Goal: Communication & Community: Share content

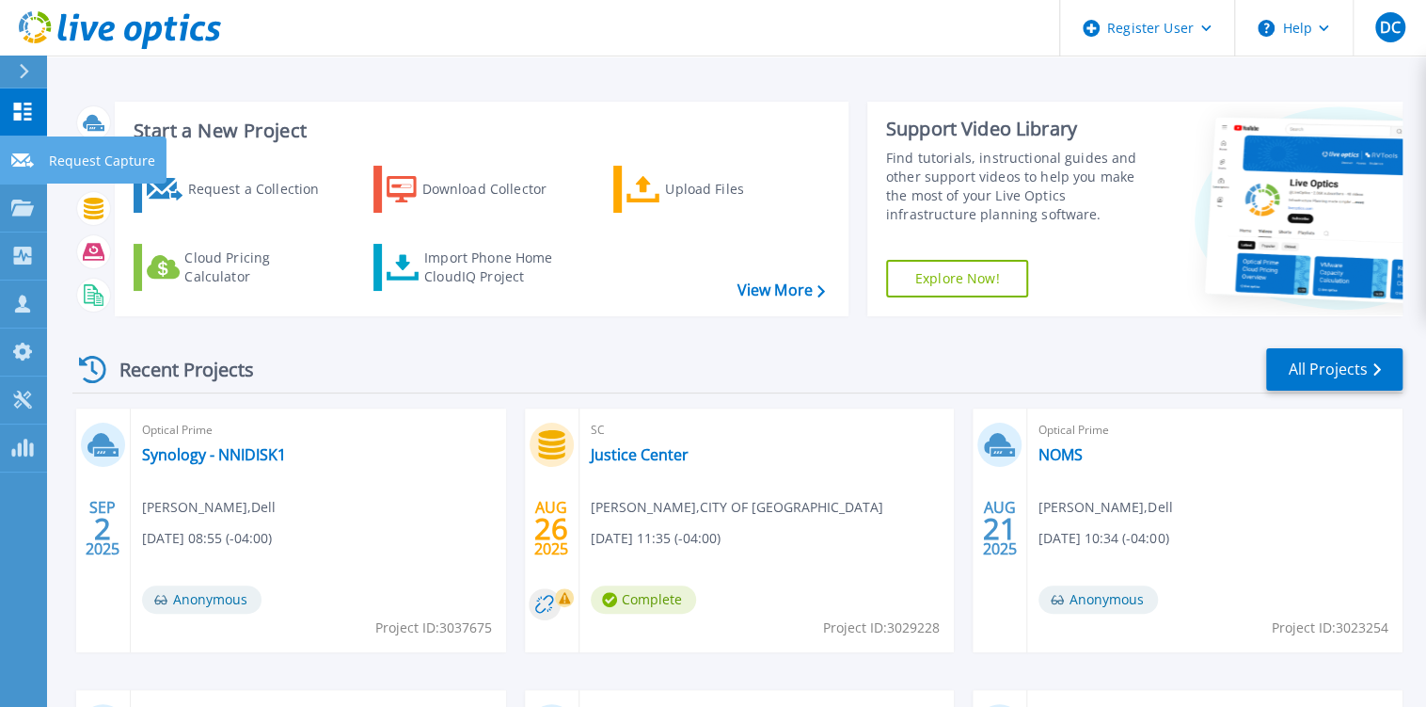
drag, startPoint x: 22, startPoint y: 148, endPoint x: 27, endPoint y: 165, distance: 17.9
click at [22, 148] on link "Request Capture Request Capture" at bounding box center [23, 160] width 47 height 48
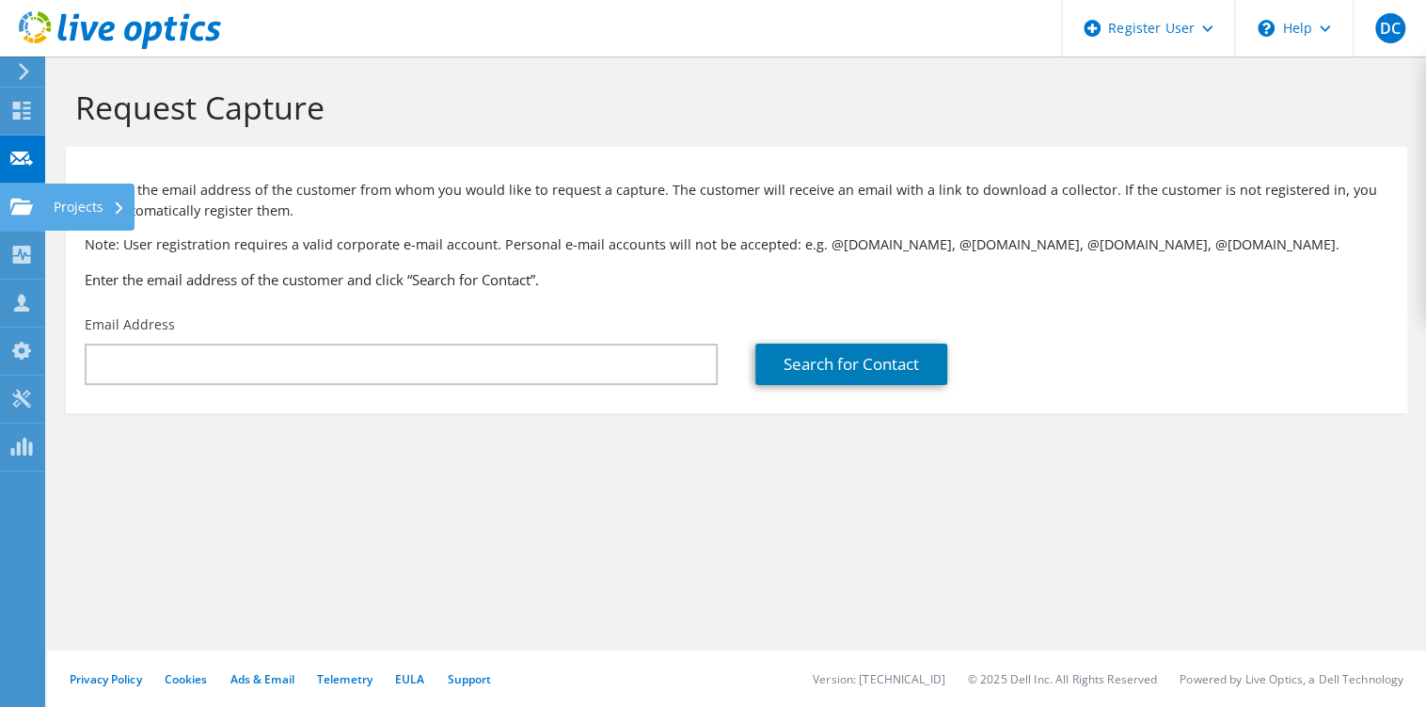
click at [12, 207] on icon at bounding box center [21, 207] width 23 height 18
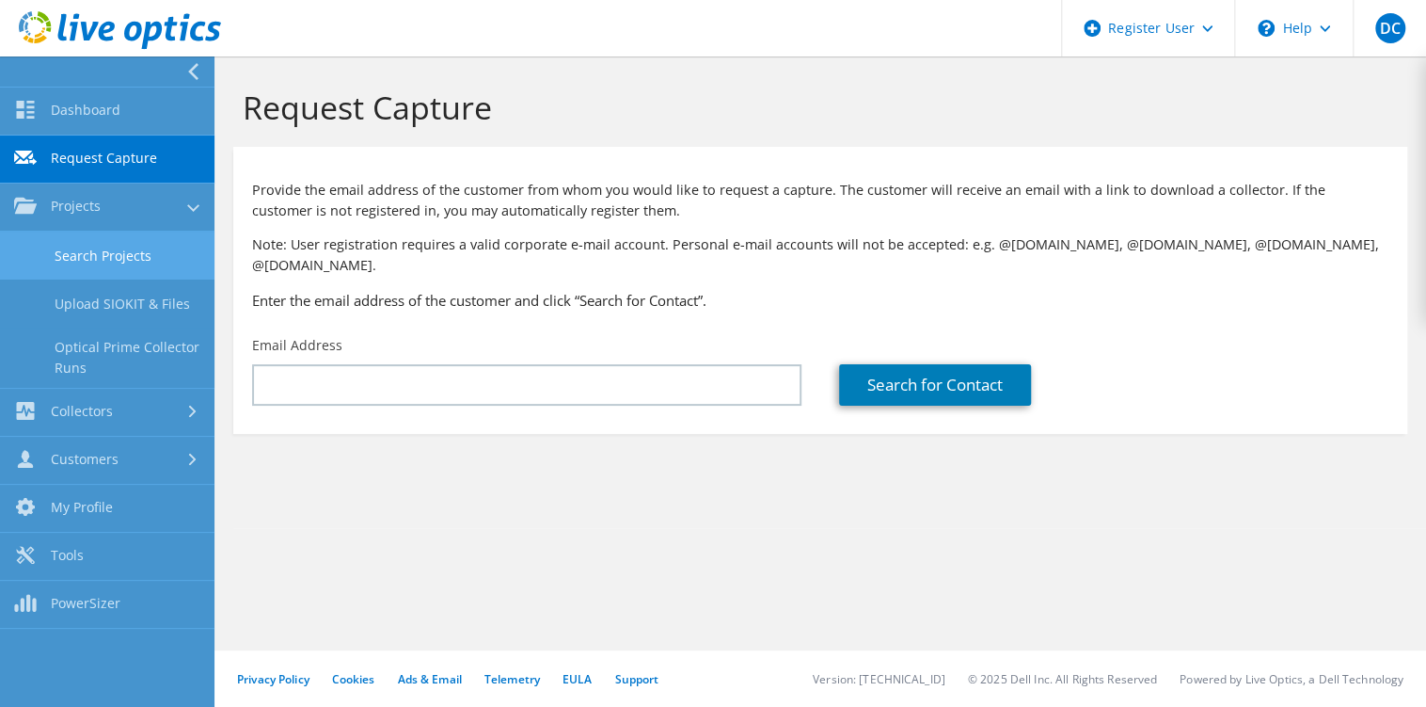
click at [122, 250] on link "Search Projects" at bounding box center [107, 255] width 215 height 48
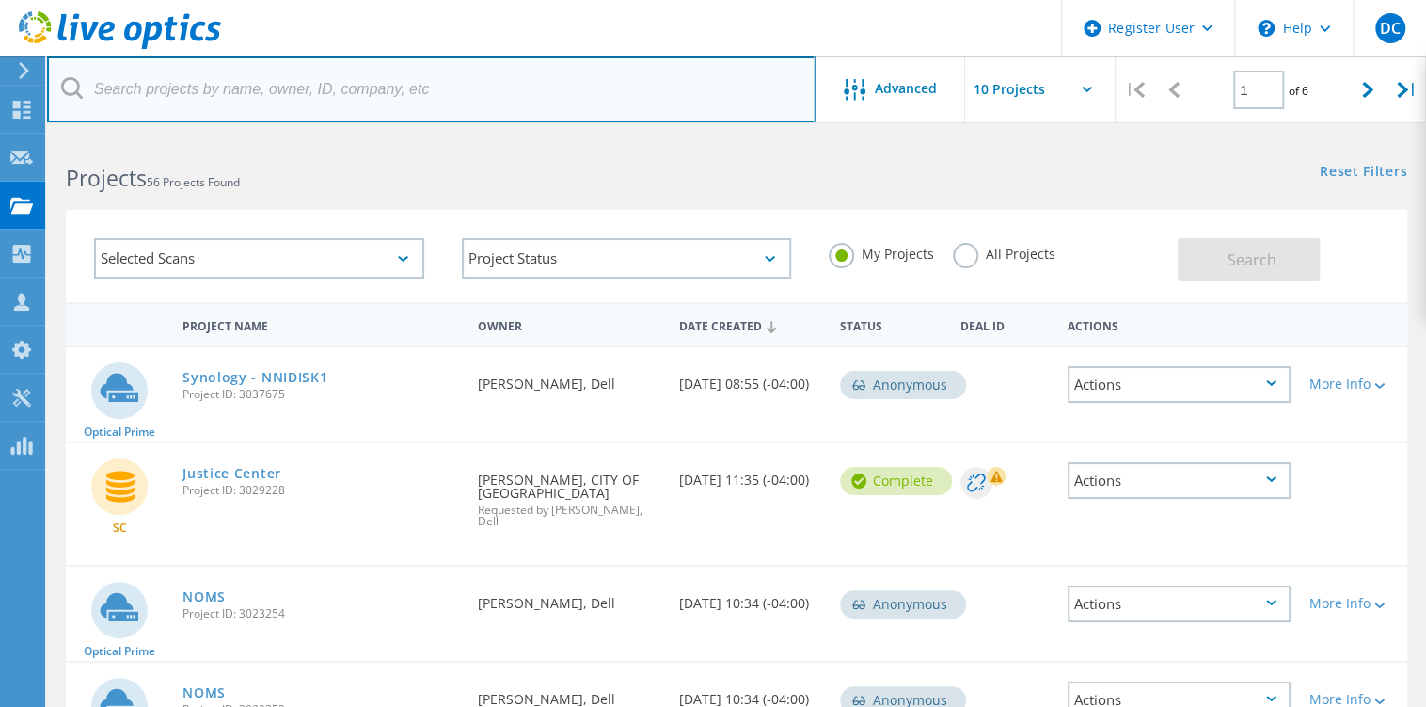
click at [481, 92] on input "text" at bounding box center [431, 89] width 769 height 66
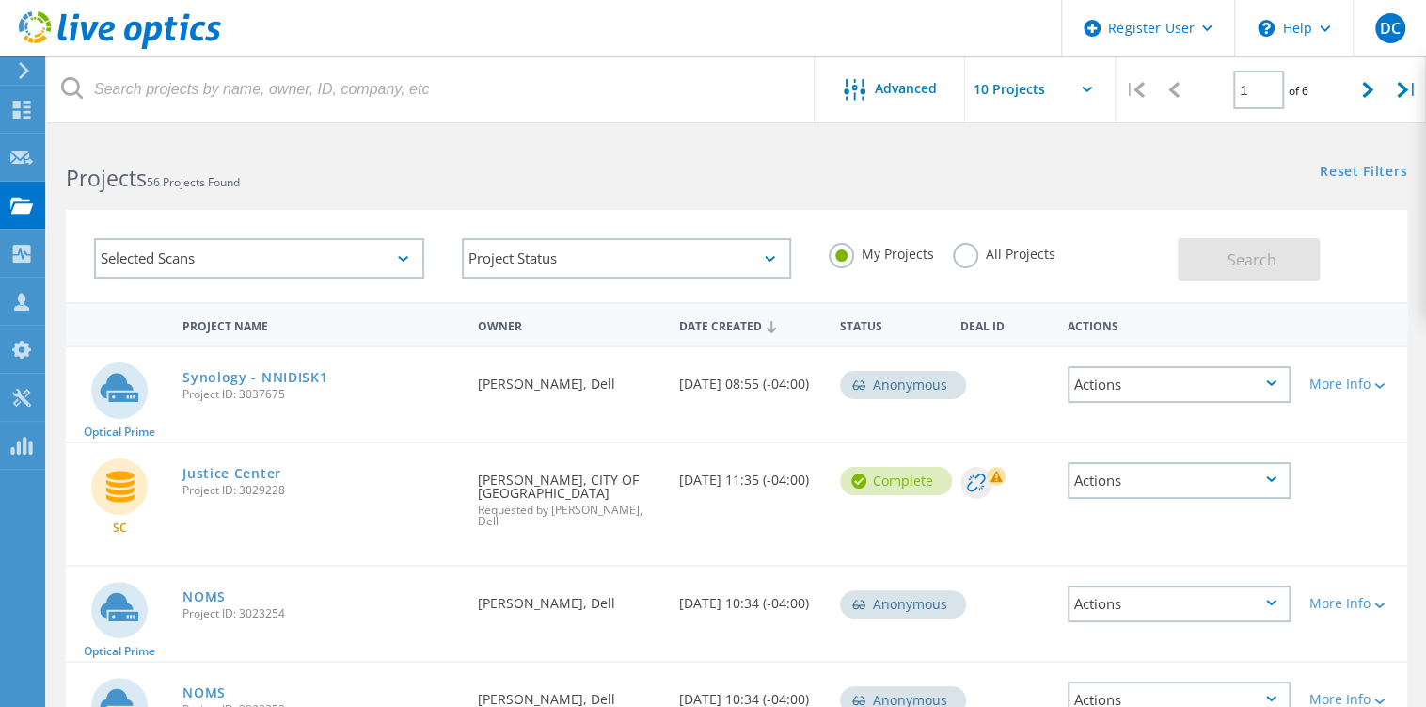
click at [948, 247] on div "My Projects All Projects" at bounding box center [994, 254] width 368 height 70
click at [969, 247] on label "All Projects" at bounding box center [1004, 252] width 103 height 18
click at [0, 0] on input "All Projects" at bounding box center [0, 0] width 0 height 0
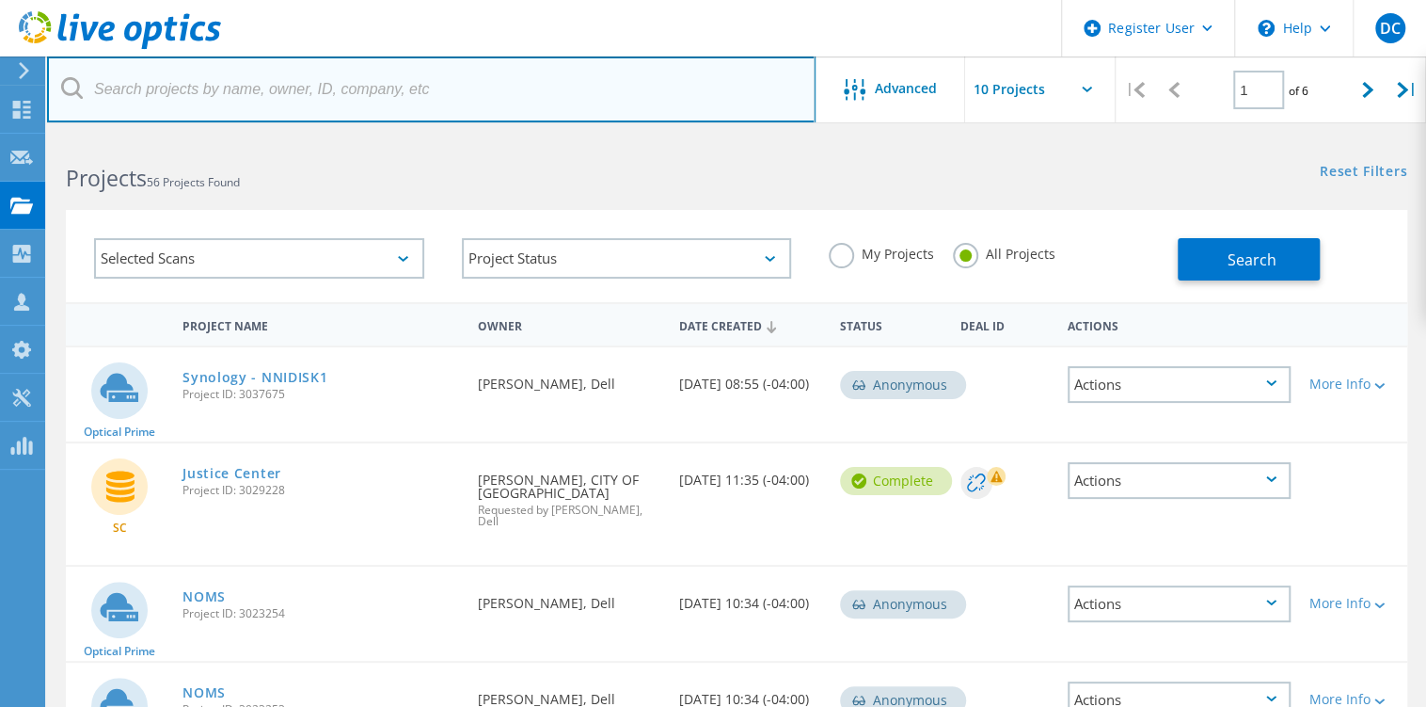
click at [612, 112] on input "text" at bounding box center [431, 89] width 769 height 66
type input "e"
drag, startPoint x: 479, startPoint y: 83, endPoint x: -8, endPoint y: 101, distance: 487.7
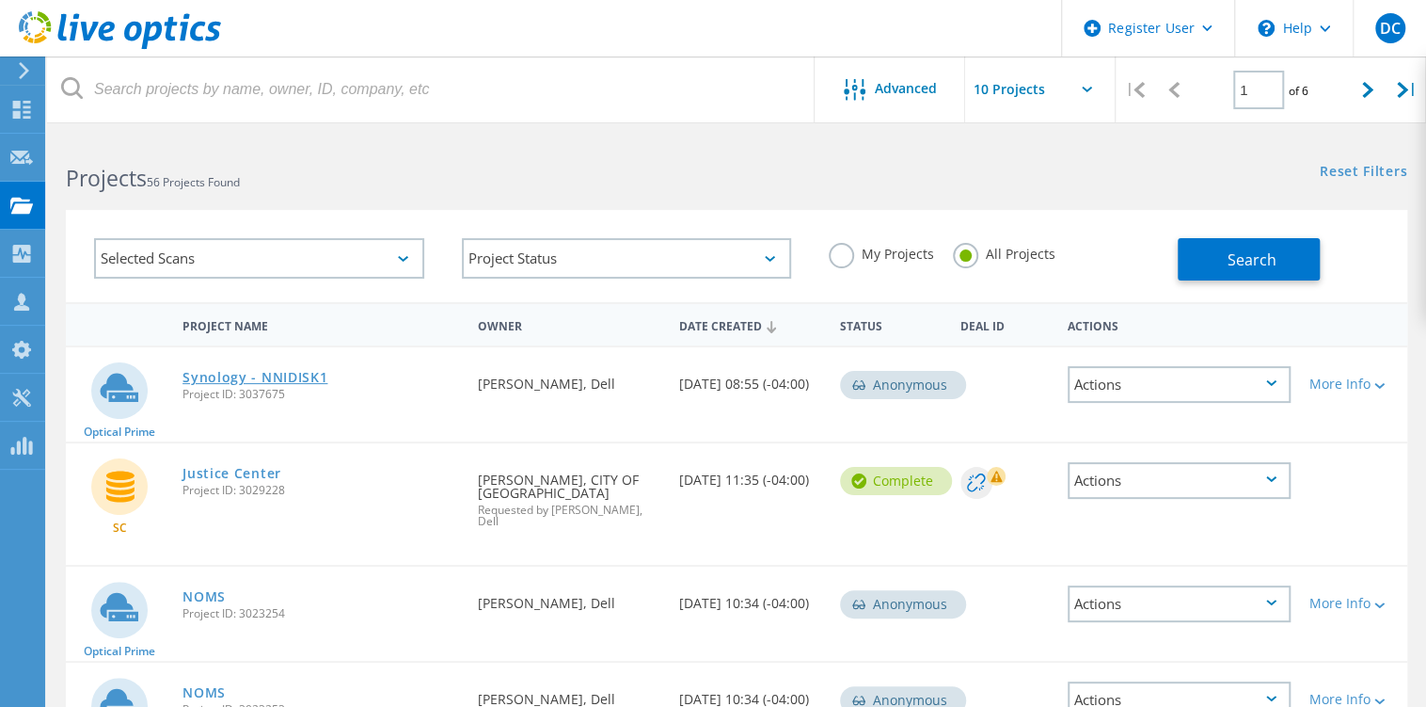
click at [269, 372] on link "Synology - NNIDISK1" at bounding box center [255, 377] width 145 height 13
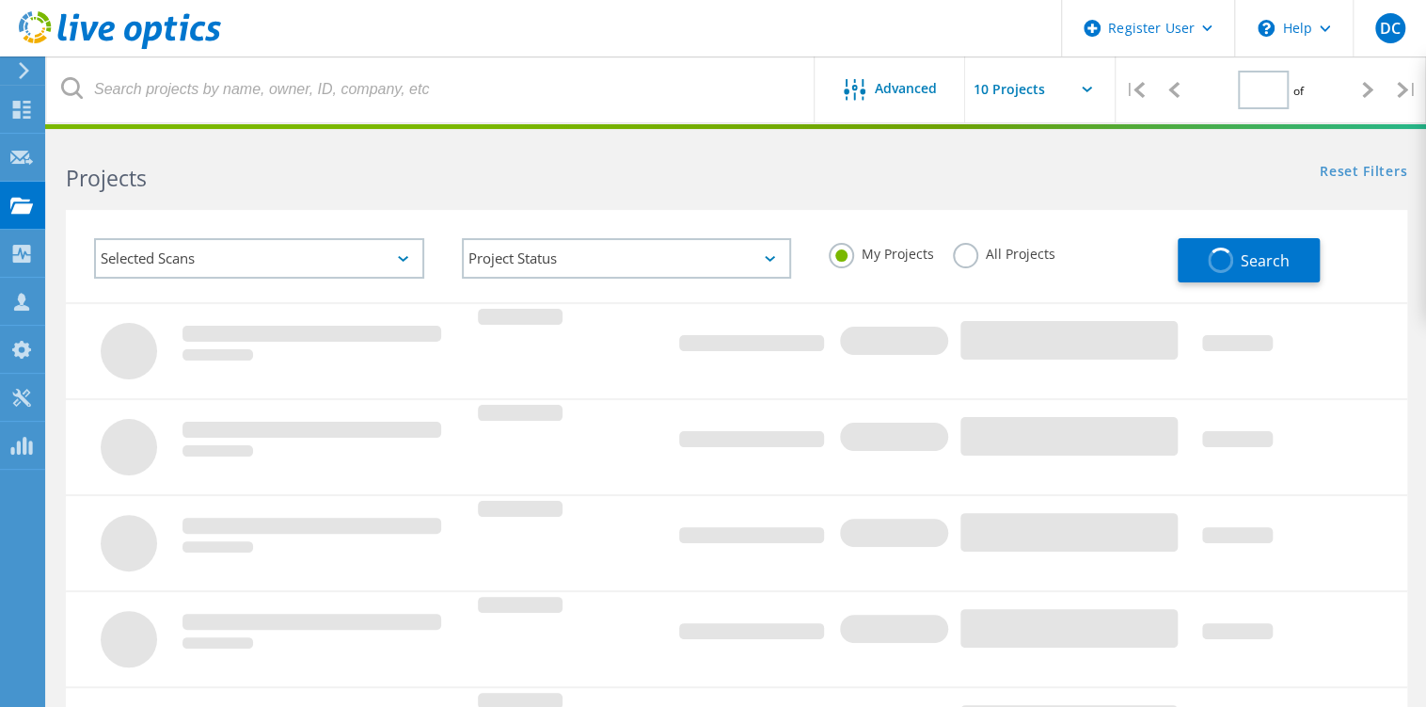
type input "1"
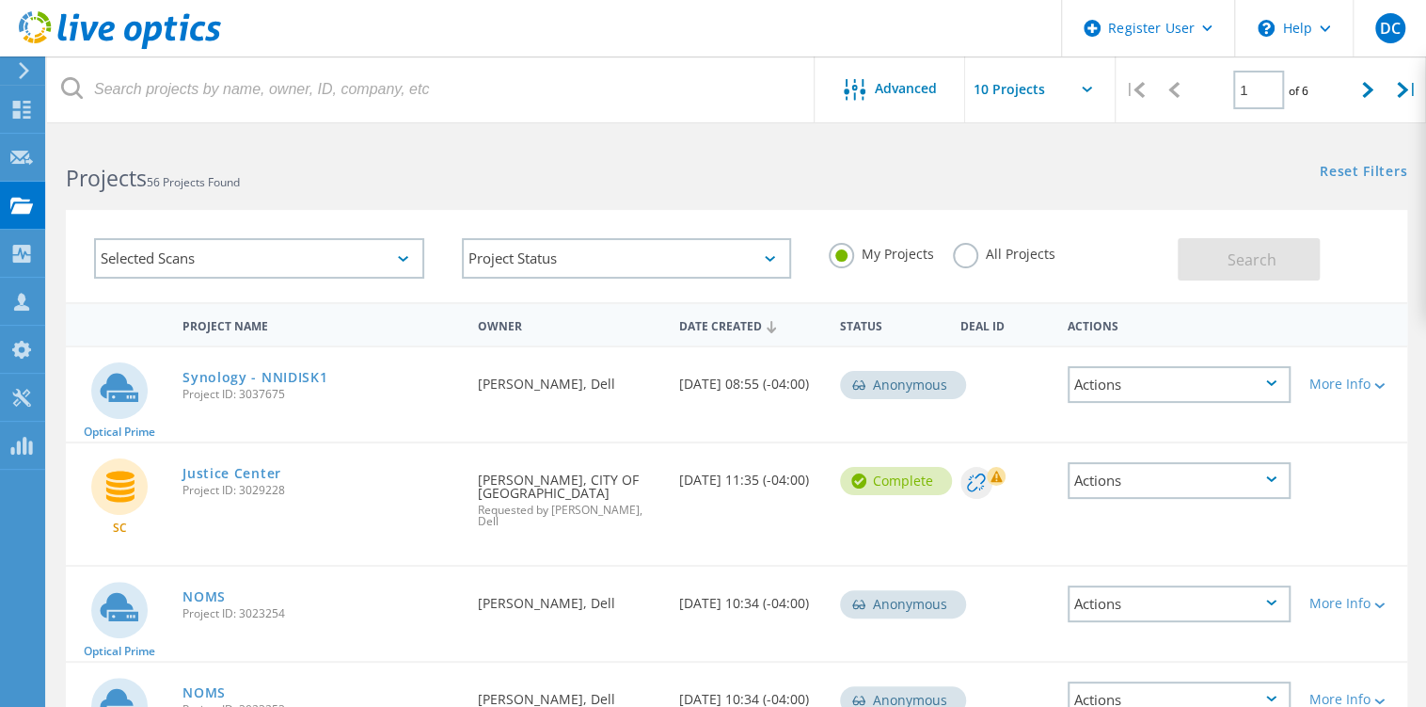
click at [147, 317] on div at bounding box center [119, 324] width 107 height 35
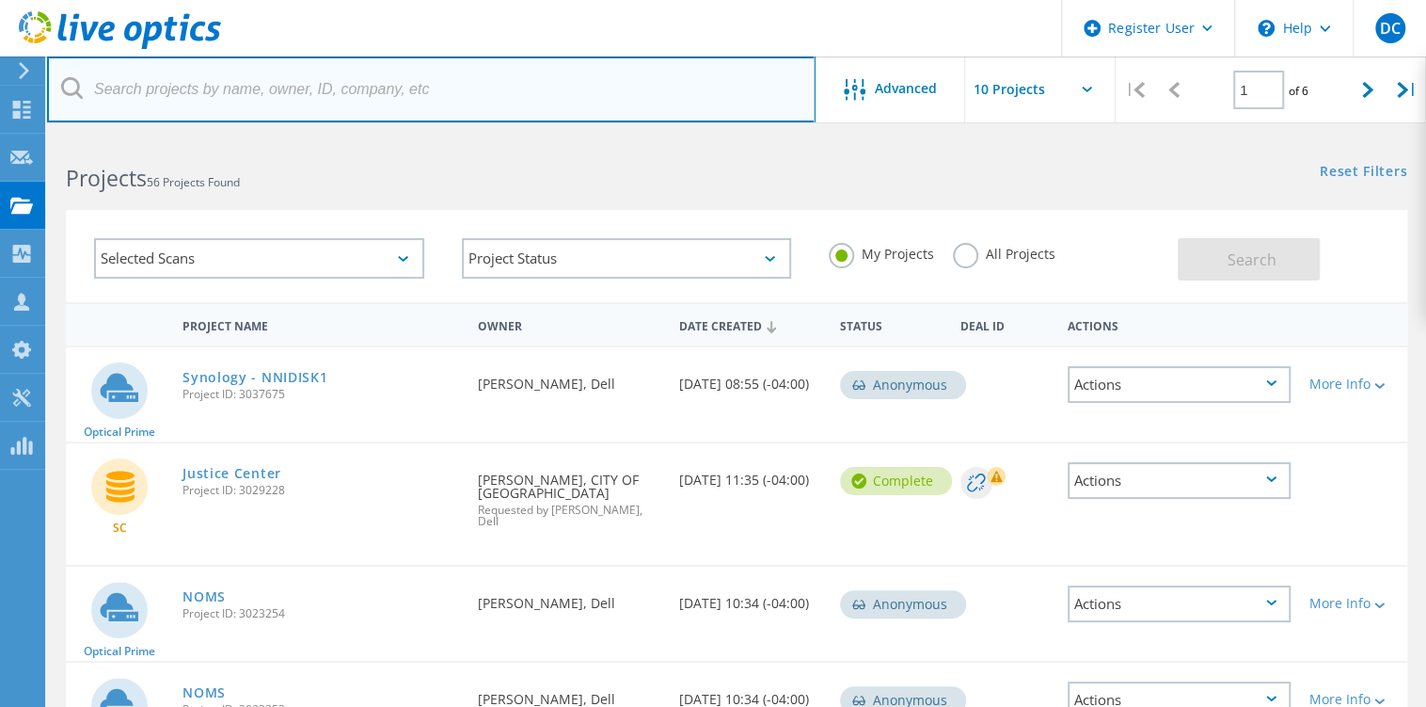
click at [391, 95] on input "text" at bounding box center [431, 89] width 769 height 66
paste input "[EMAIL_ADDRESS][DOMAIN_NAME]"
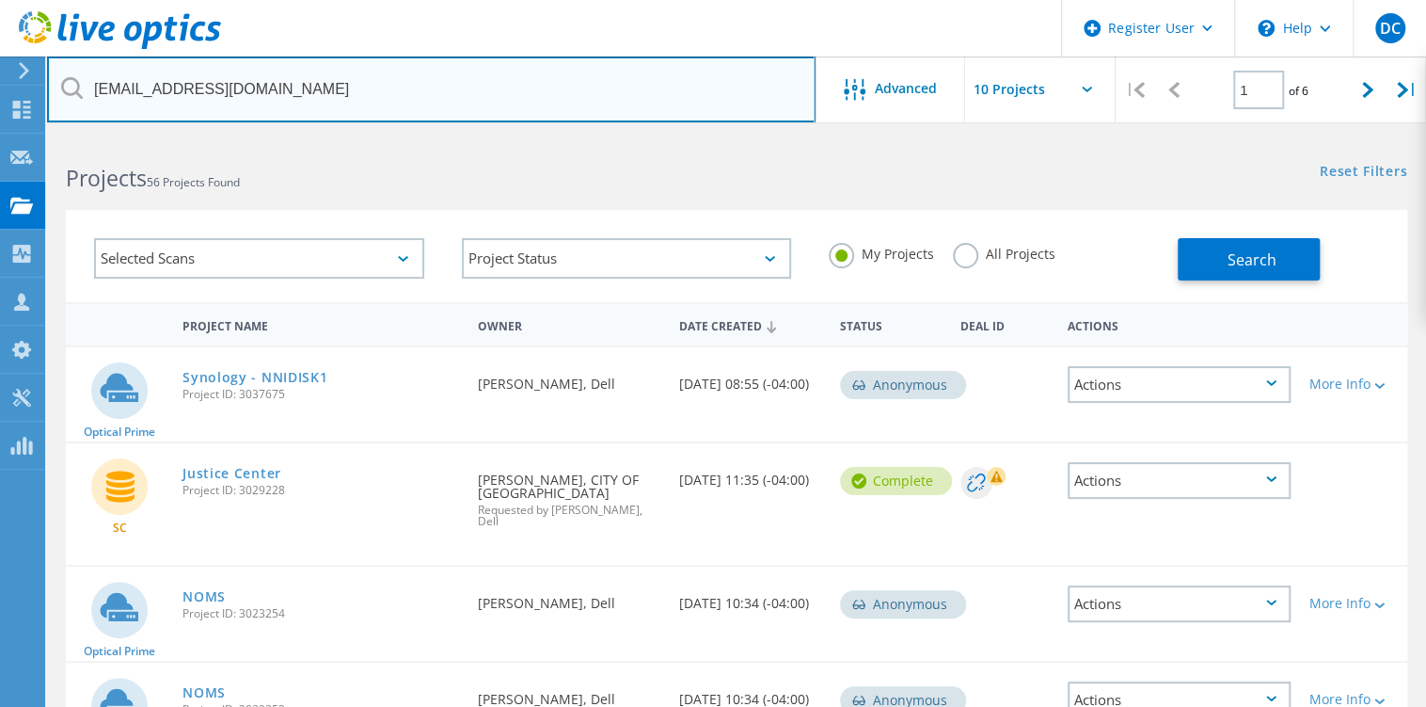
type input "[EMAIL_ADDRESS][DOMAIN_NAME]"
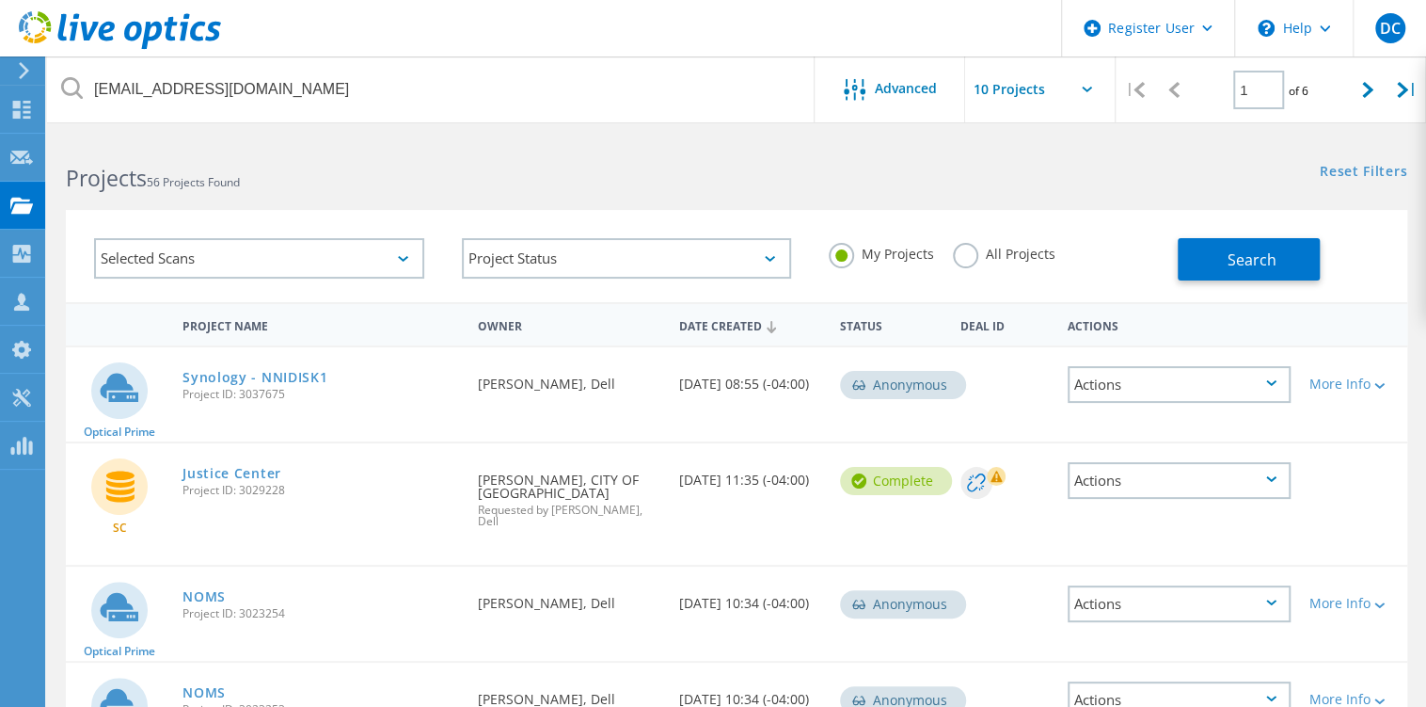
click at [1036, 261] on label "All Projects" at bounding box center [1004, 252] width 103 height 18
click at [0, 0] on input "All Projects" at bounding box center [0, 0] width 0 height 0
click at [1299, 257] on button "Search" at bounding box center [1249, 259] width 142 height 42
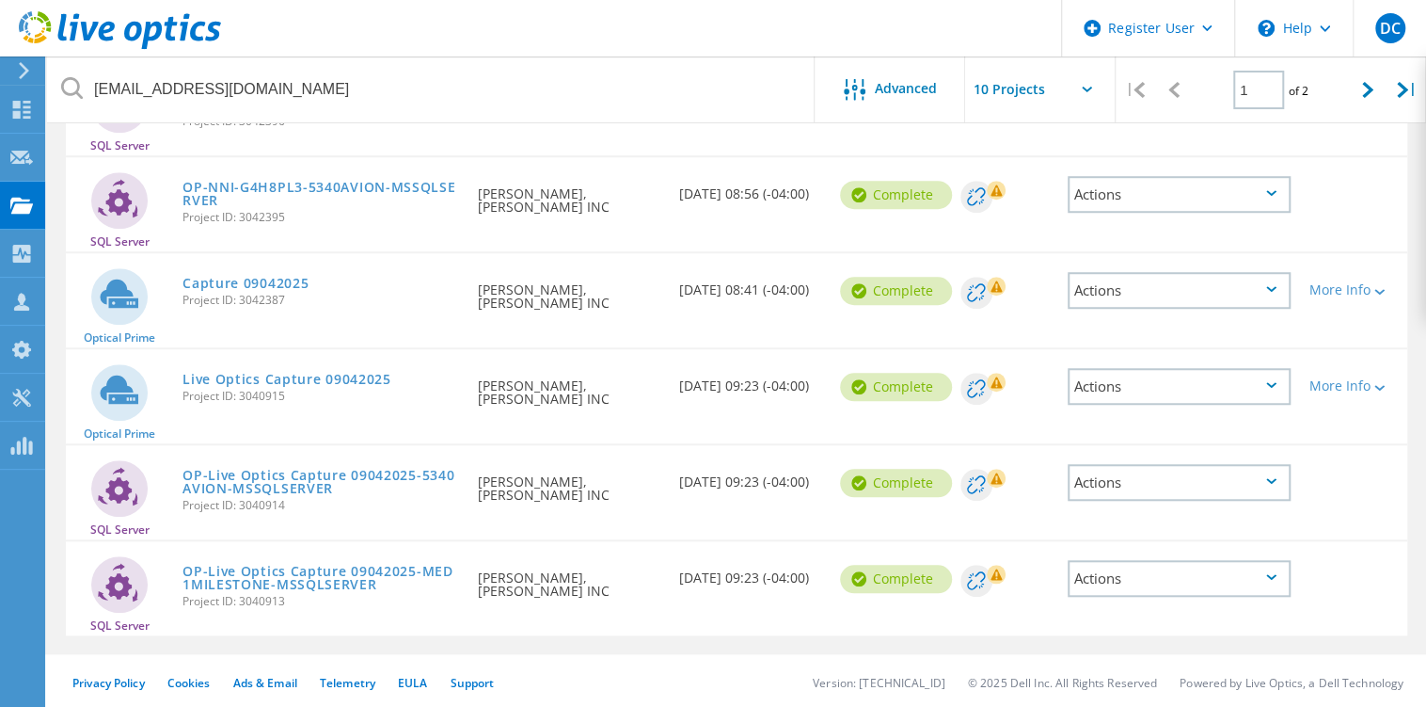
scroll to position [708, 0]
click at [317, 373] on link "Live Optics Capture 09042025" at bounding box center [287, 379] width 209 height 13
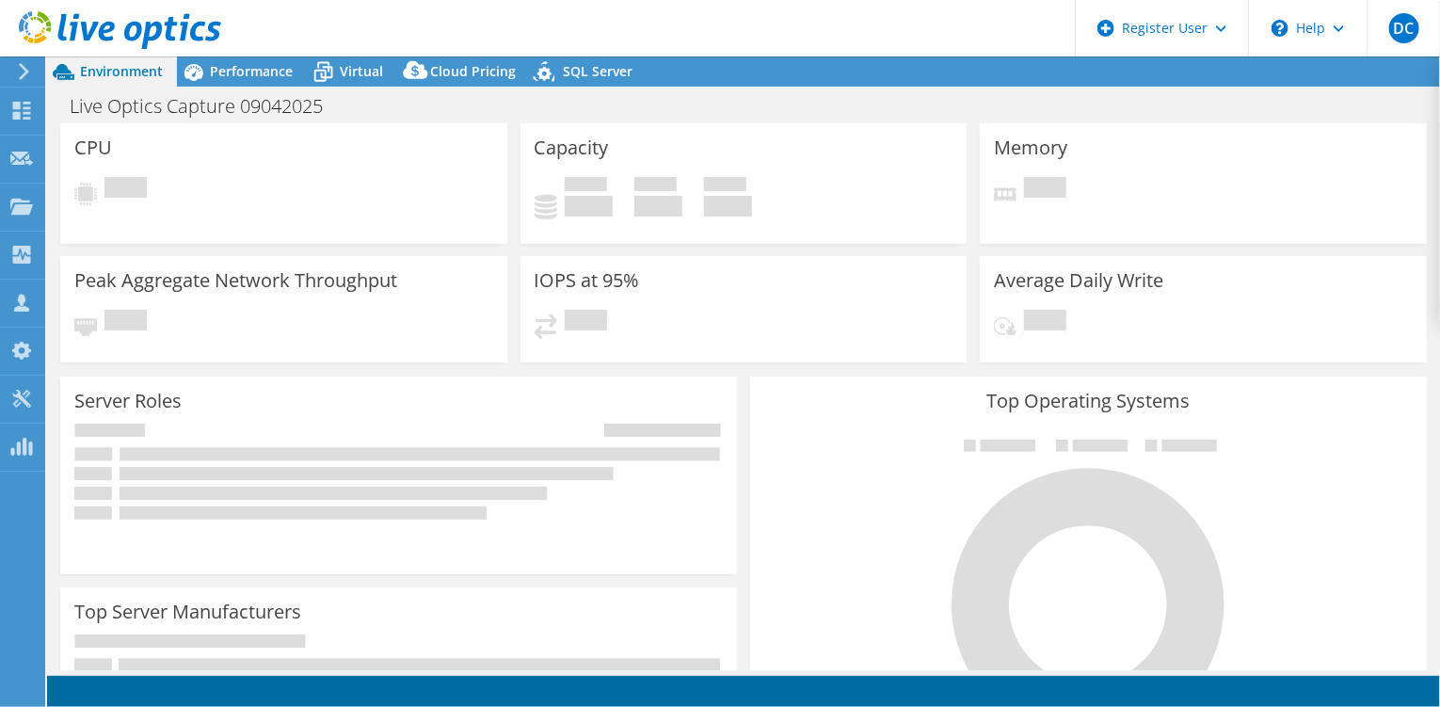
select select "USD"
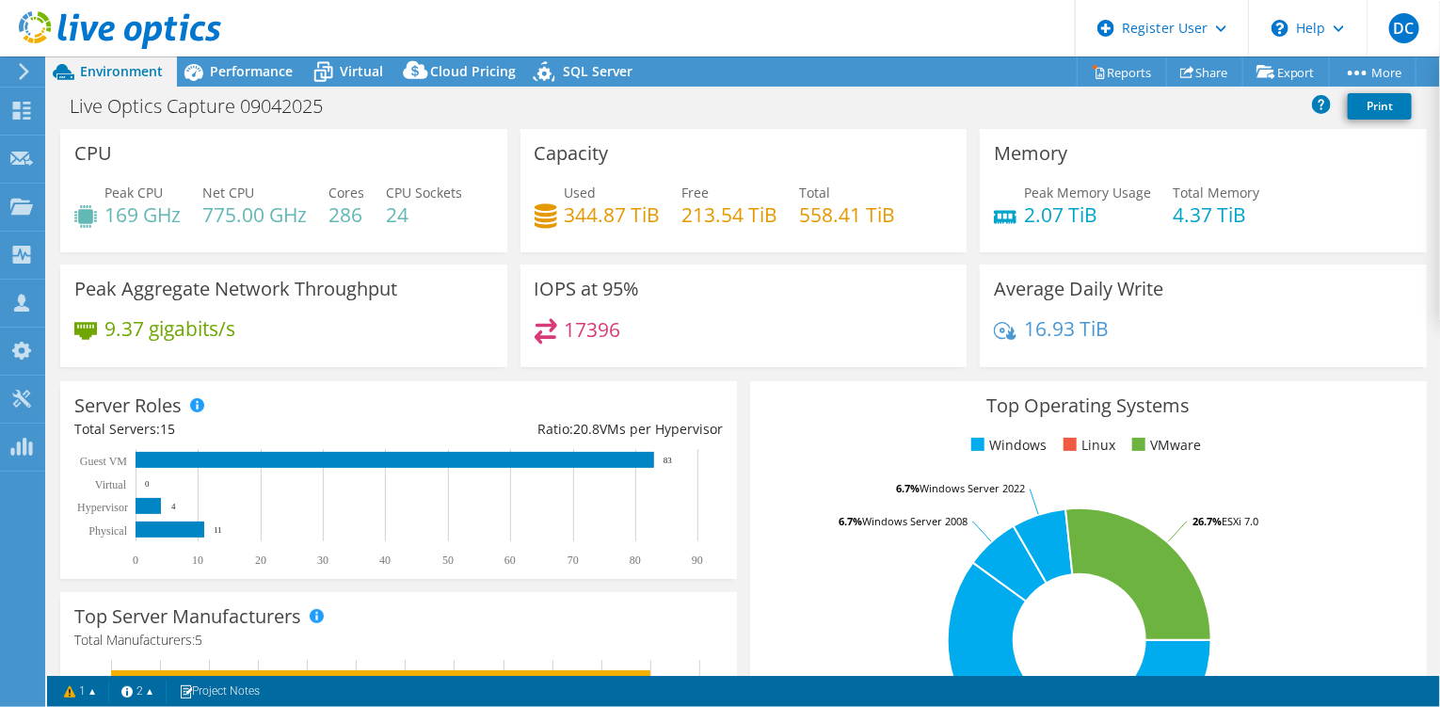
drag, startPoint x: 19, startPoint y: 579, endPoint x: 3, endPoint y: 387, distance: 192.6
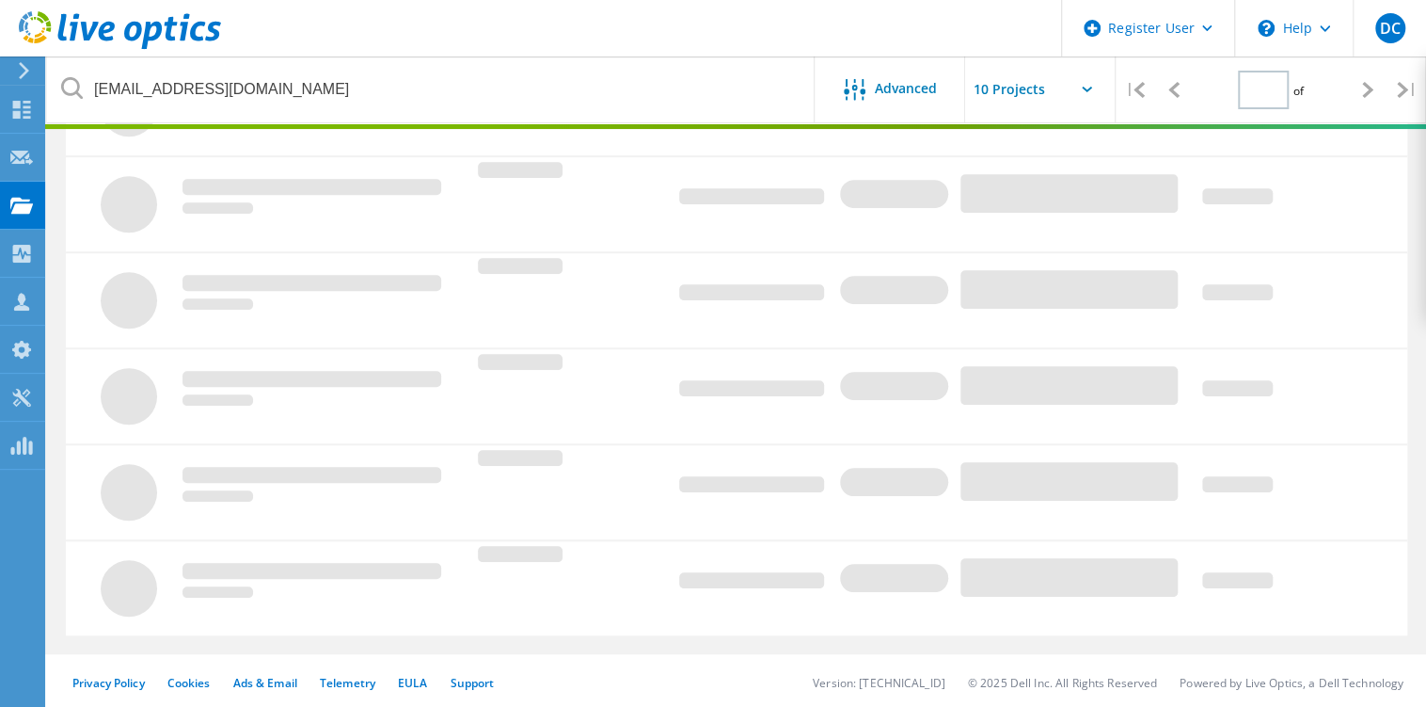
type input "1"
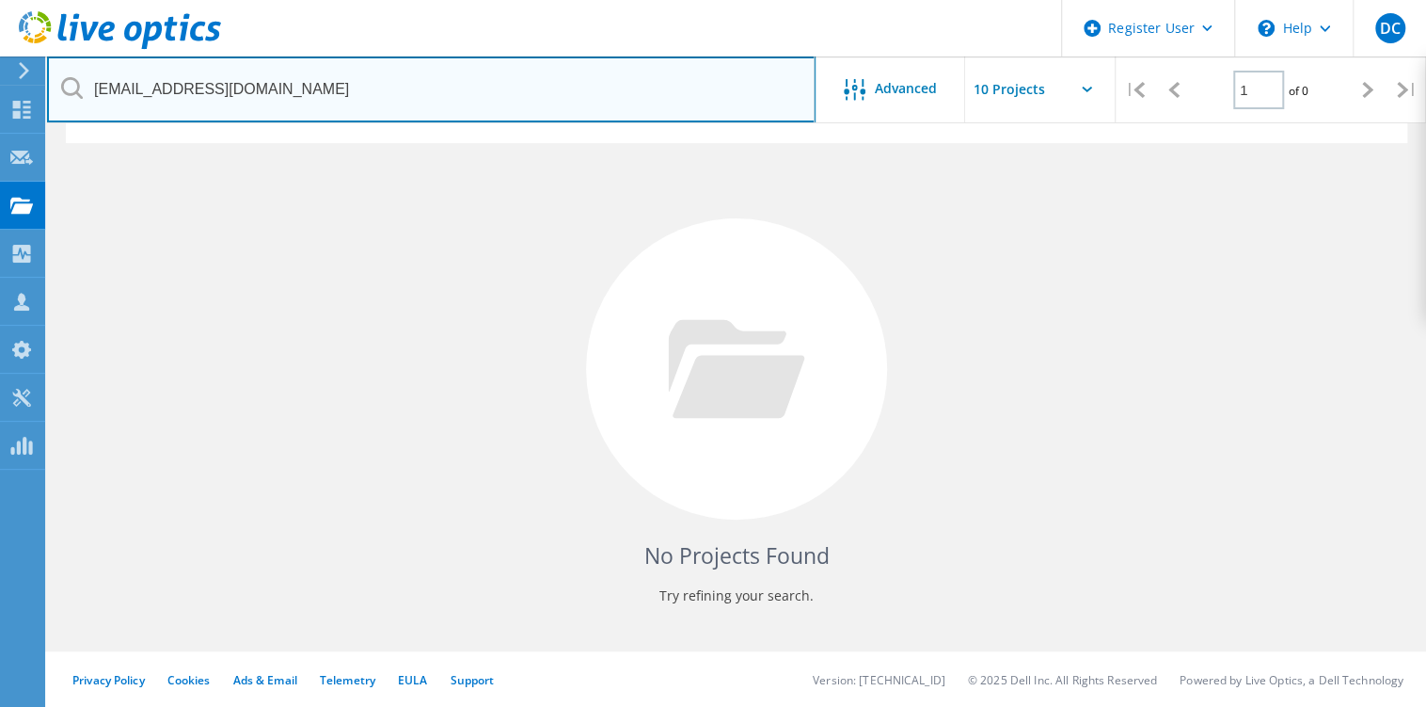
drag, startPoint x: 342, startPoint y: 87, endPoint x: 1067, endPoint y: 74, distance: 725.5
click at [378, 87] on input "[EMAIL_ADDRESS][DOMAIN_NAME]" at bounding box center [431, 89] width 769 height 66
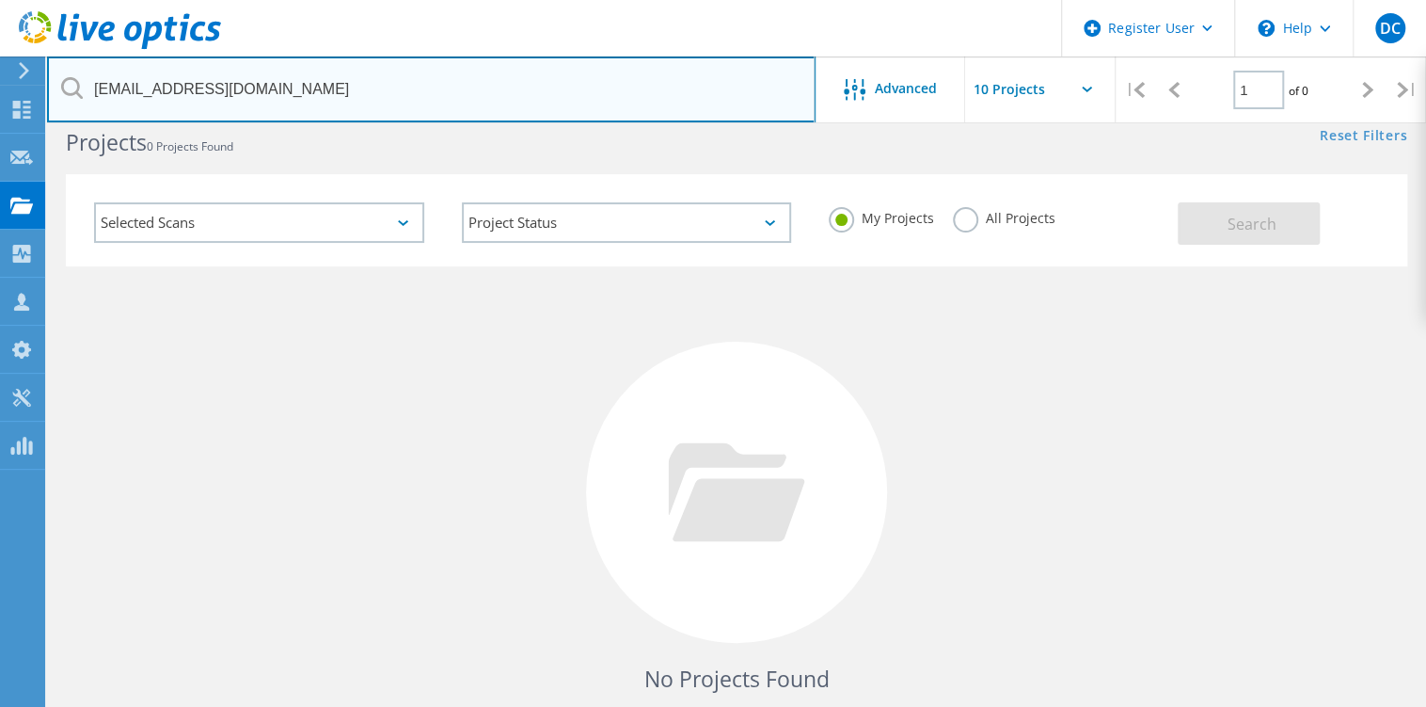
scroll to position [0, 0]
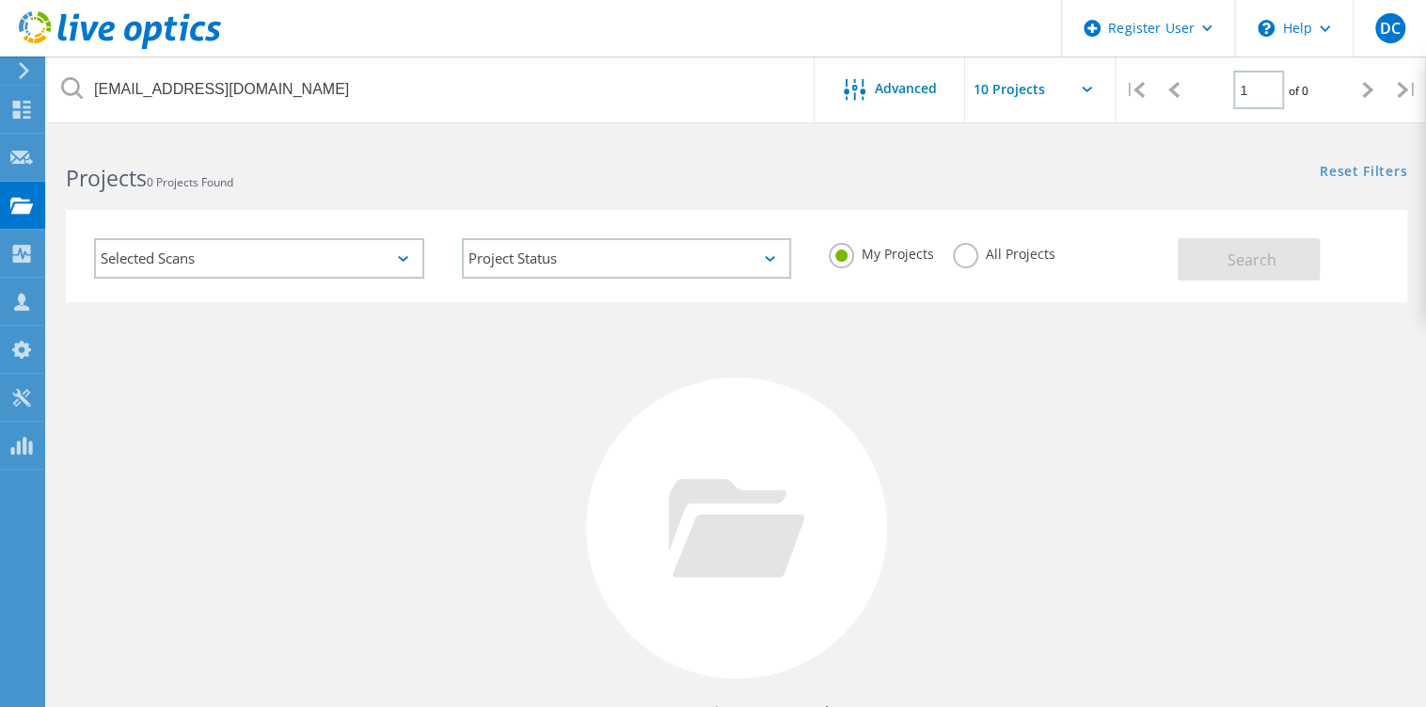
click at [994, 265] on div "All Projects" at bounding box center [1004, 256] width 103 height 27
click at [983, 253] on label "All Projects" at bounding box center [1004, 252] width 103 height 18
click at [0, 0] on input "All Projects" at bounding box center [0, 0] width 0 height 0
click at [1375, 272] on div "Search" at bounding box center [1288, 249] width 220 height 61
click at [1299, 270] on button "Search" at bounding box center [1249, 259] width 142 height 42
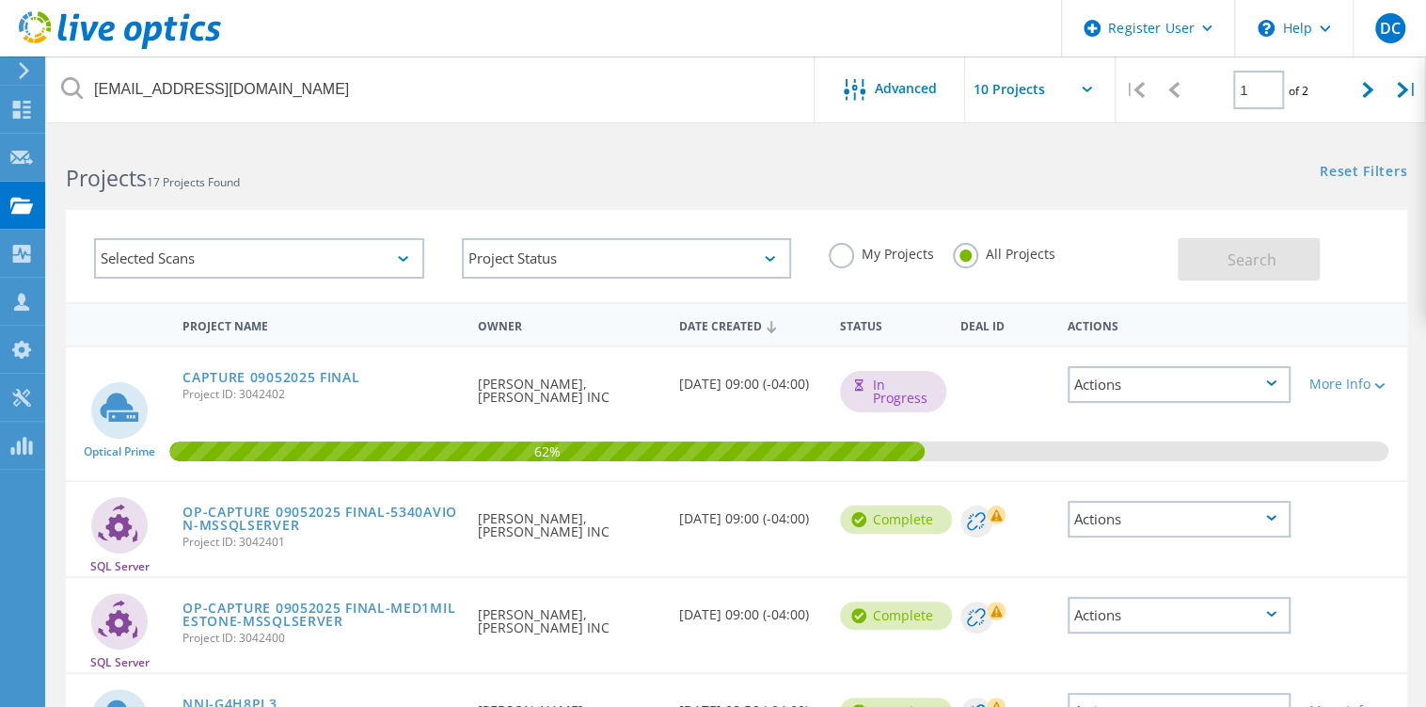
drag, startPoint x: 15, startPoint y: 554, endPoint x: 241, endPoint y: 556, distance: 225.8
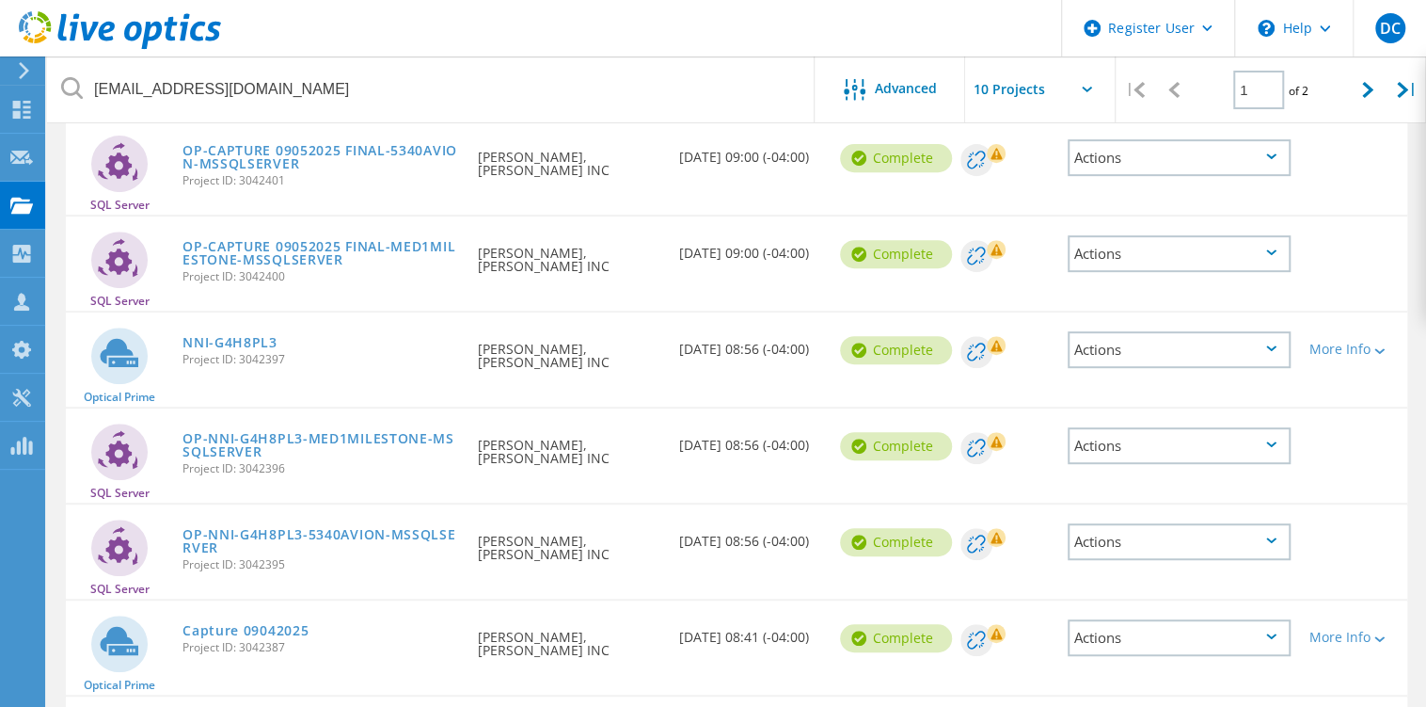
scroll to position [470, 0]
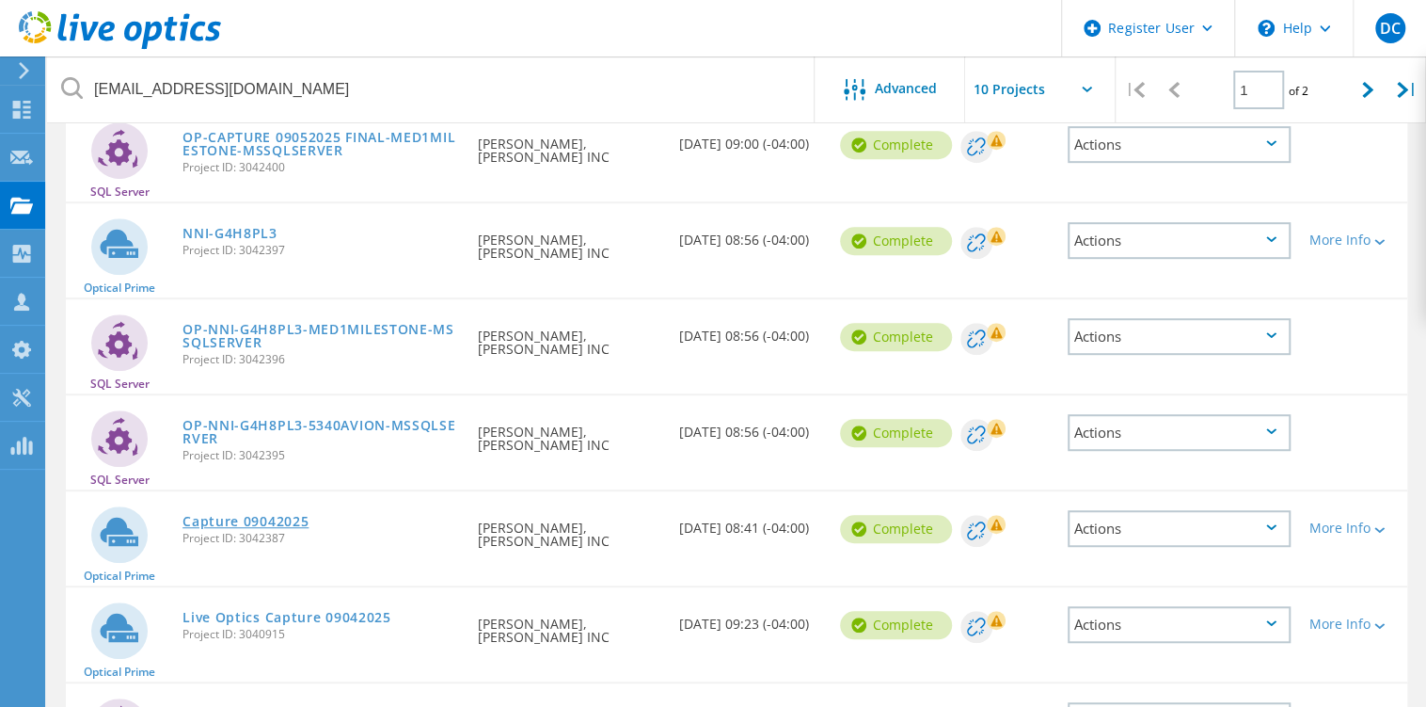
click at [228, 520] on link "Capture 09042025" at bounding box center [246, 521] width 126 height 13
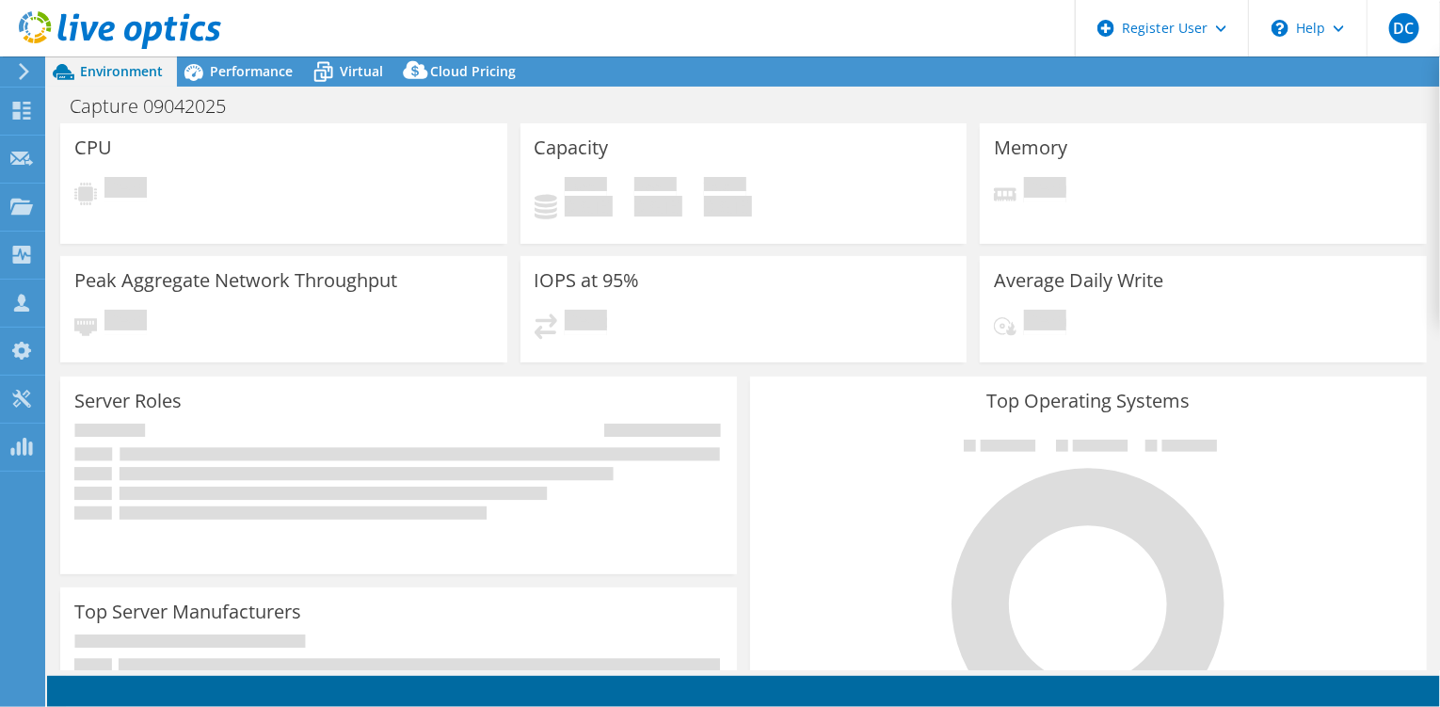
select select "USD"
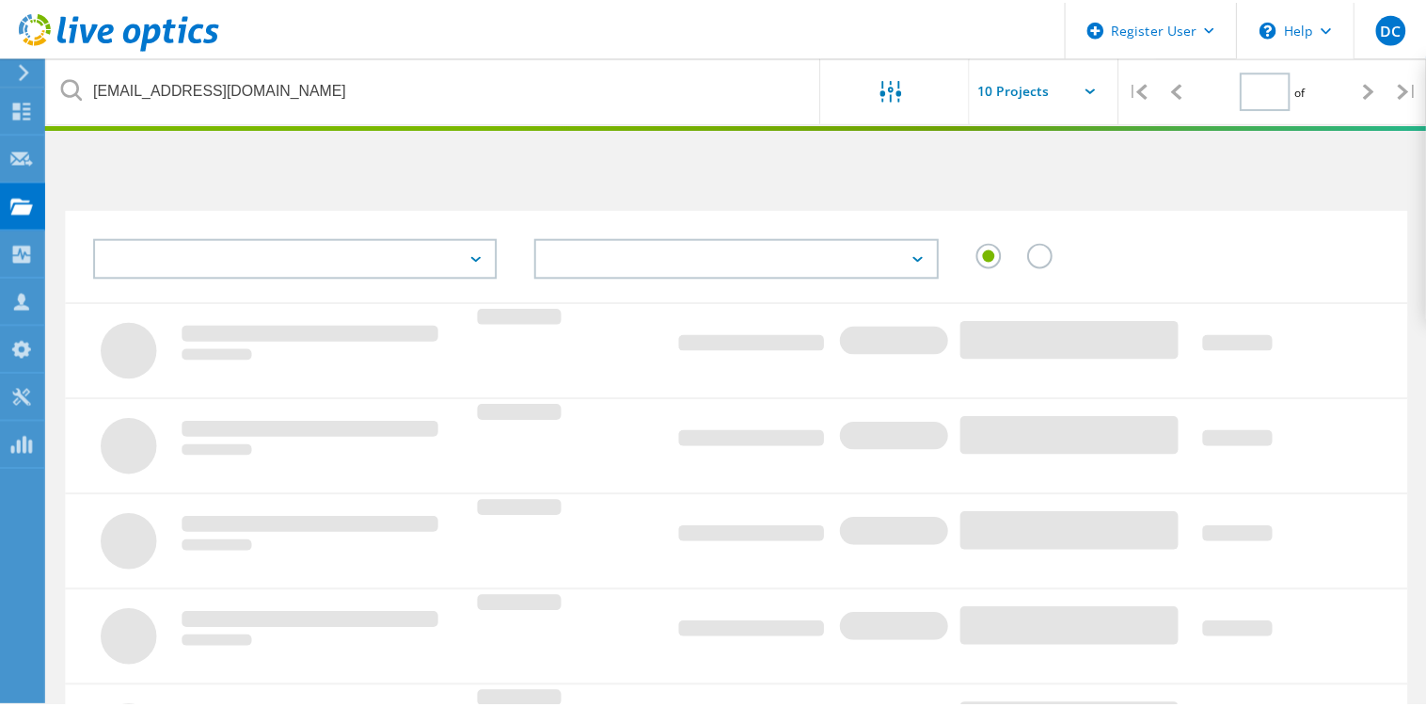
scroll to position [470, 0]
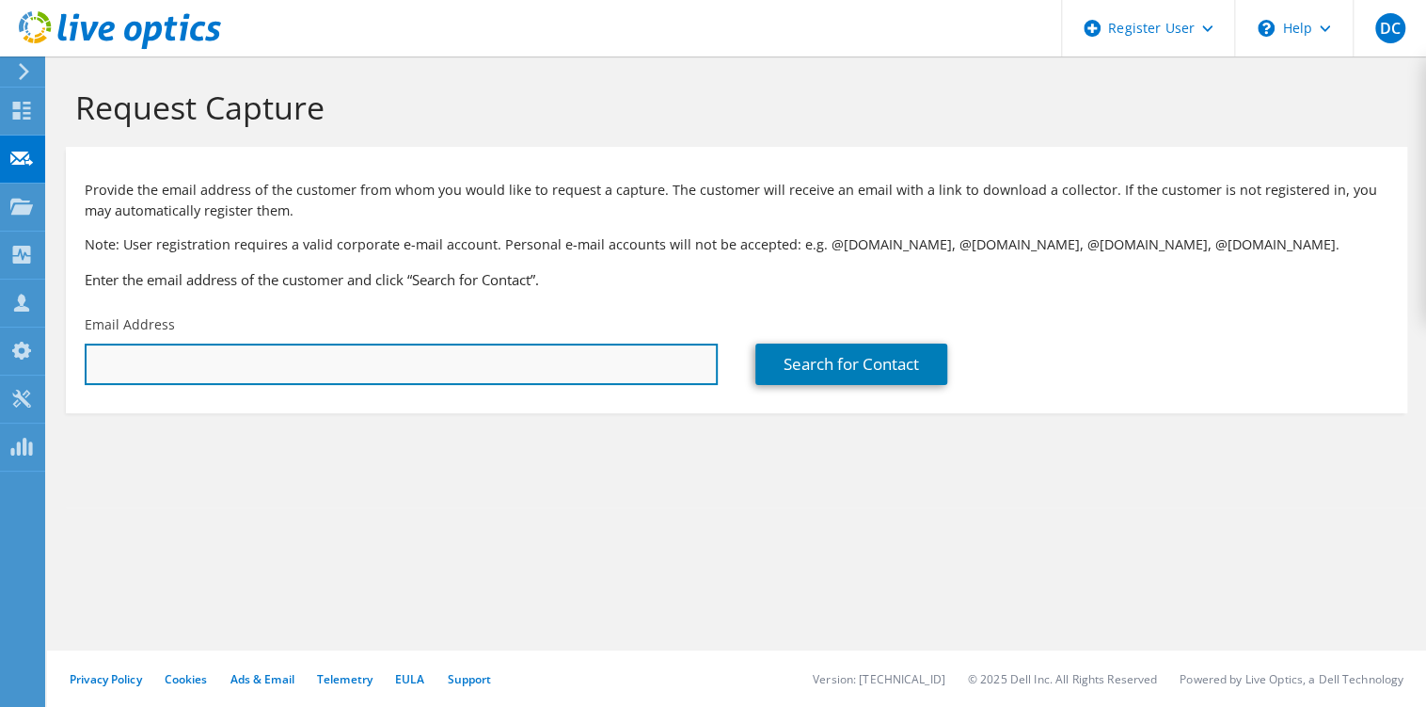
click at [599, 371] on input "text" at bounding box center [401, 363] width 633 height 41
click at [459, 371] on input "text" at bounding box center [401, 363] width 633 height 41
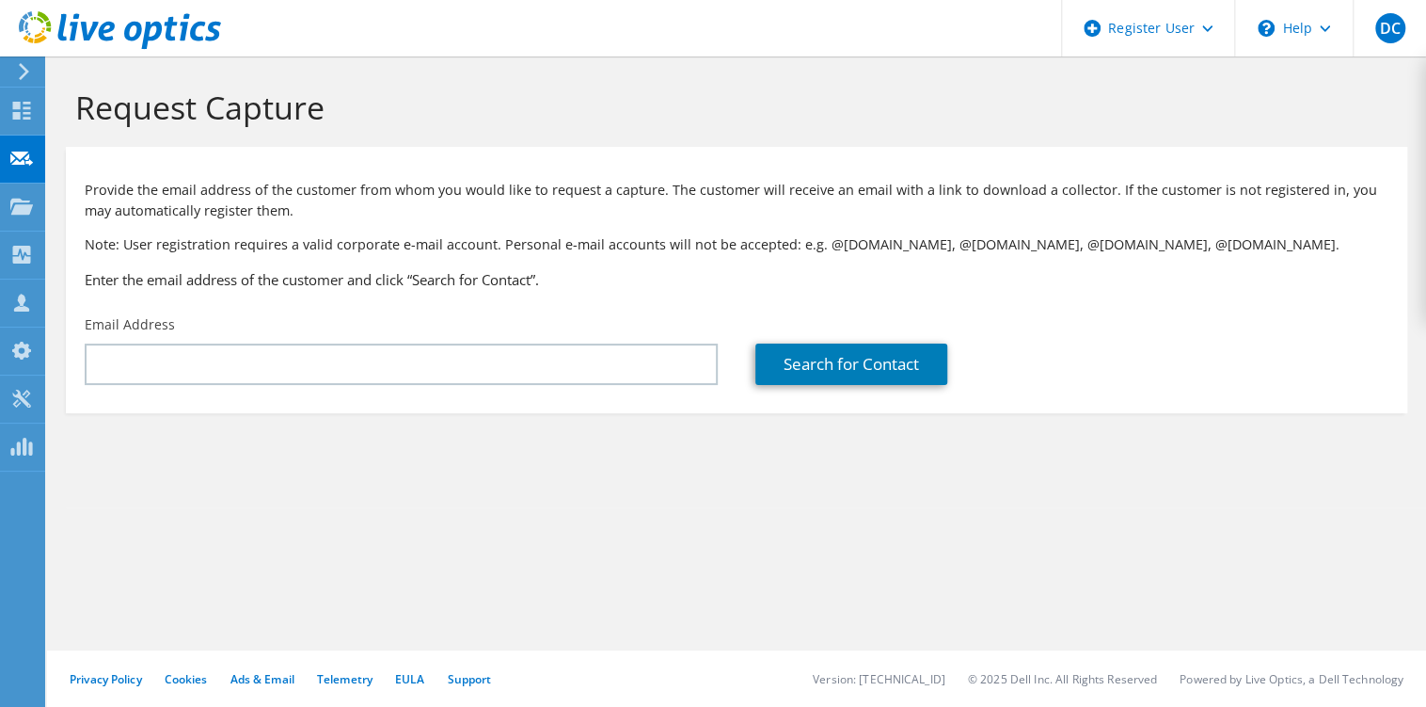
drag, startPoint x: 533, startPoint y: 490, endPoint x: 231, endPoint y: 409, distance: 311.8
click at [485, 466] on section "Request Capture Provide the email address of the customer from whom you would l…" at bounding box center [736, 281] width 1379 height 451
click at [127, 491] on section "Request Capture Provide the email address of the customer from whom you would l…" at bounding box center [736, 281] width 1379 height 451
drag, startPoint x: 111, startPoint y: 528, endPoint x: 128, endPoint y: 492, distance: 39.6
click at [111, 532] on div "Request Capture Provide the email address of the customer from whom you would l…" at bounding box center [736, 381] width 1379 height 650
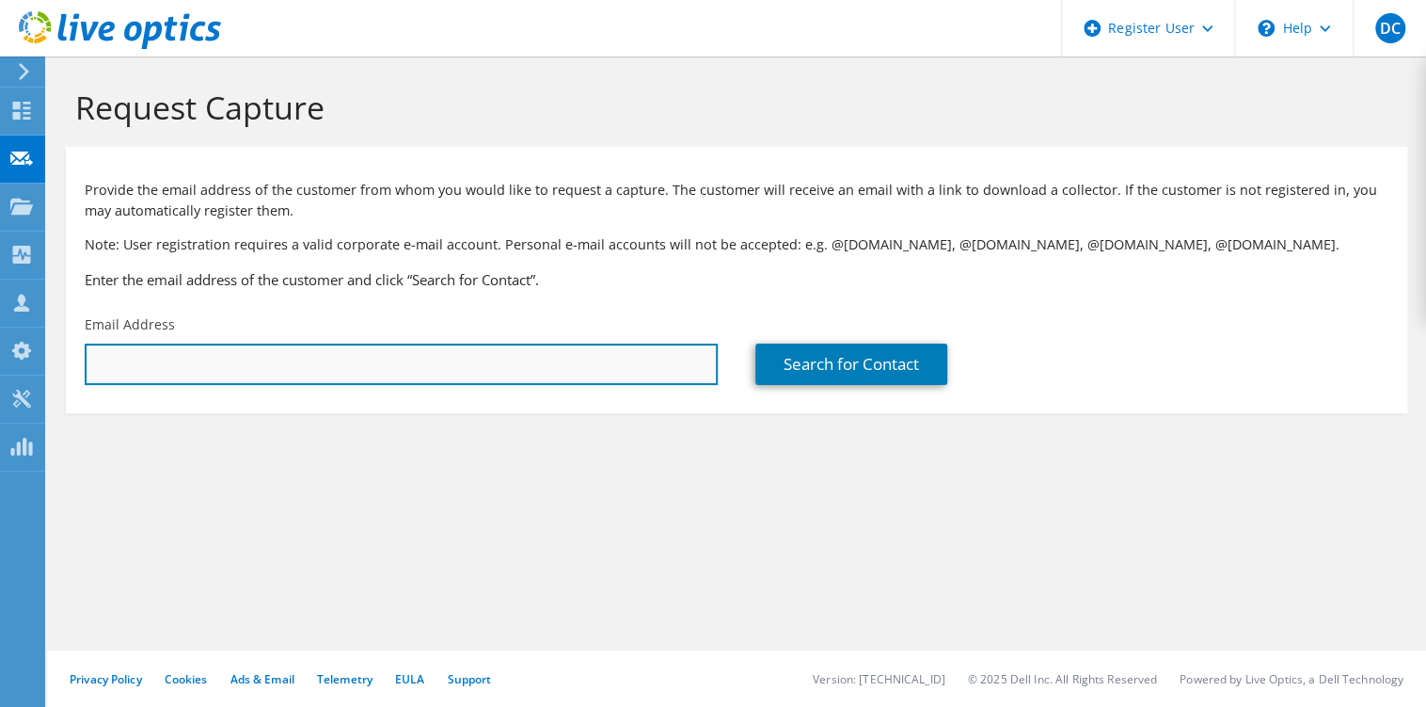
drag, startPoint x: 201, startPoint y: 346, endPoint x: 292, endPoint y: 365, distance: 92.3
click at [201, 346] on input "text" at bounding box center [401, 363] width 633 height 41
paste input "[EMAIL_ADDRESS][DOMAIN_NAME]"
type input "[EMAIL_ADDRESS][DOMAIN_NAME]"
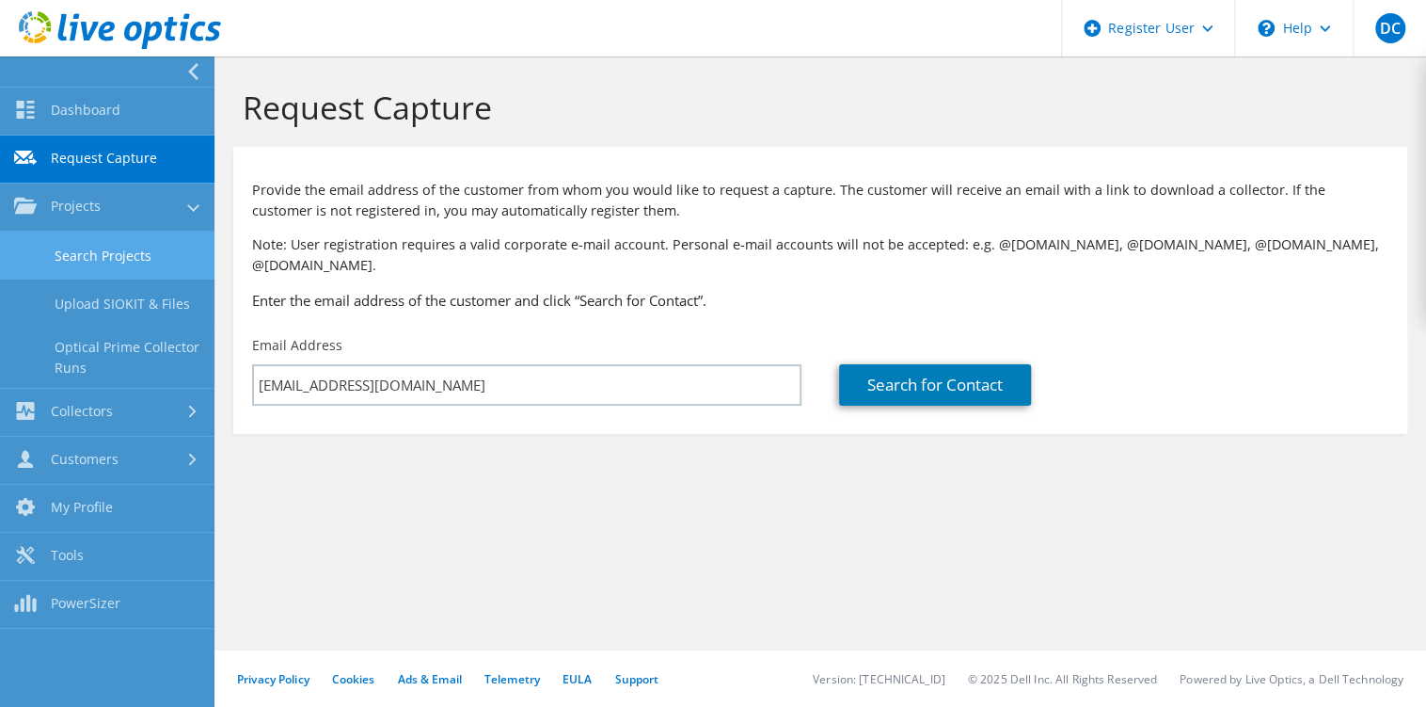
click at [101, 258] on link "Search Projects" at bounding box center [107, 255] width 215 height 48
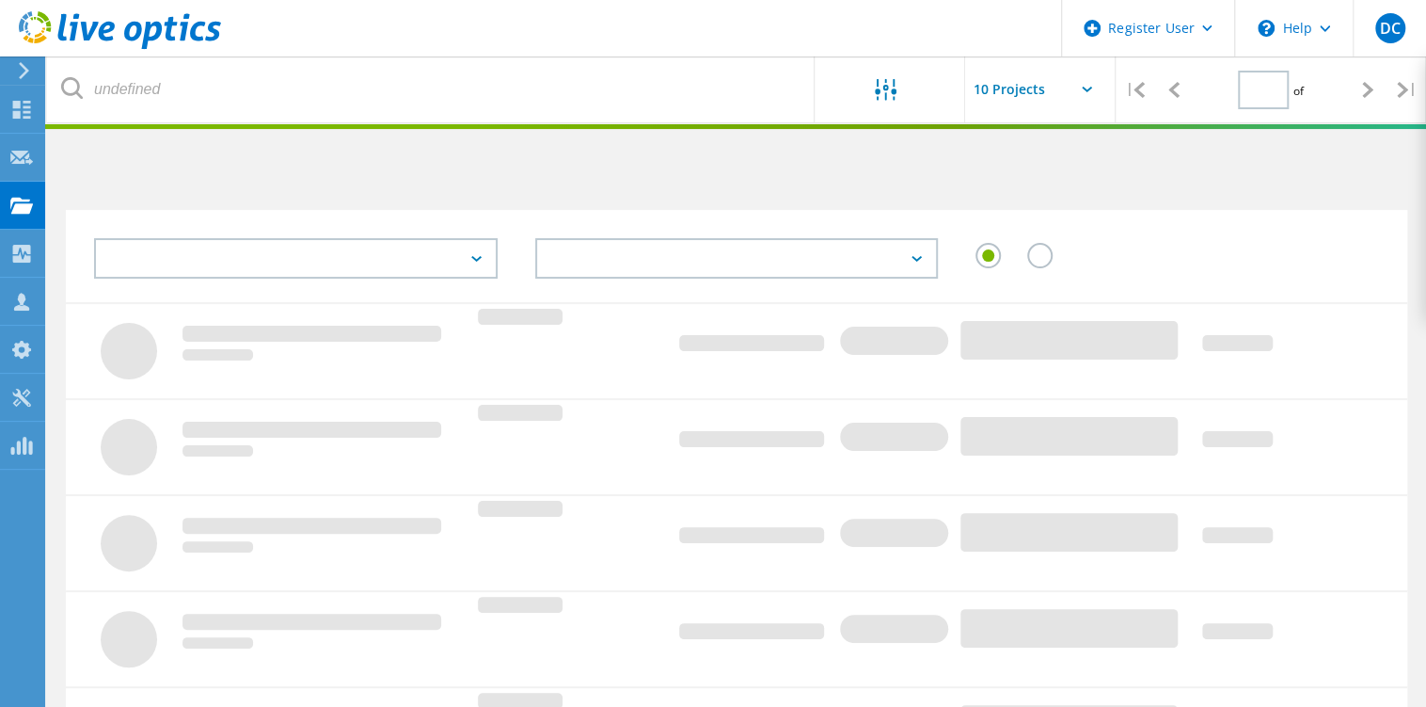
type input "1"
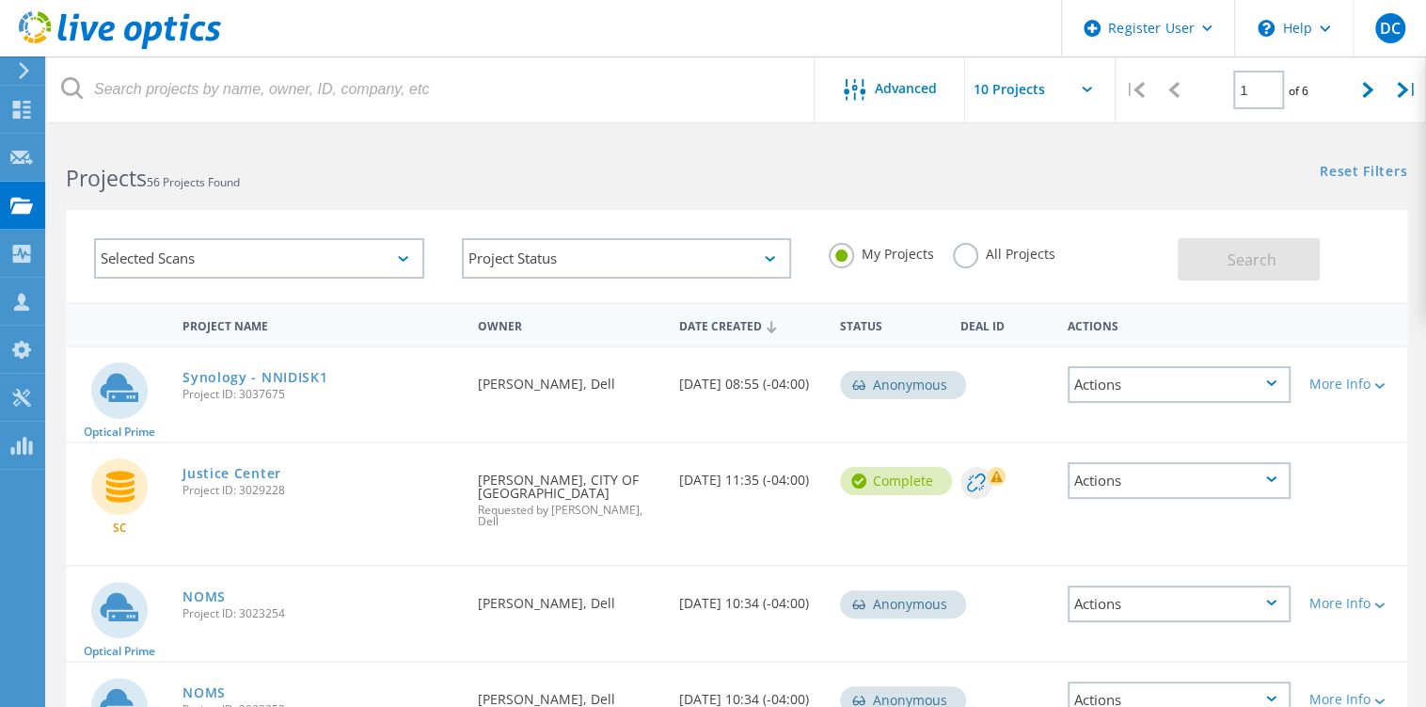
click at [956, 255] on label "All Projects" at bounding box center [1004, 252] width 103 height 18
click at [0, 0] on input "All Projects" at bounding box center [0, 0] width 0 height 0
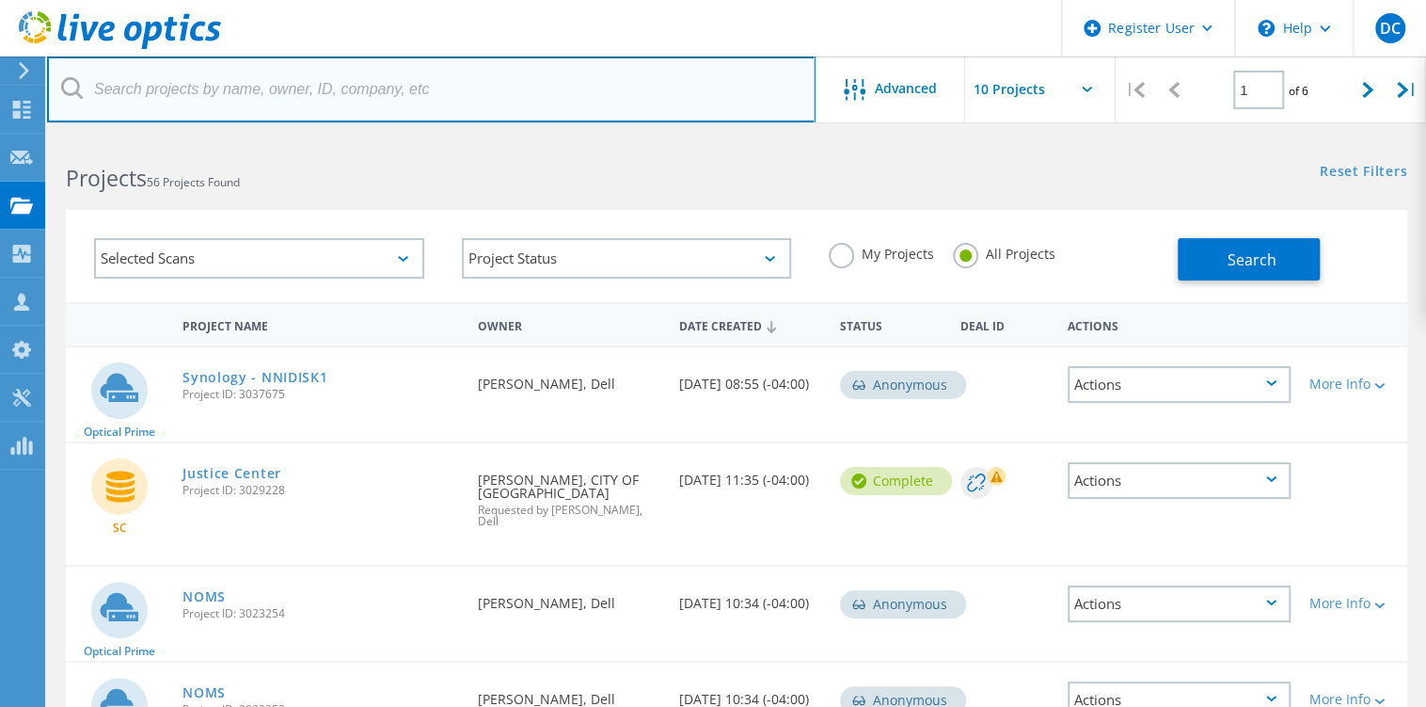
click at [407, 84] on input "text" at bounding box center [431, 89] width 769 height 66
paste input "[EMAIL_ADDRESS][DOMAIN_NAME]"
type input "[EMAIL_ADDRESS][DOMAIN_NAME]"
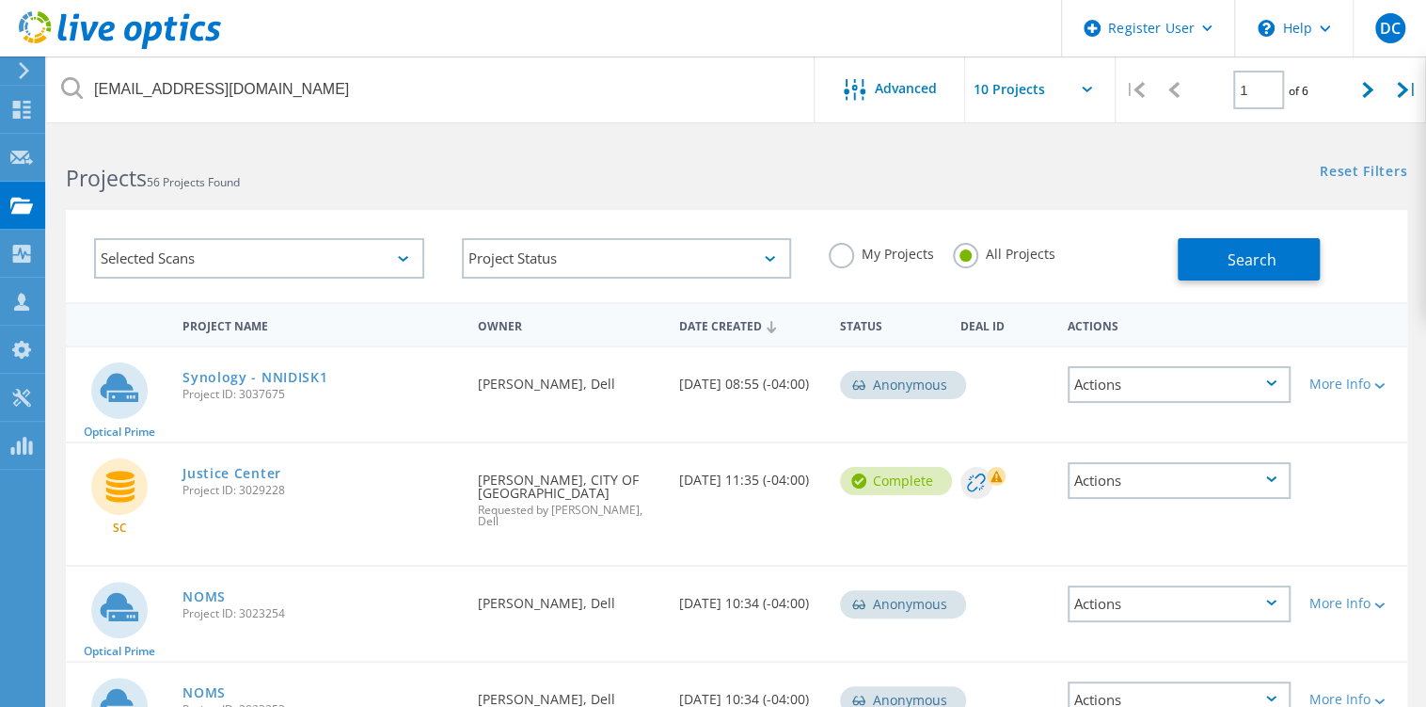
click at [629, 174] on h2 "Projects 56 Projects Found" at bounding box center [392, 178] width 652 height 31
click at [1257, 253] on span "Search" at bounding box center [1252, 259] width 49 height 21
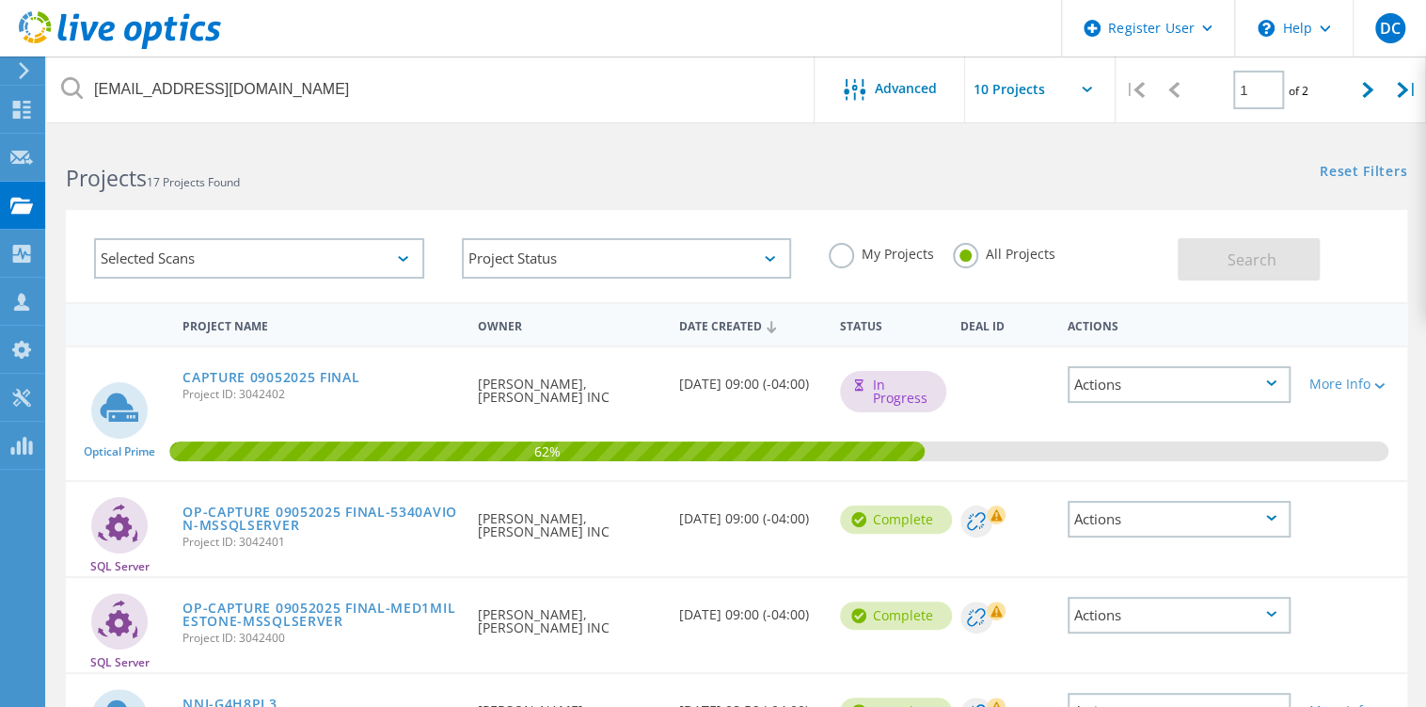
click at [1069, 106] on input "text" at bounding box center [1059, 89] width 188 height 66
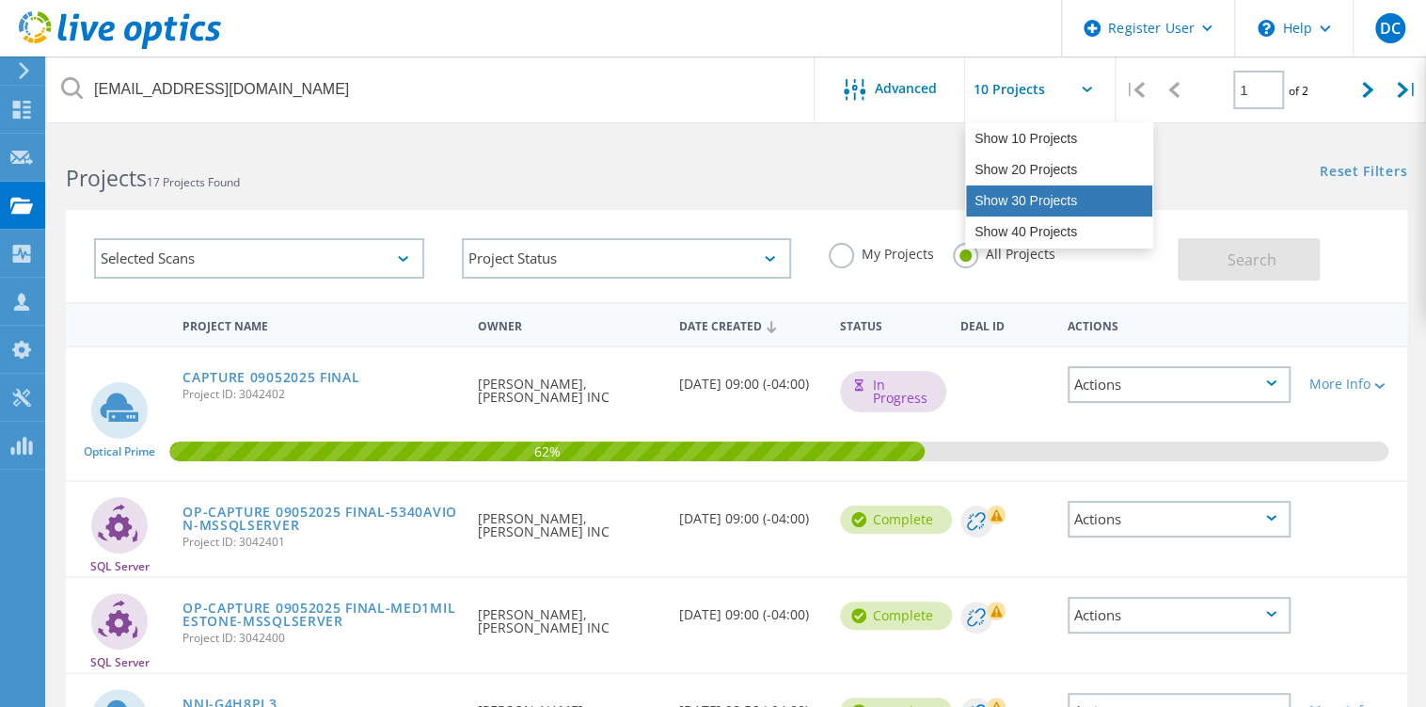
click at [1088, 196] on div "Show 30 Projects" at bounding box center [1059, 200] width 186 height 31
type input "Show 30 Projects"
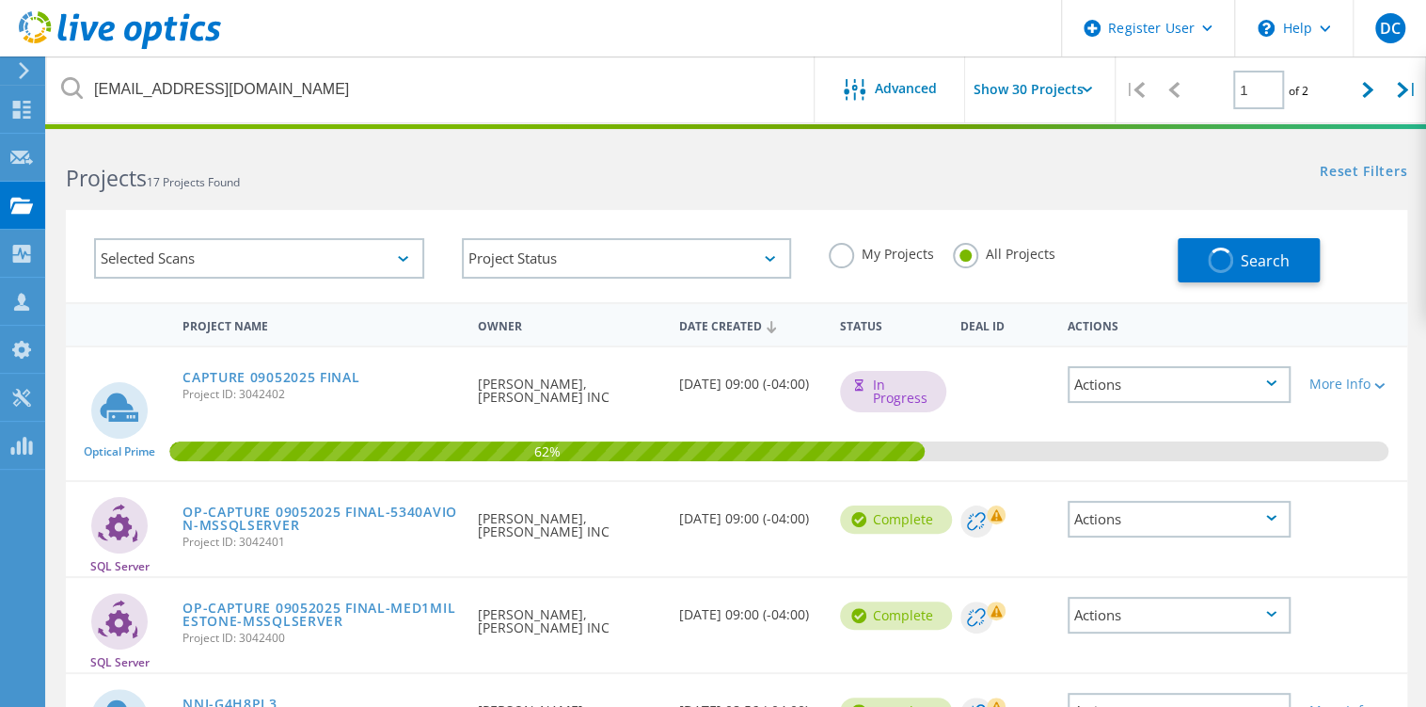
click at [913, 186] on div "Selected Scans Project Status In Progress Complete Published Anonymous Archived…" at bounding box center [736, 244] width 1379 height 116
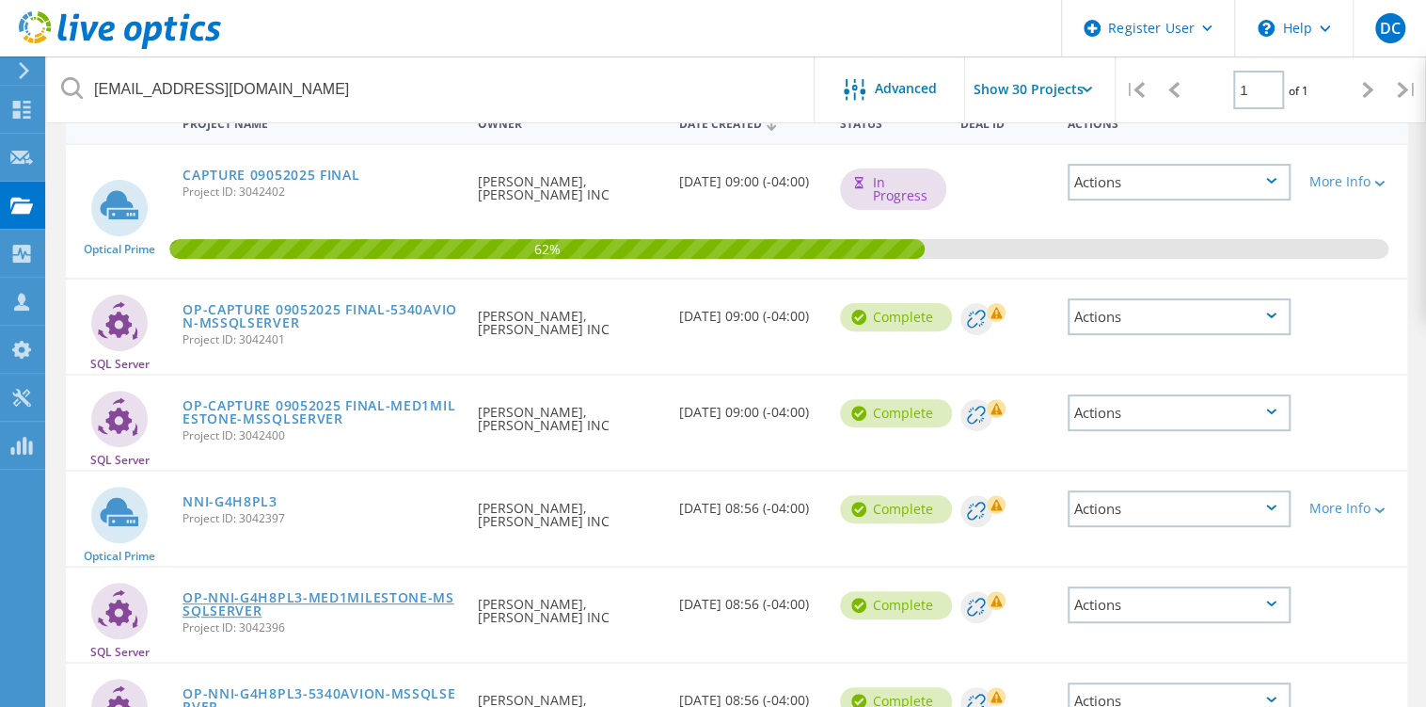
scroll to position [142, 0]
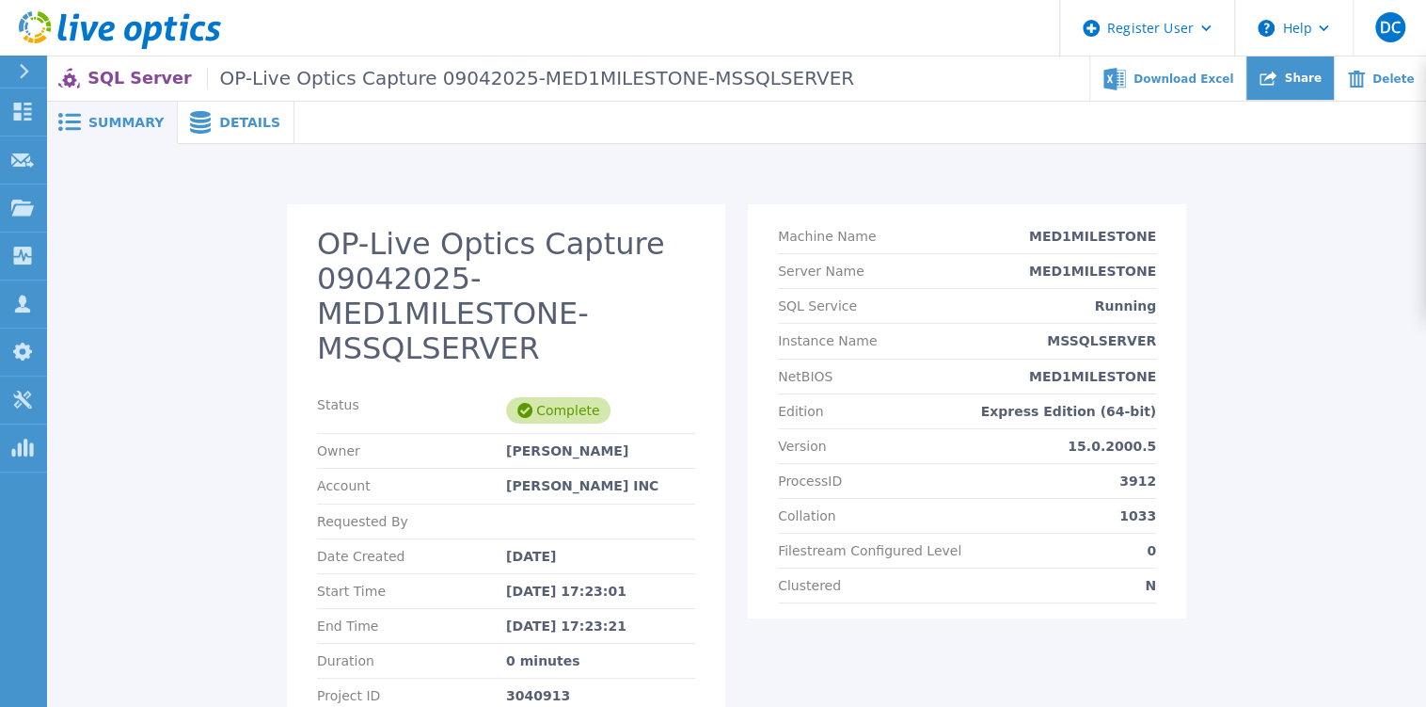
click at [1277, 84] on icon at bounding box center [1268, 78] width 17 height 17
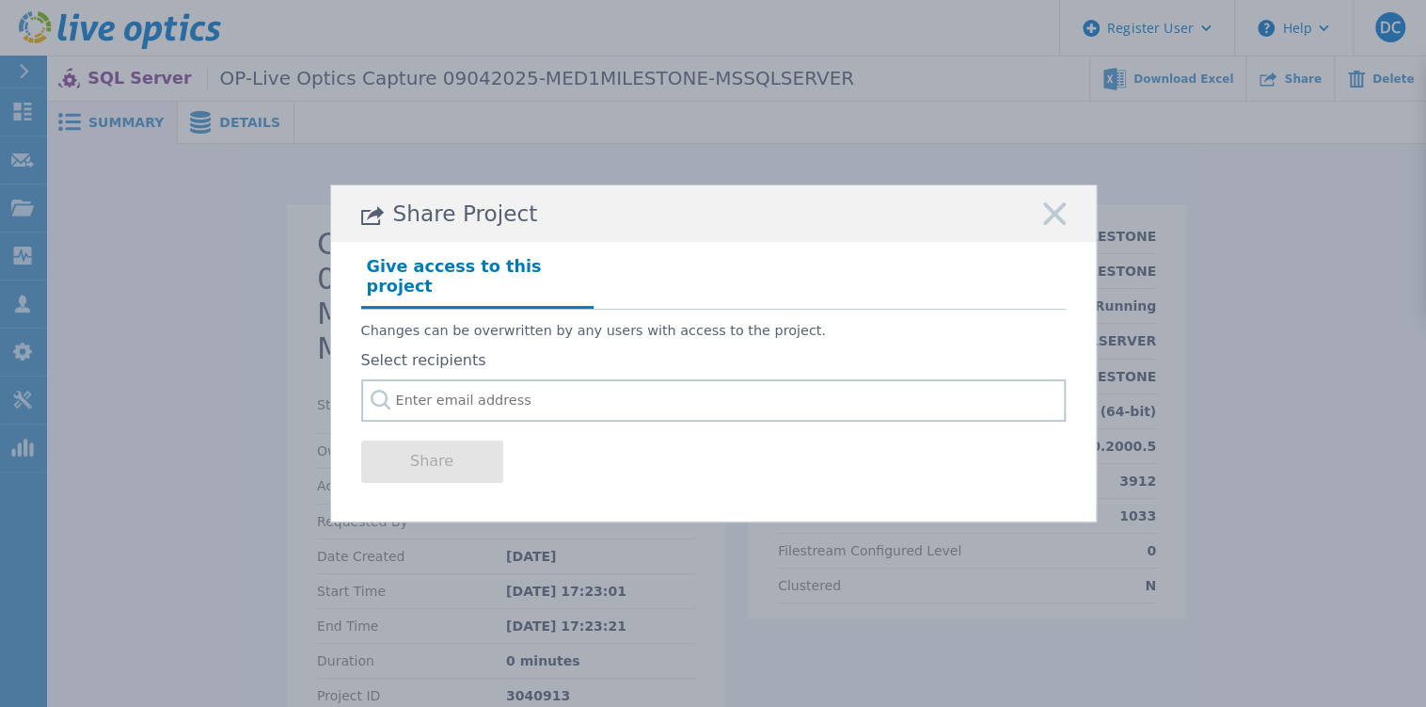
click at [129, 285] on div "Share Project Give access to this project Changes can be overwritten by any use…" at bounding box center [713, 353] width 1426 height 707
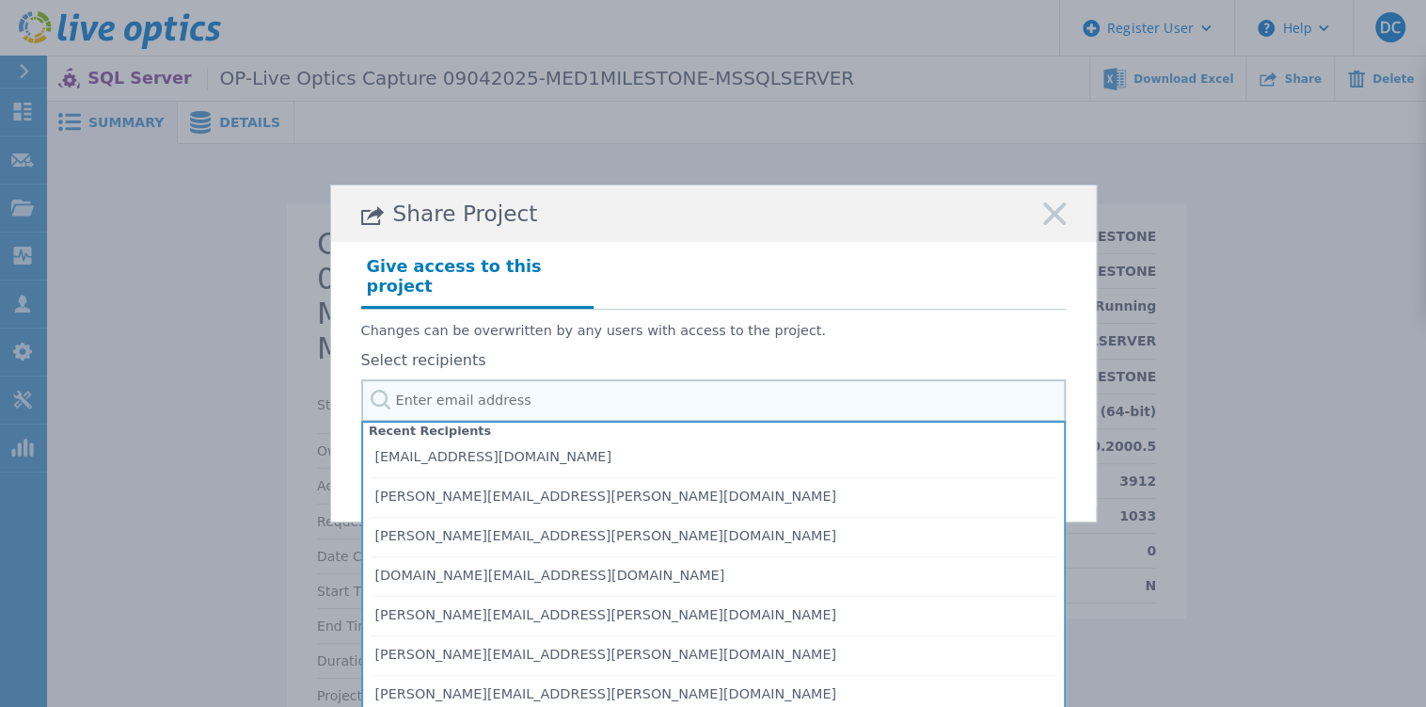
click at [692, 379] on input "text" at bounding box center [713, 400] width 705 height 42
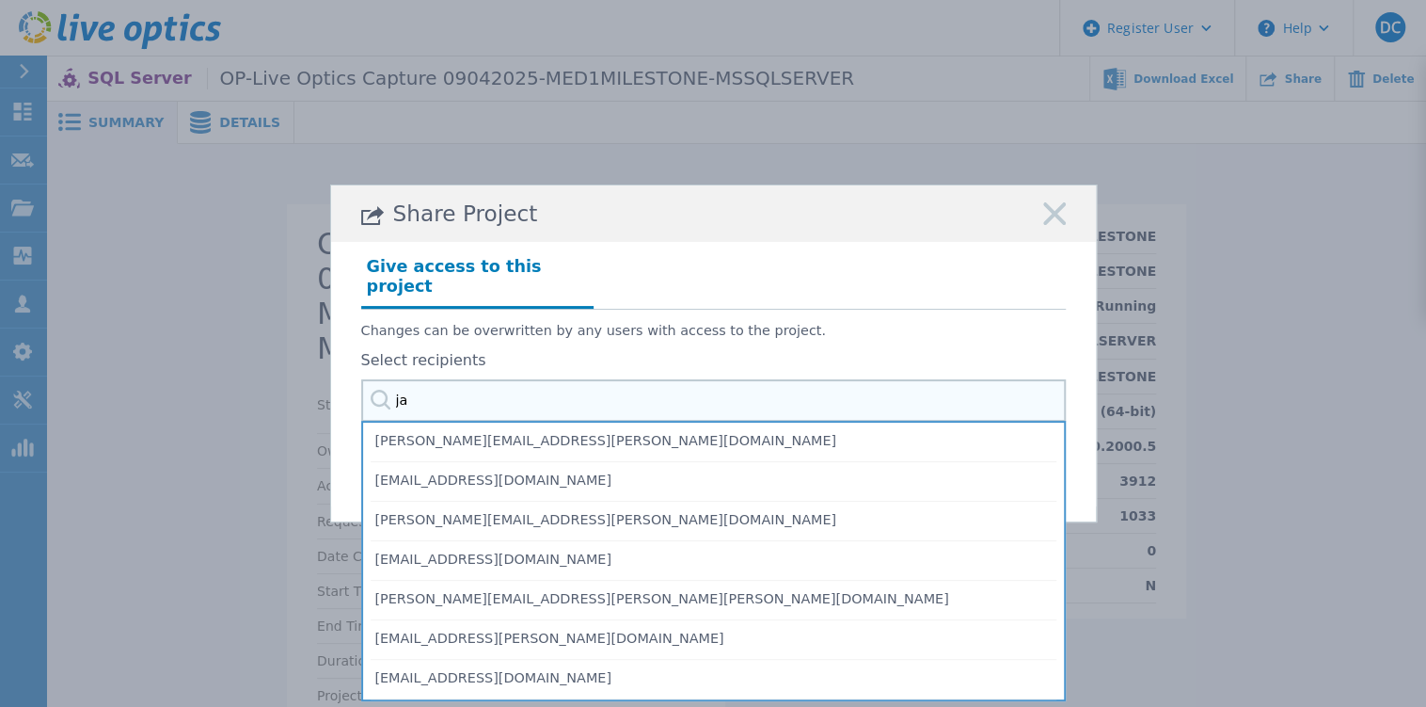
type input "j"
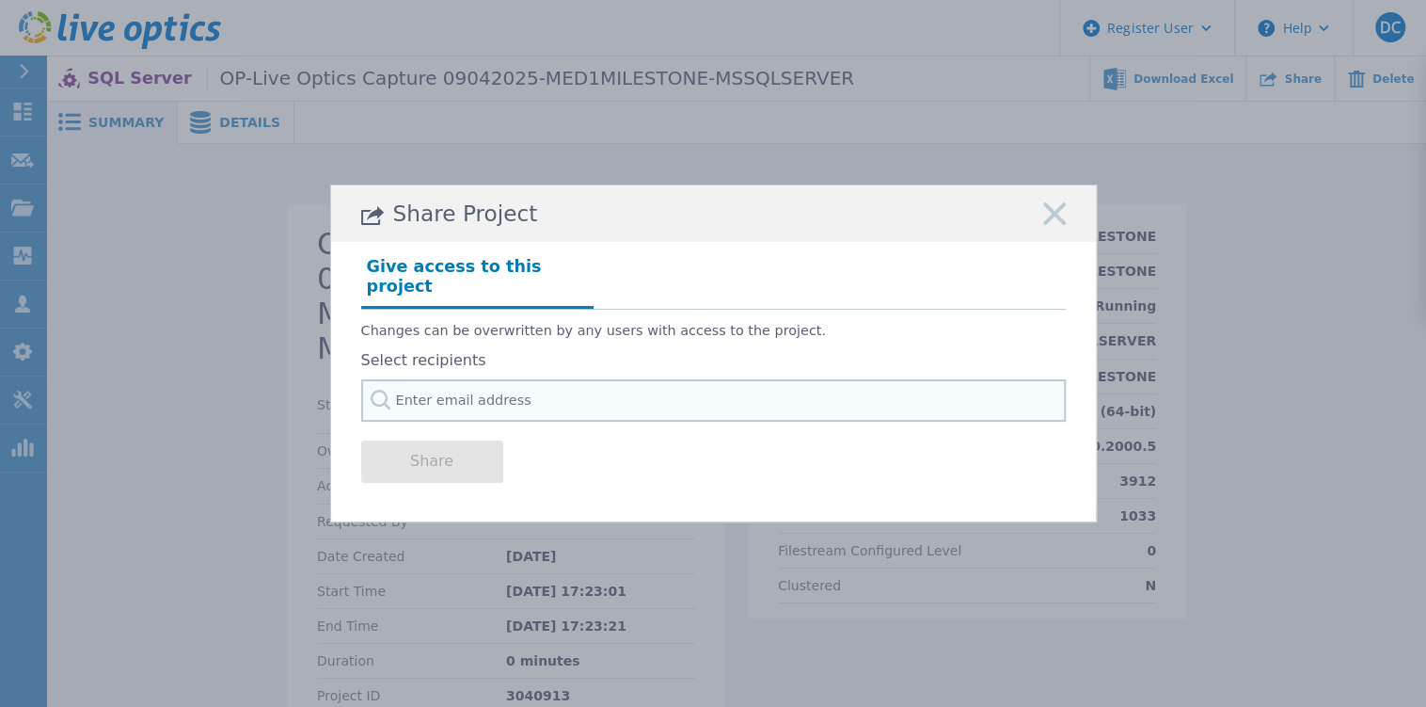
drag, startPoint x: 525, startPoint y: 370, endPoint x: 523, endPoint y: 380, distance: 10.5
click at [525, 379] on input "text" at bounding box center [713, 400] width 705 height 42
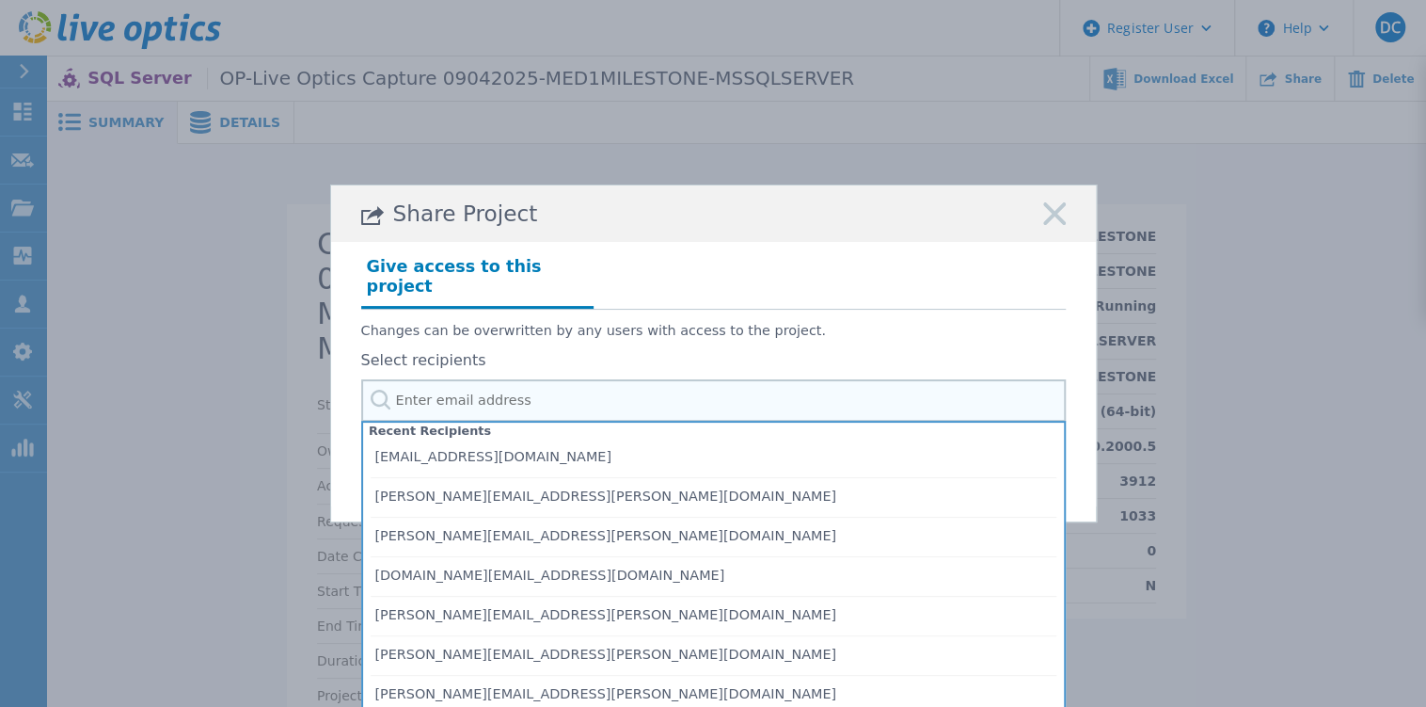
paste input "[EMAIL_ADDRESS][DOMAIN_NAME]"
type input "[EMAIL_ADDRESS][DOMAIN_NAME]"
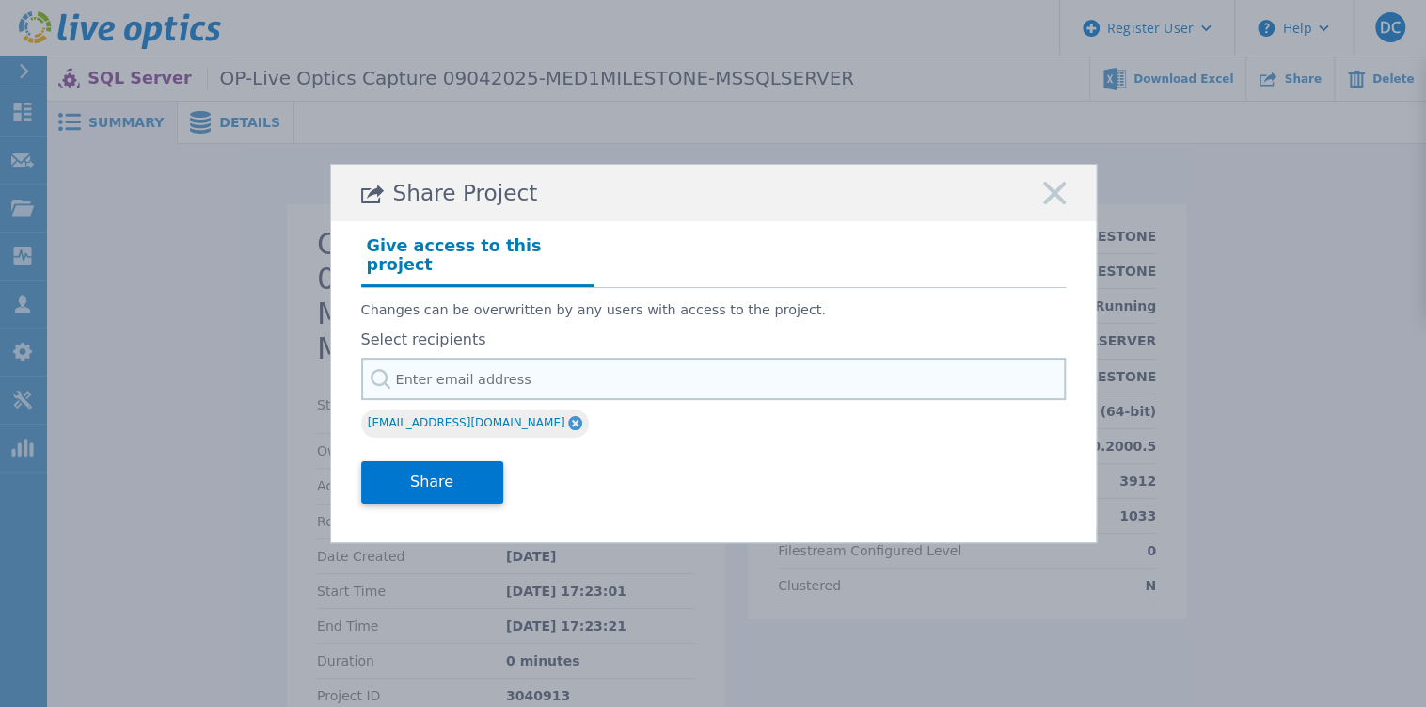
click at [604, 386] on input "text" at bounding box center [713, 379] width 705 height 42
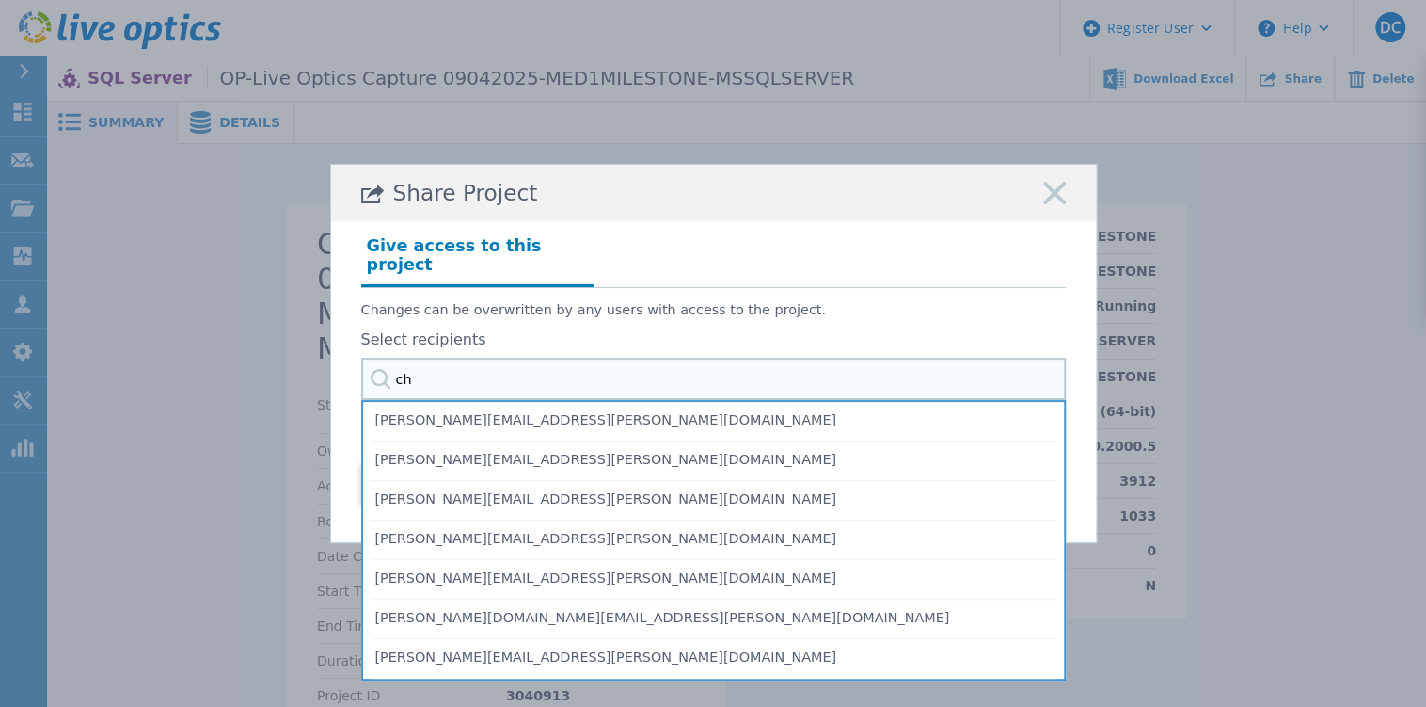
type input "c"
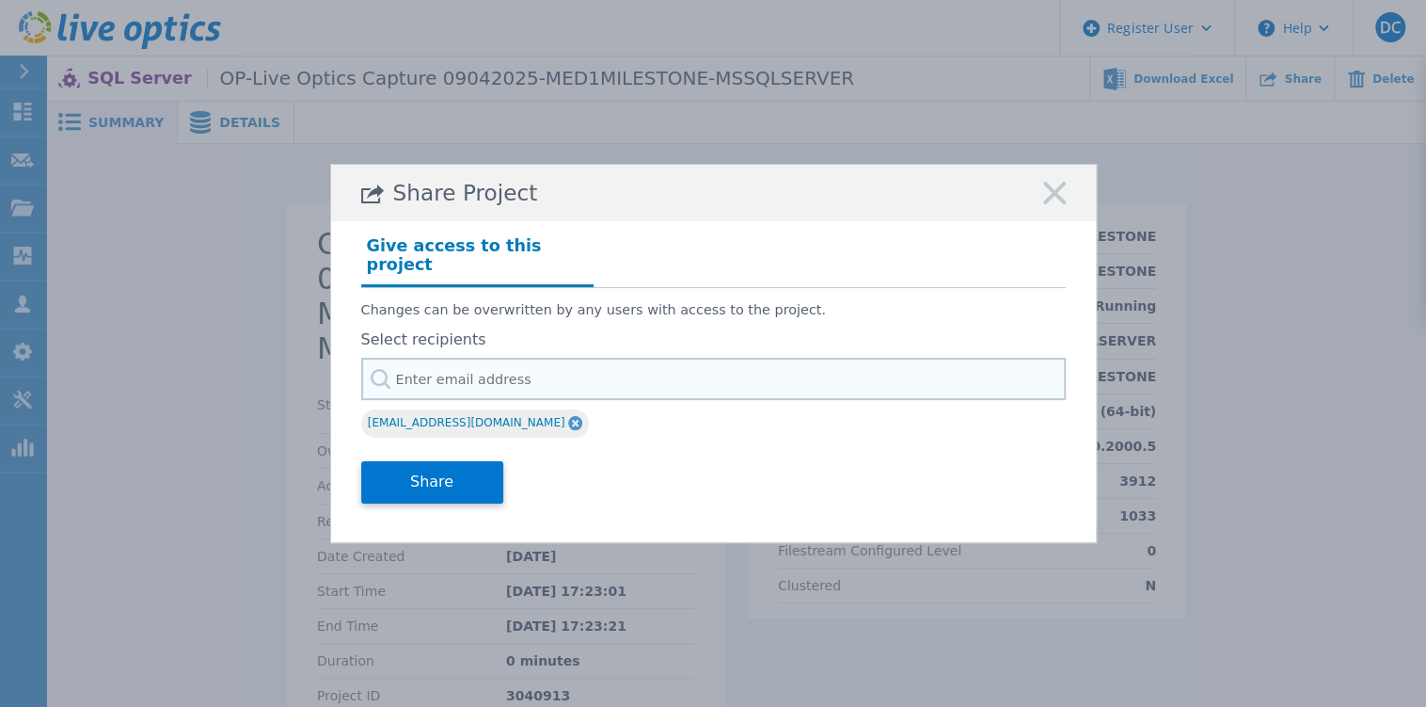
click at [398, 378] on input "text" at bounding box center [713, 379] width 705 height 42
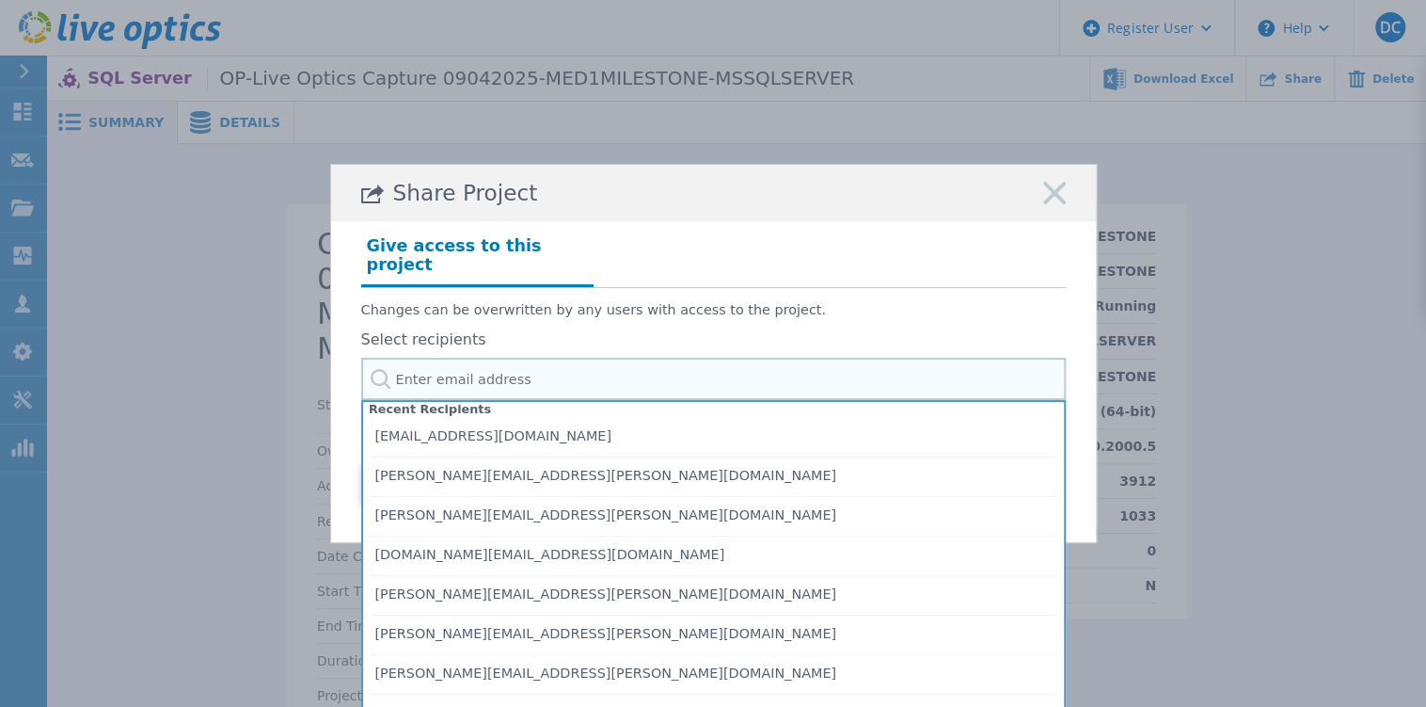
paste input "[EMAIL_ADDRESS][DOMAIN_NAME]"
type input "[EMAIL_ADDRESS][DOMAIN_NAME]"
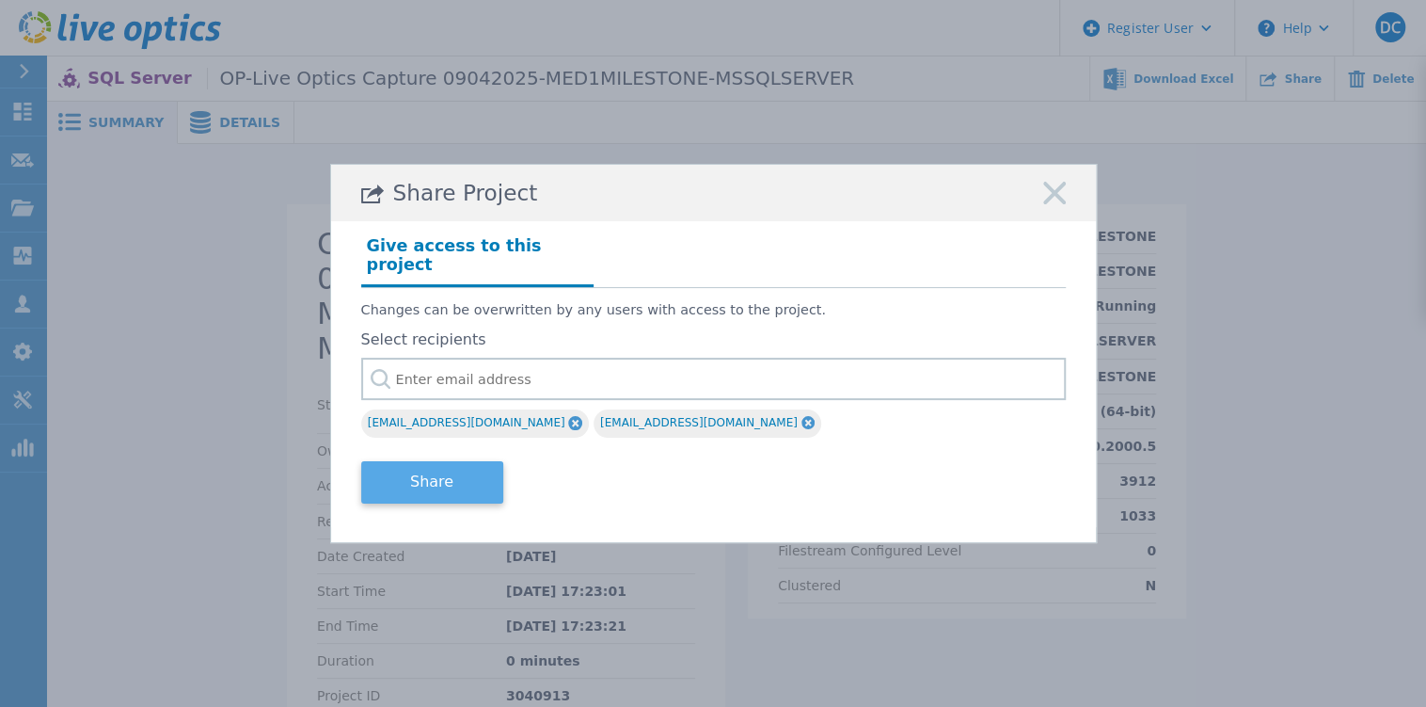
click at [452, 476] on button "Share" at bounding box center [432, 482] width 142 height 42
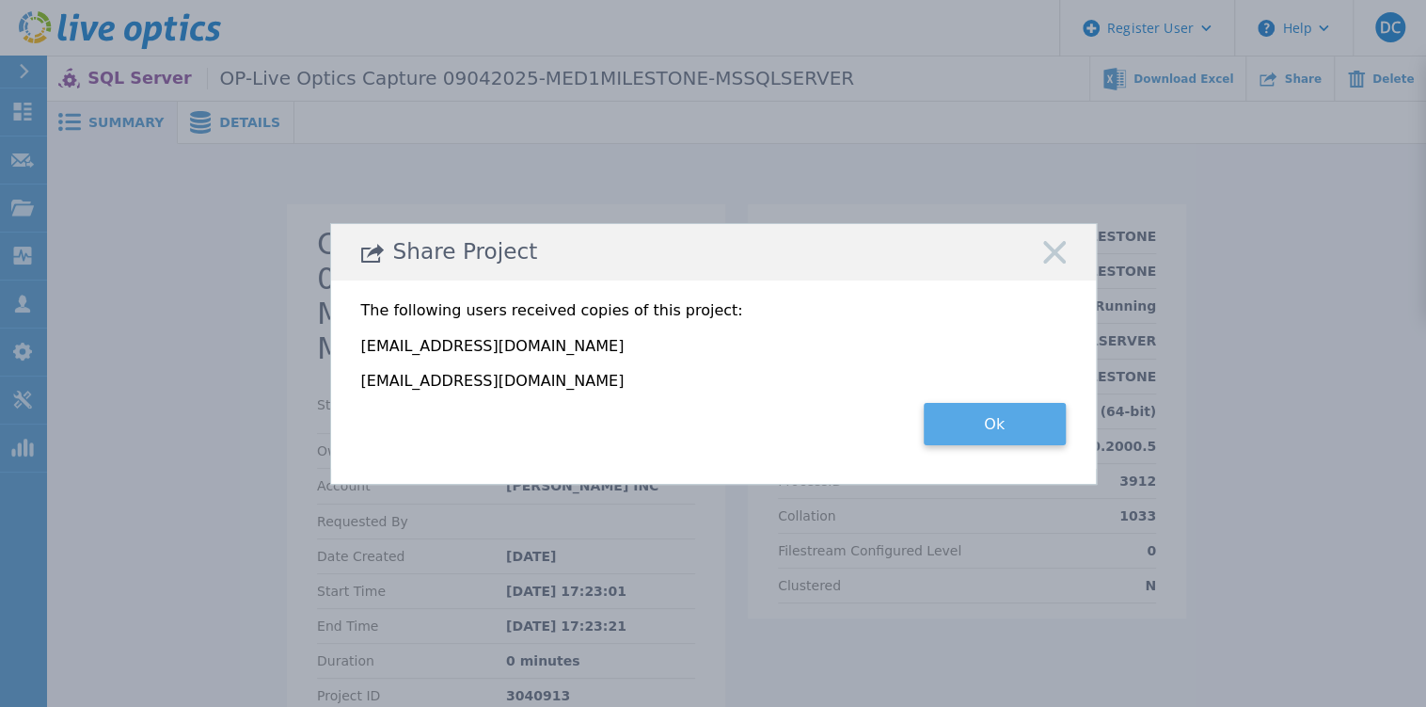
click at [975, 409] on button "Ok" at bounding box center [995, 424] width 142 height 42
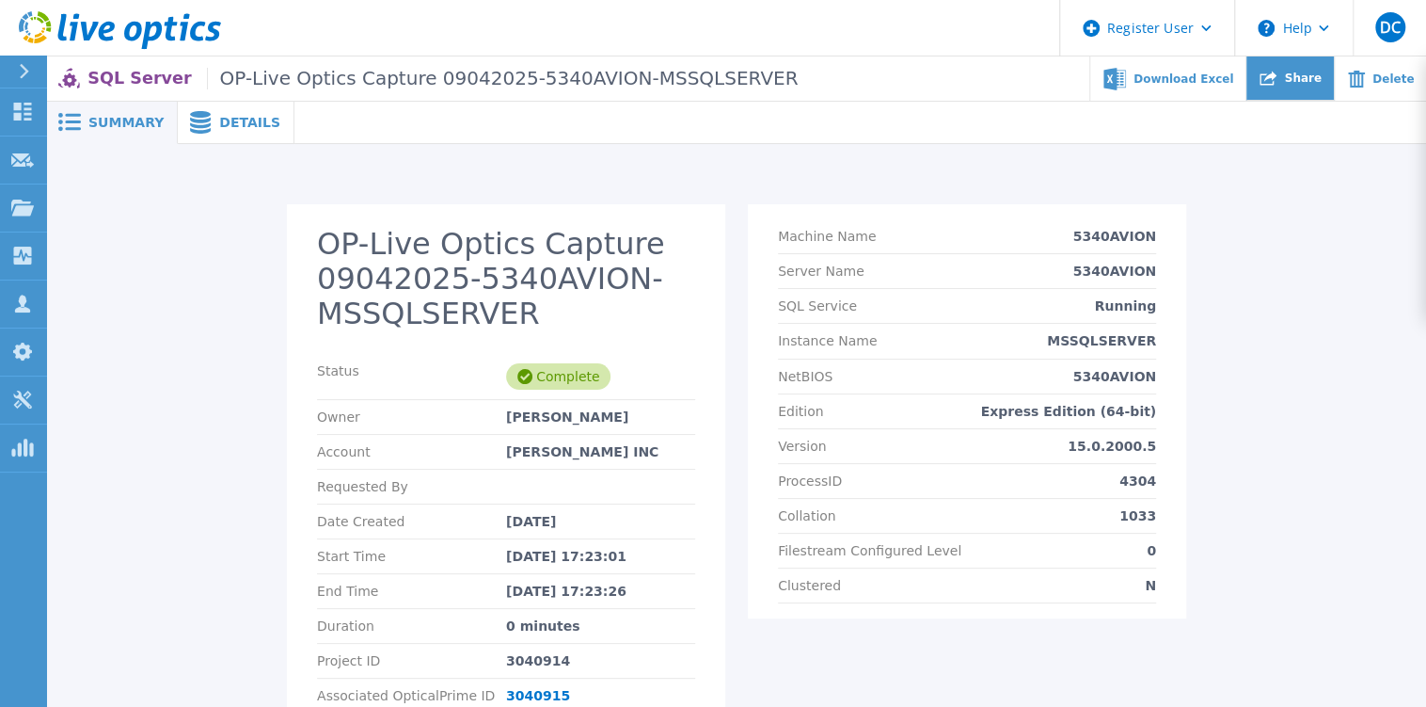
click at [1277, 76] on icon at bounding box center [1268, 79] width 17 height 14
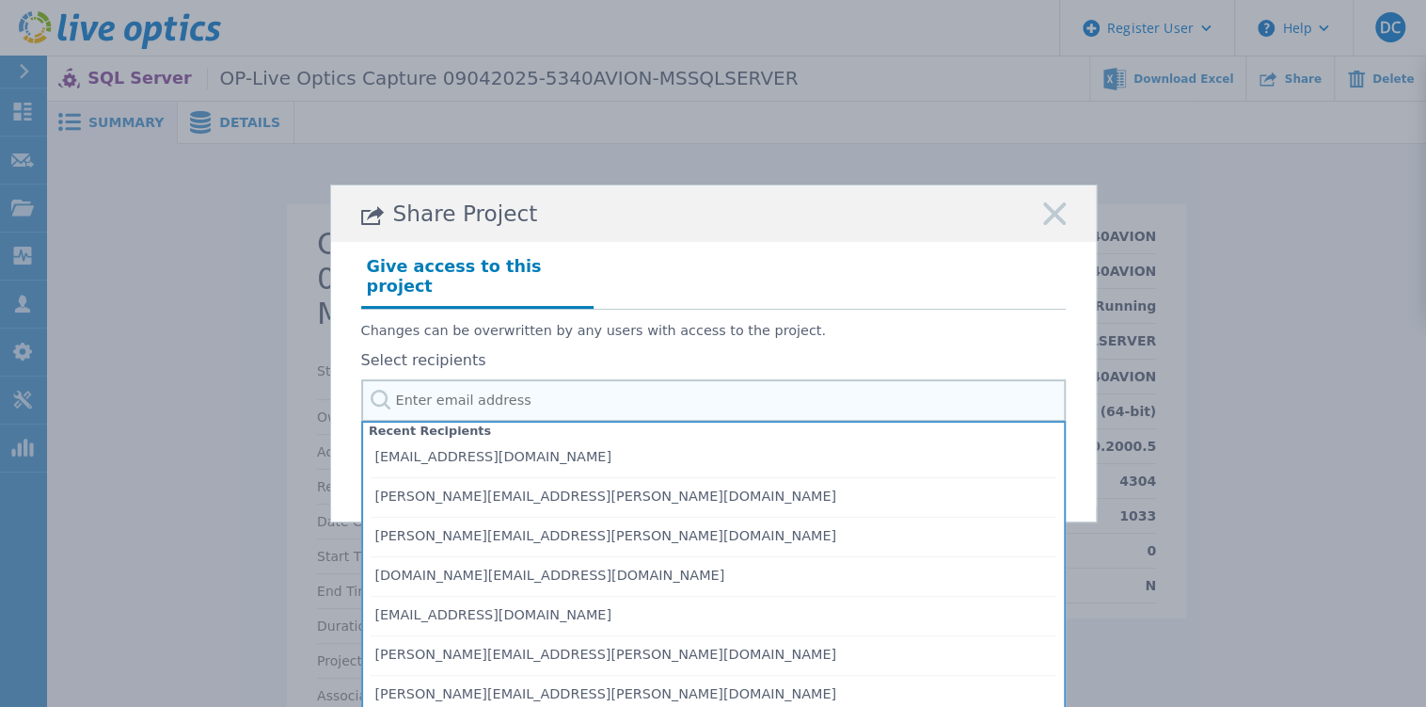
click at [616, 385] on input "text" at bounding box center [713, 400] width 705 height 42
paste input "[EMAIL_ADDRESS][DOMAIN_NAME]"
type input "[EMAIL_ADDRESS][DOMAIN_NAME]"
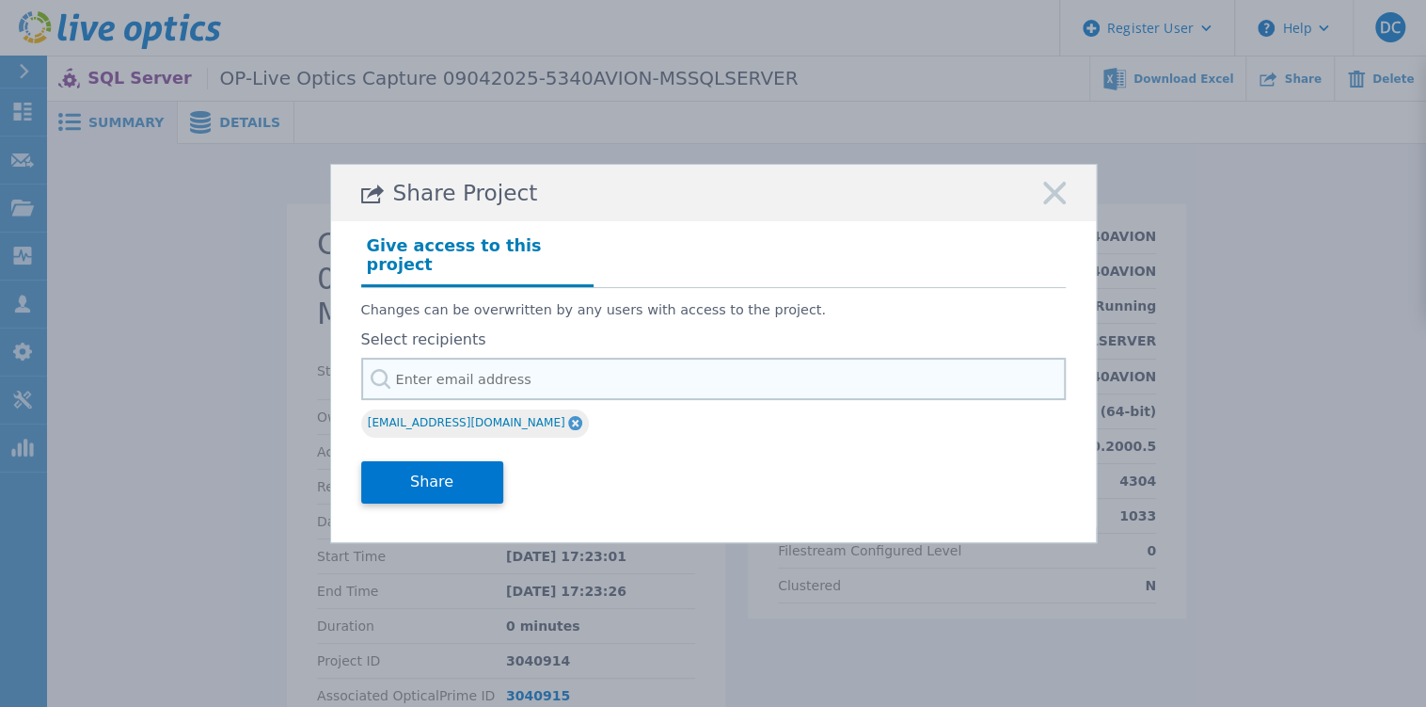
click at [580, 376] on input "text" at bounding box center [713, 379] width 705 height 42
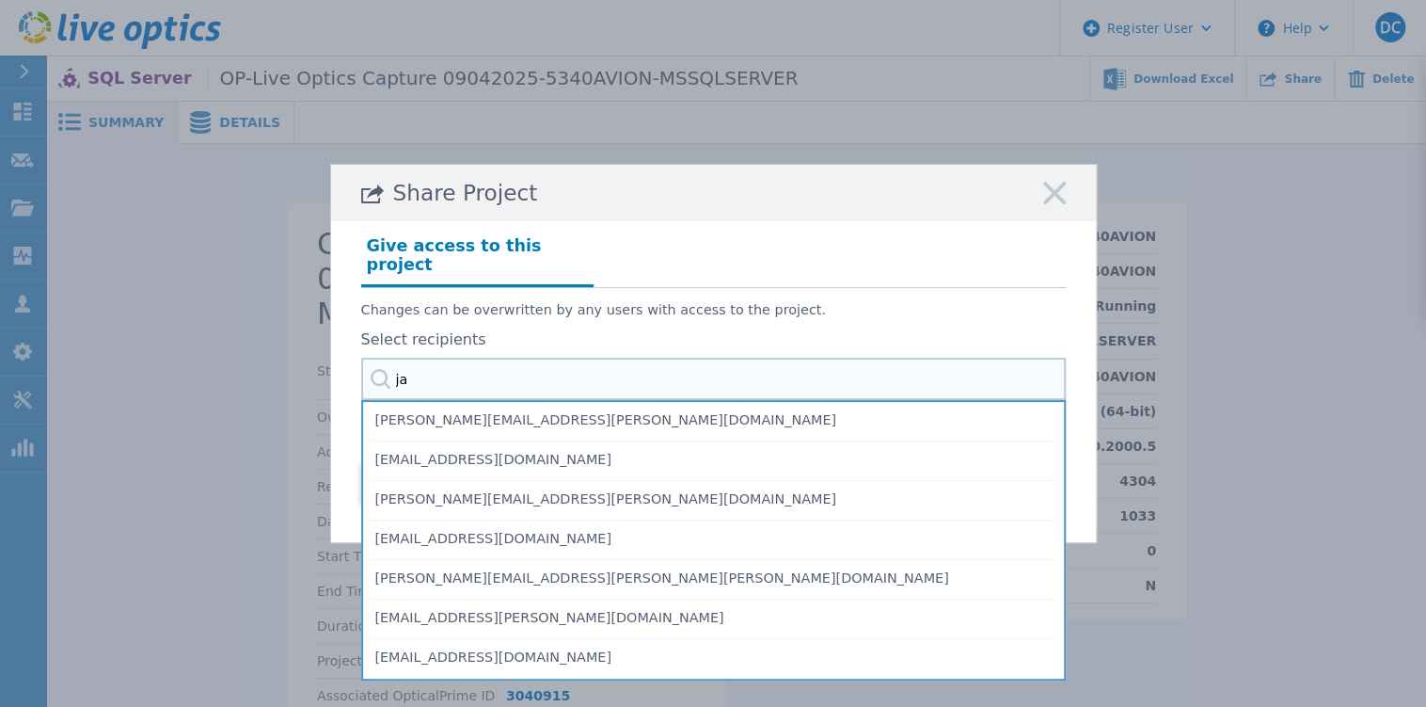
type input "j"
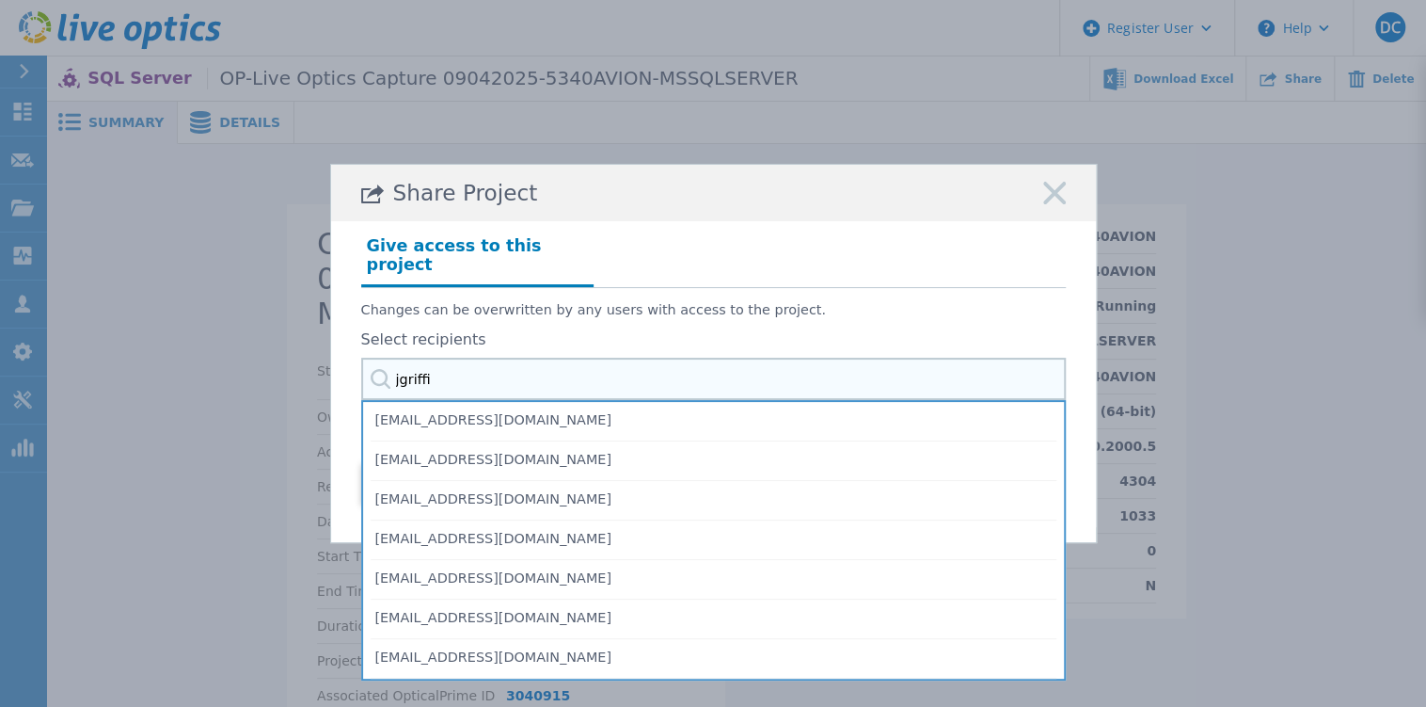
type input "jgriffin"
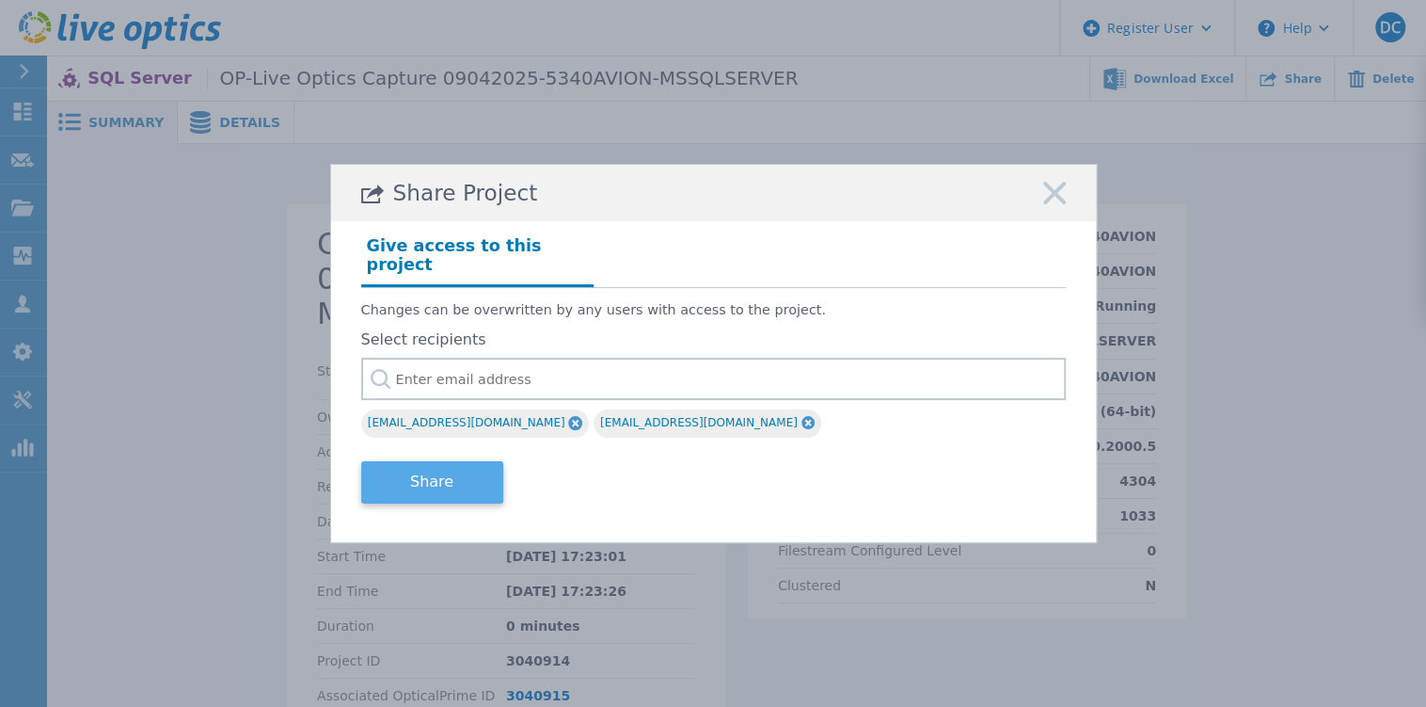
click at [470, 479] on button "Share" at bounding box center [432, 482] width 142 height 42
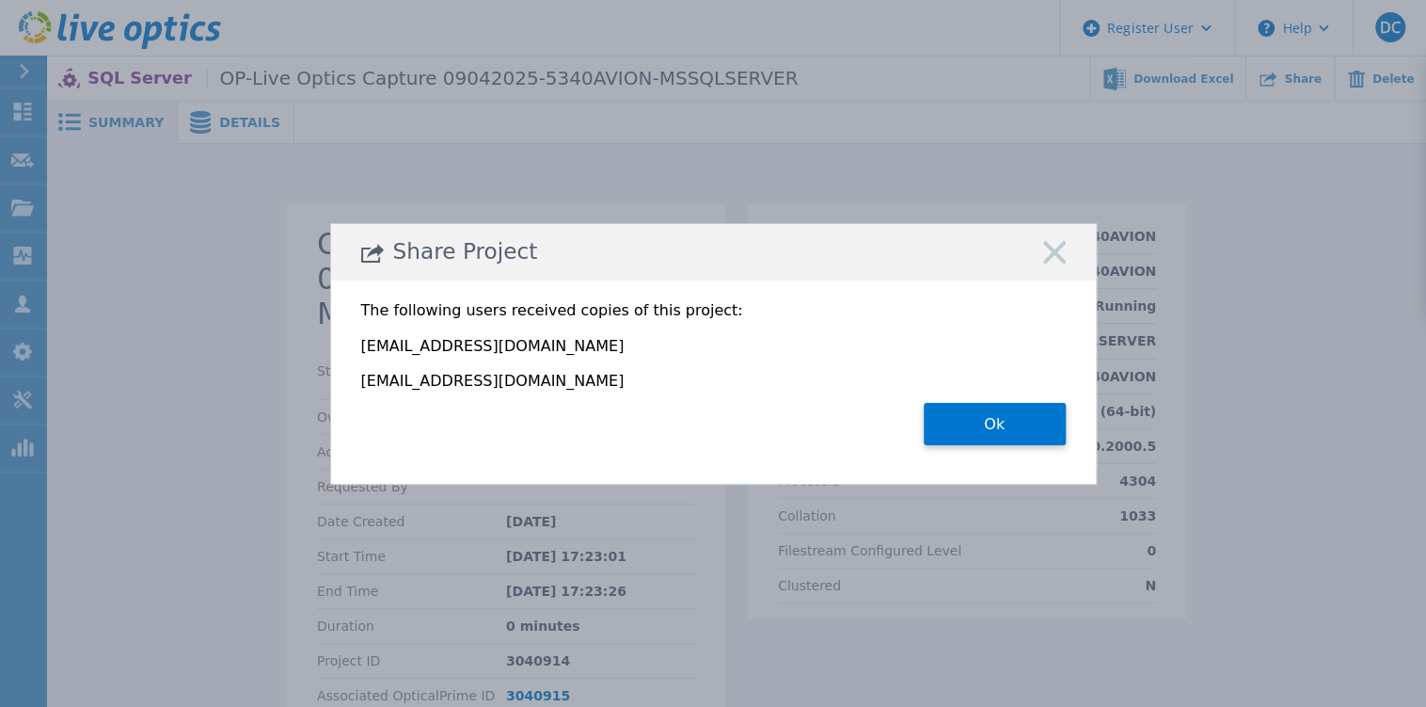
drag, startPoint x: 987, startPoint y: 417, endPoint x: 679, endPoint y: 11, distance: 509.0
click at [979, 414] on button "Ok" at bounding box center [995, 424] width 142 height 42
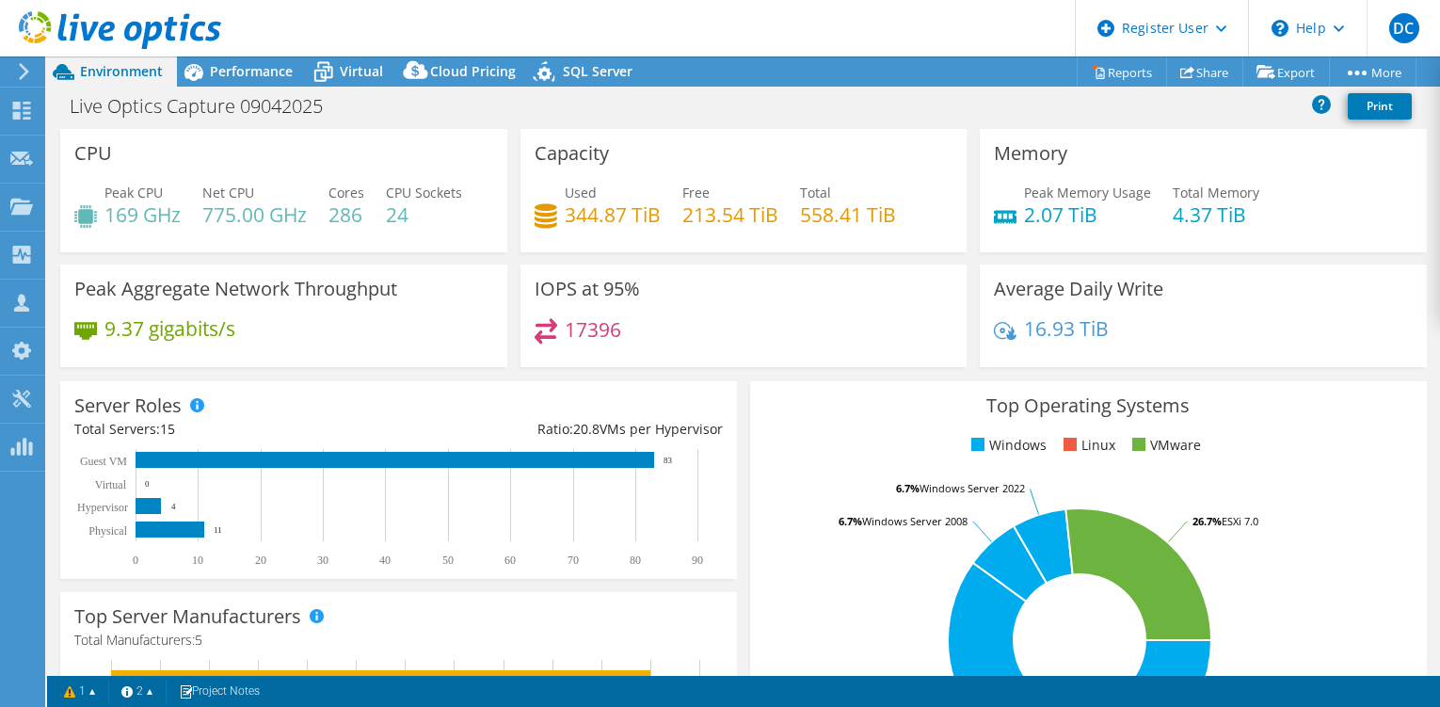
select select "USD"
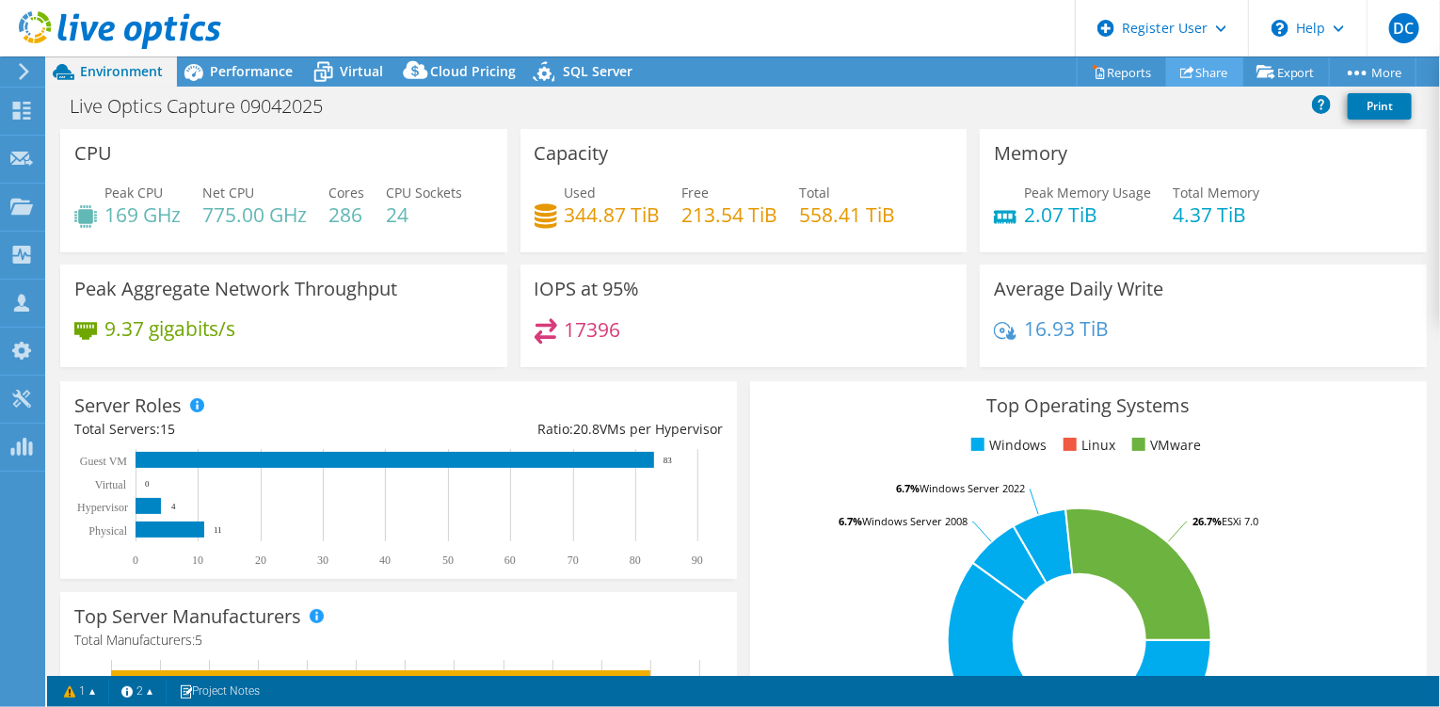
click at [1188, 62] on link "Share" at bounding box center [1204, 71] width 77 height 29
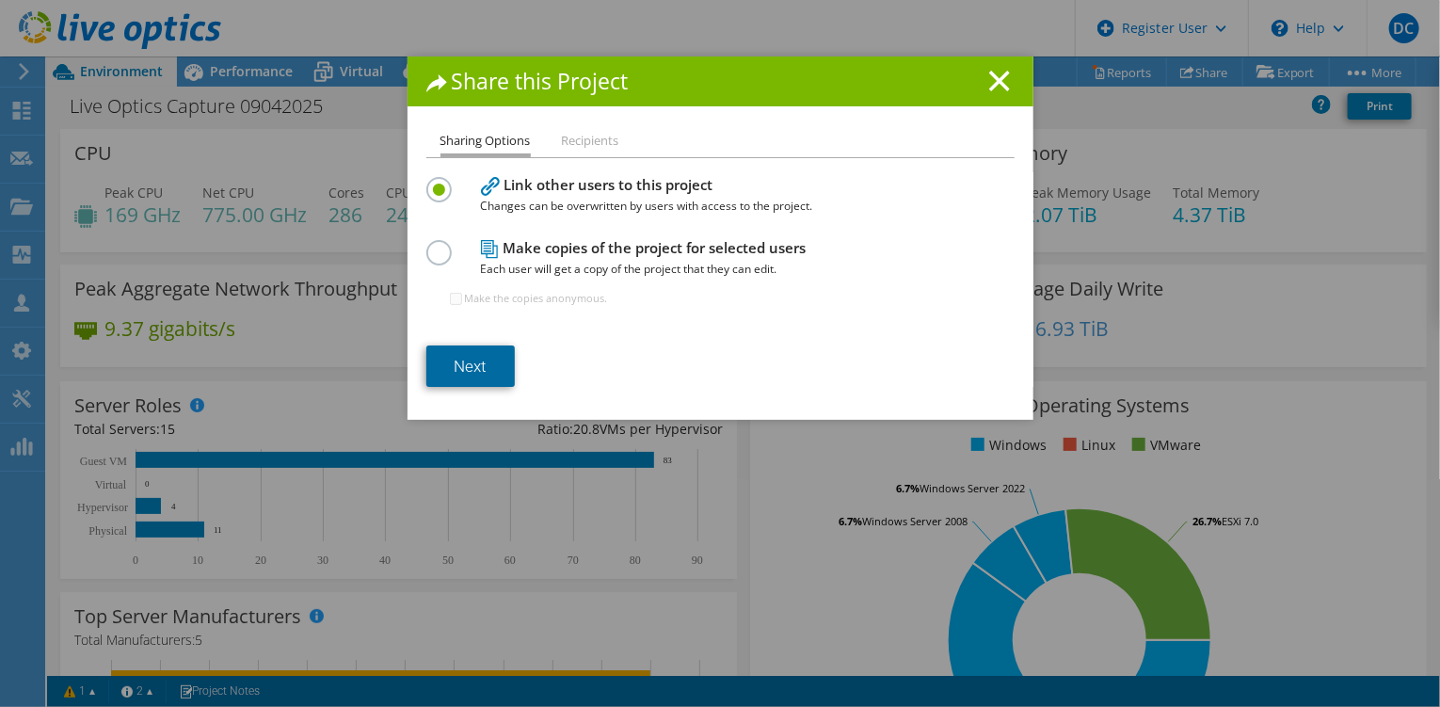
click at [478, 345] on link "Next" at bounding box center [470, 365] width 88 height 41
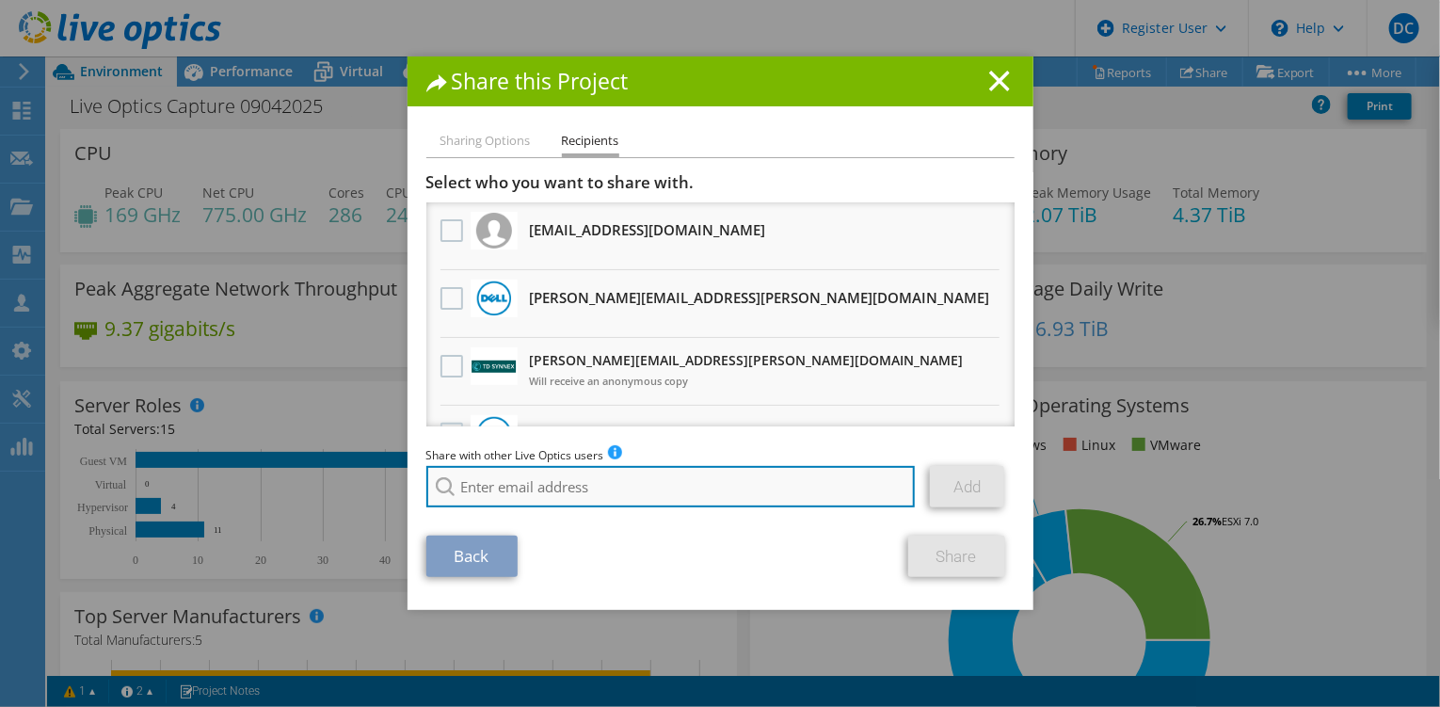
click at [600, 479] on input "search" at bounding box center [670, 486] width 489 height 41
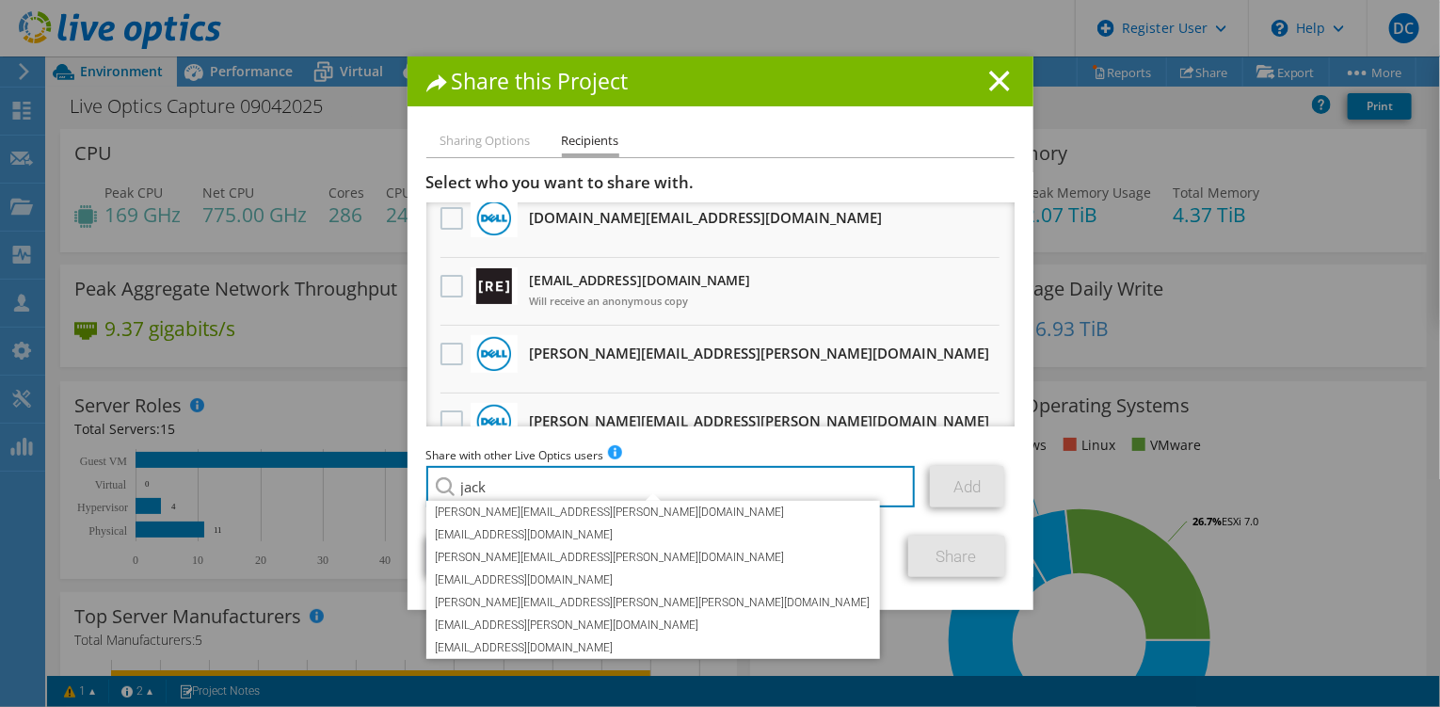
scroll to position [188, 0]
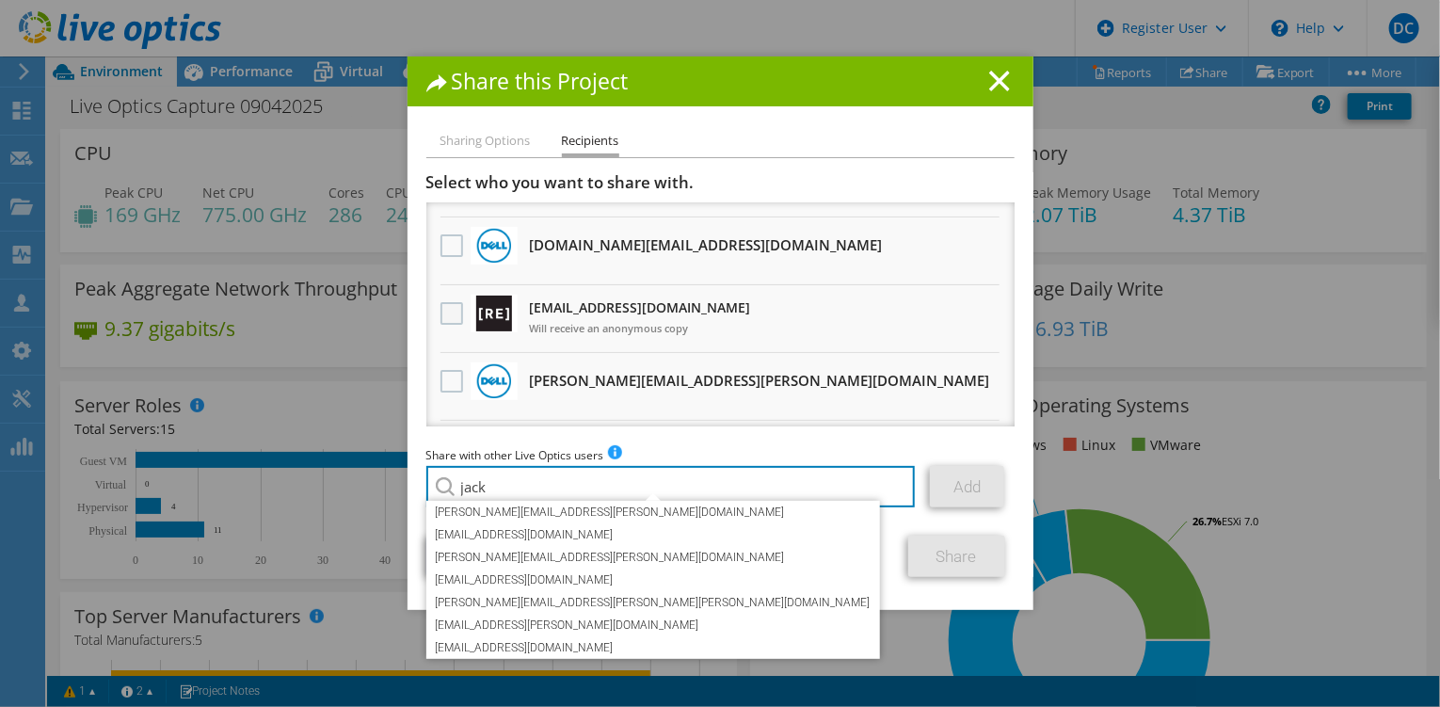
type input "jack"
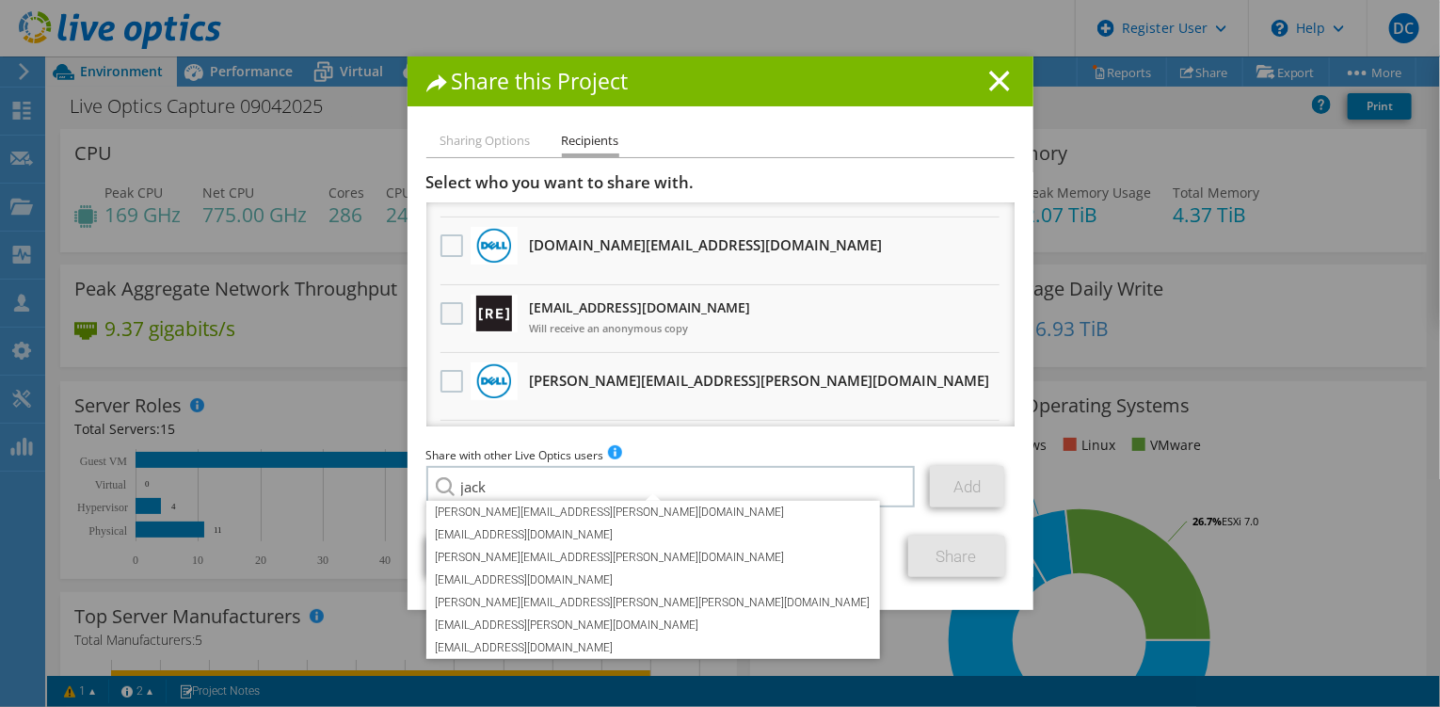
click at [446, 313] on label at bounding box center [453, 313] width 27 height 23
click at [0, 0] on input "checkbox" at bounding box center [0, 0] width 0 height 0
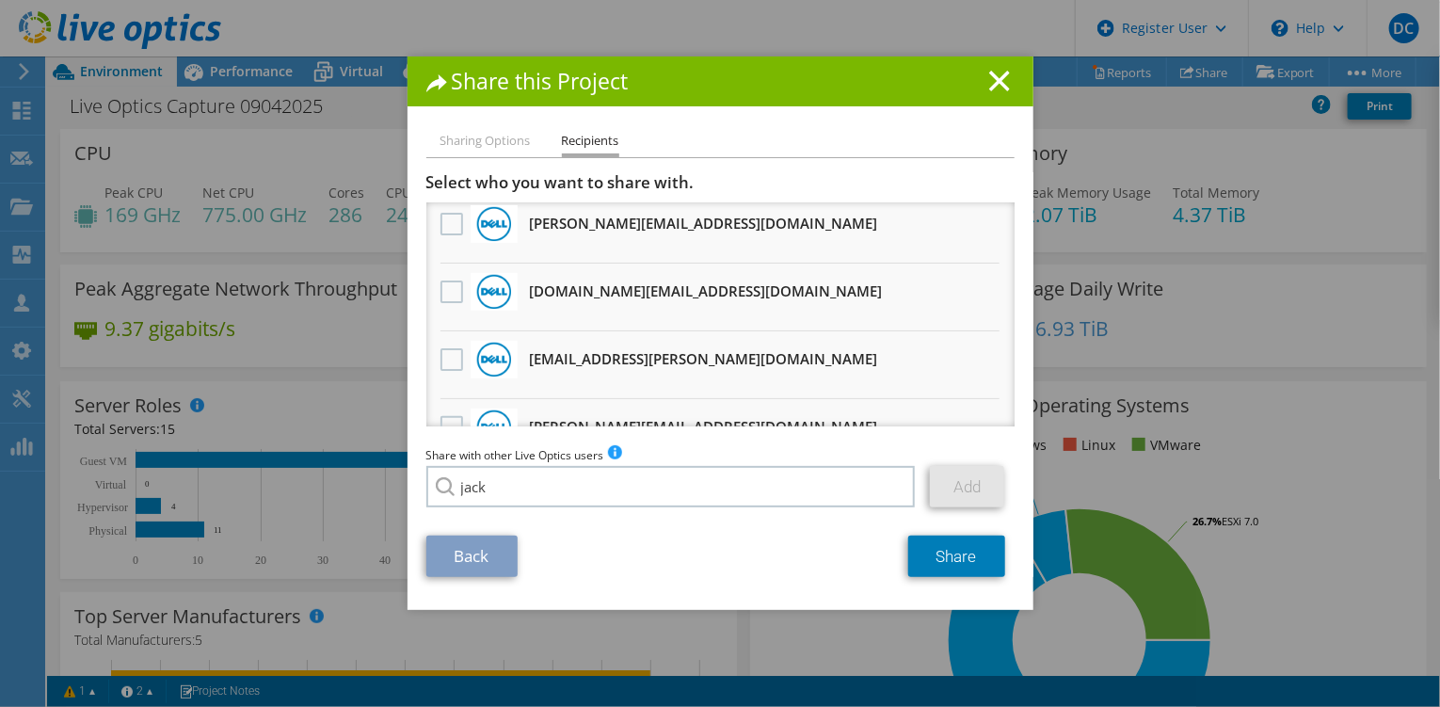
scroll to position [753, 0]
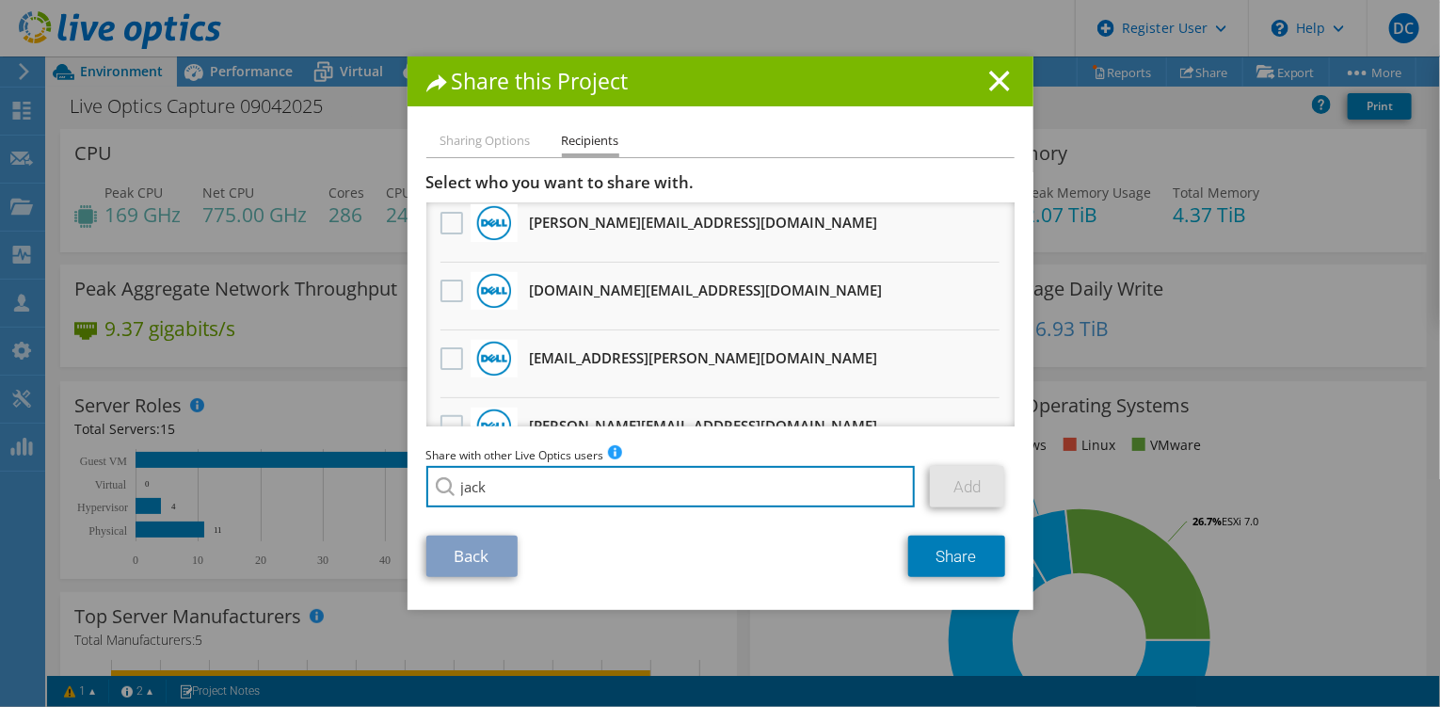
drag, startPoint x: 565, startPoint y: 471, endPoint x: 218, endPoint y: 459, distance: 346.5
click at [218, 459] on div "Share this Project Sharing Options Recipients Link other users to this project …" at bounding box center [720, 353] width 1440 height 594
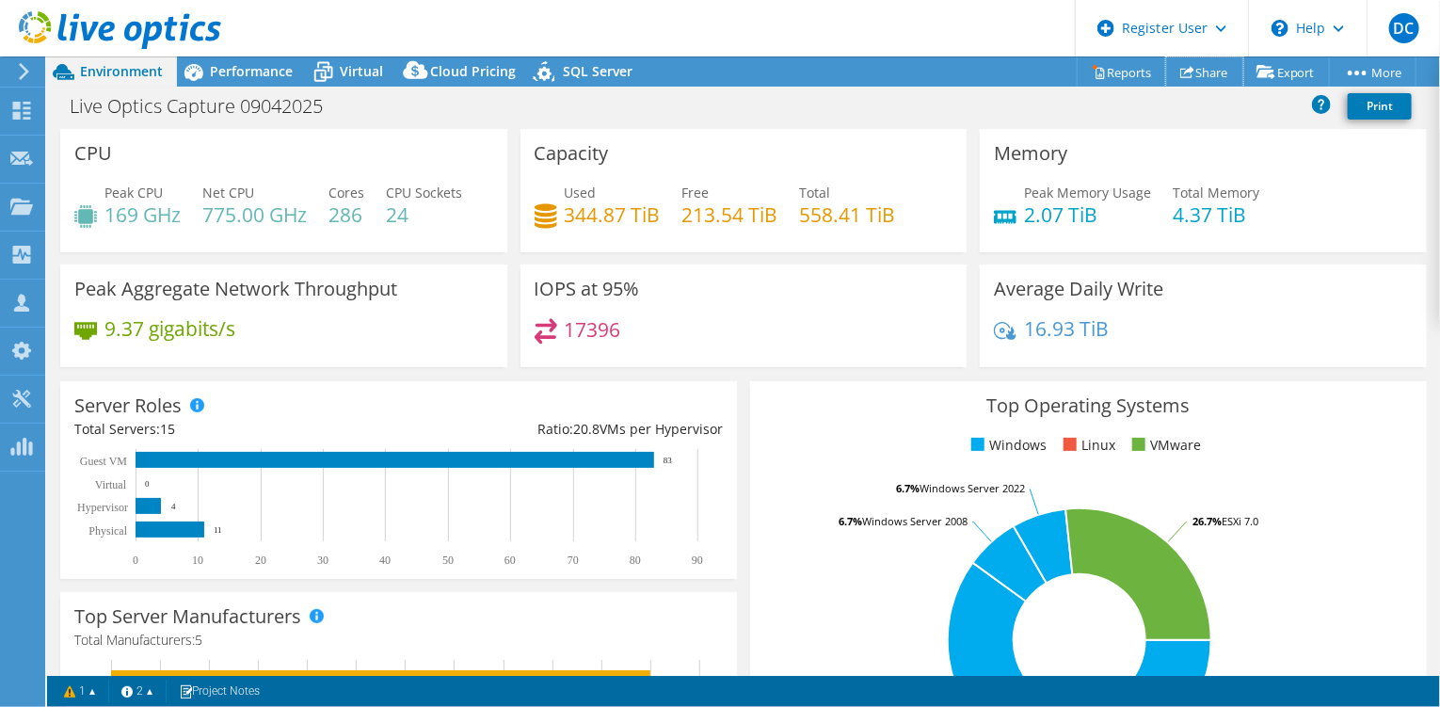
drag, startPoint x: 1227, startPoint y: 75, endPoint x: 1198, endPoint y: 83, distance: 30.1
click at [1227, 75] on link "Share" at bounding box center [1204, 71] width 77 height 29
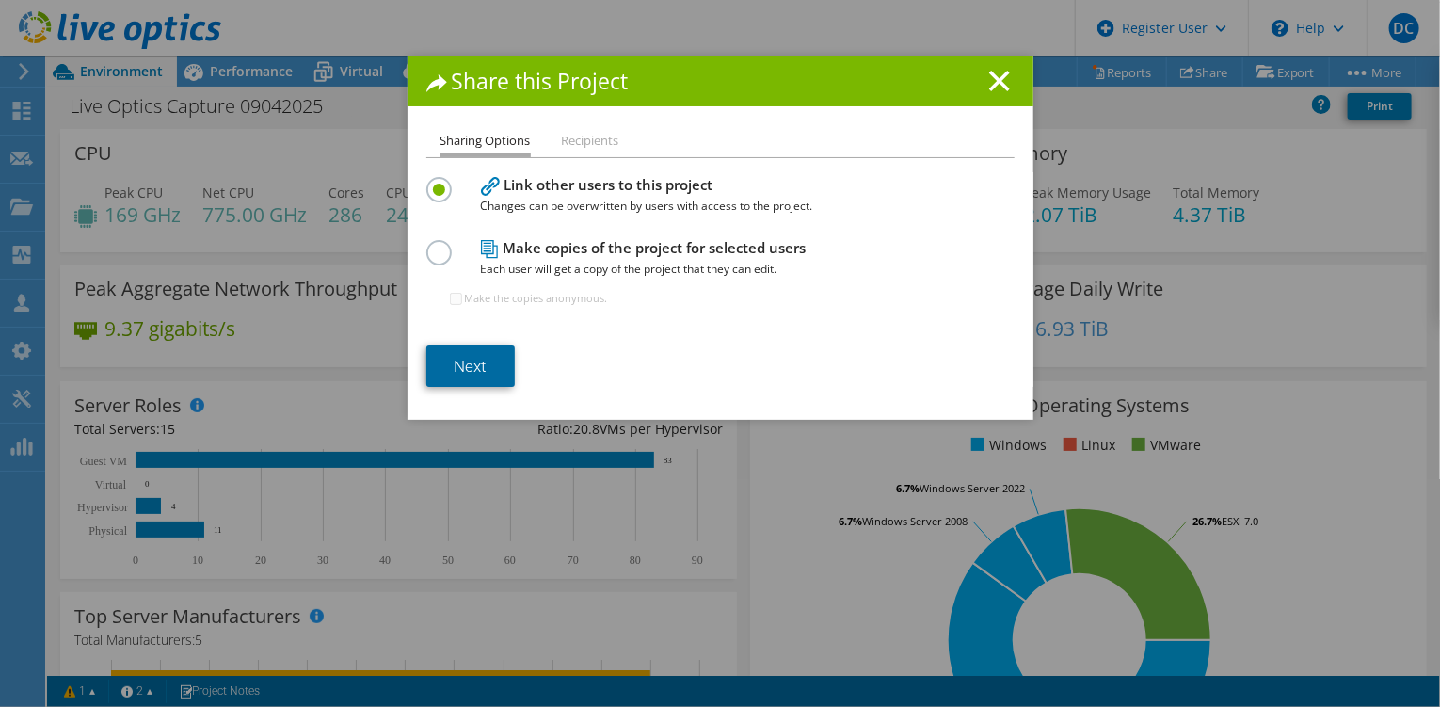
click at [487, 348] on link "Next" at bounding box center [470, 365] width 88 height 41
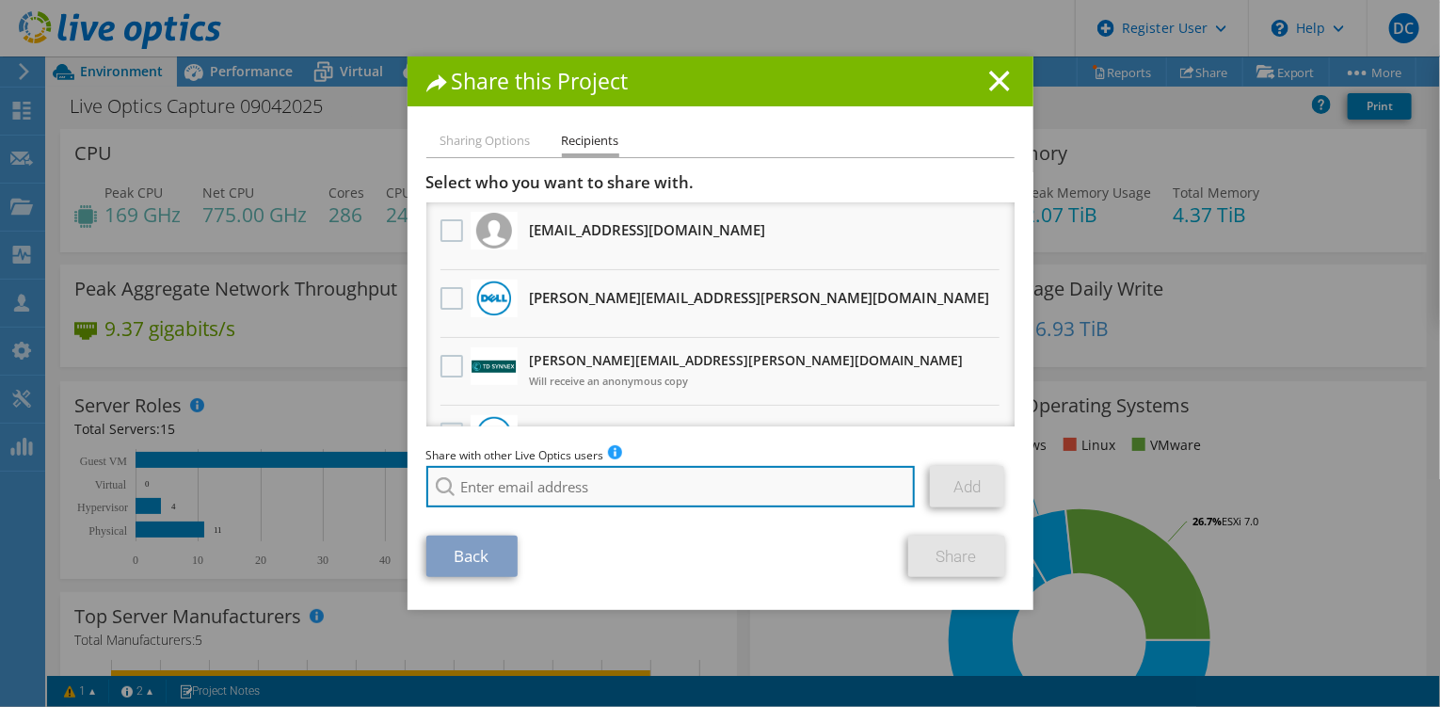
click at [643, 495] on input "search" at bounding box center [670, 486] width 489 height 41
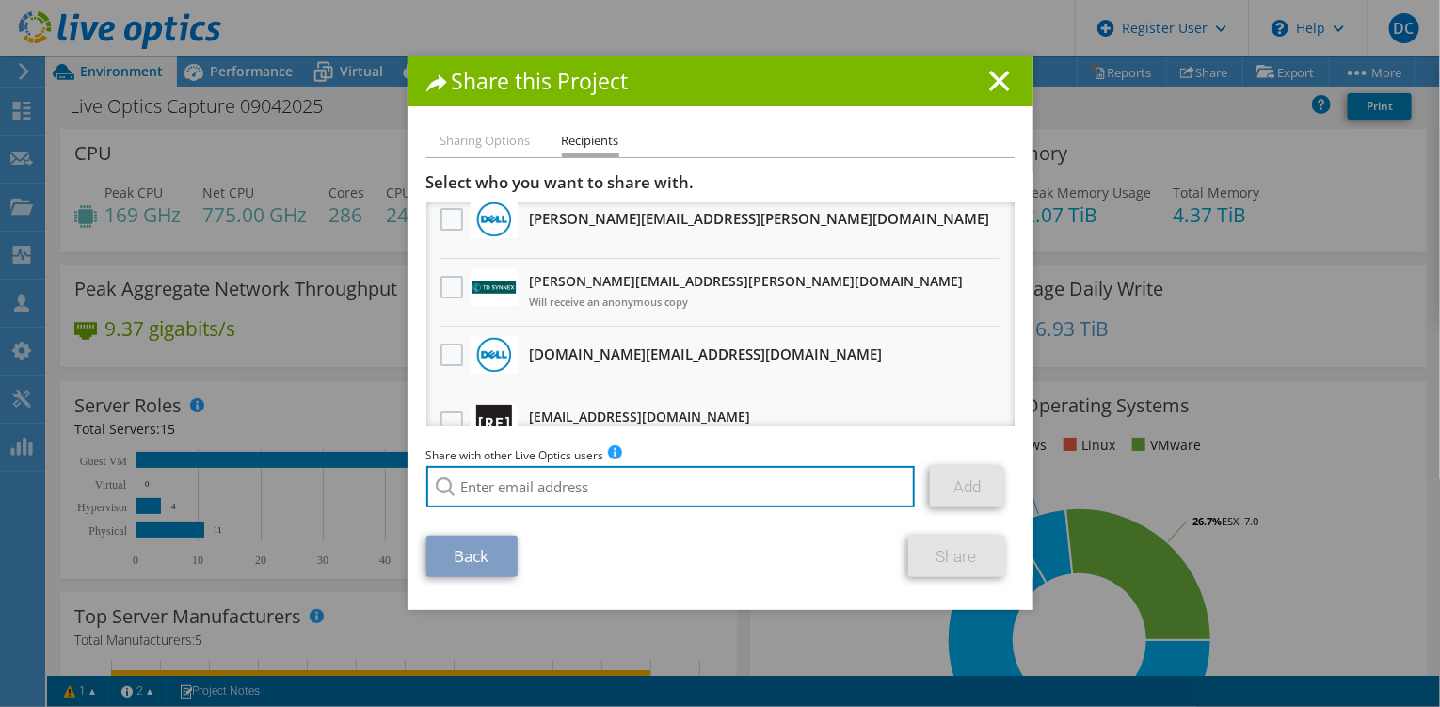
scroll to position [188, 0]
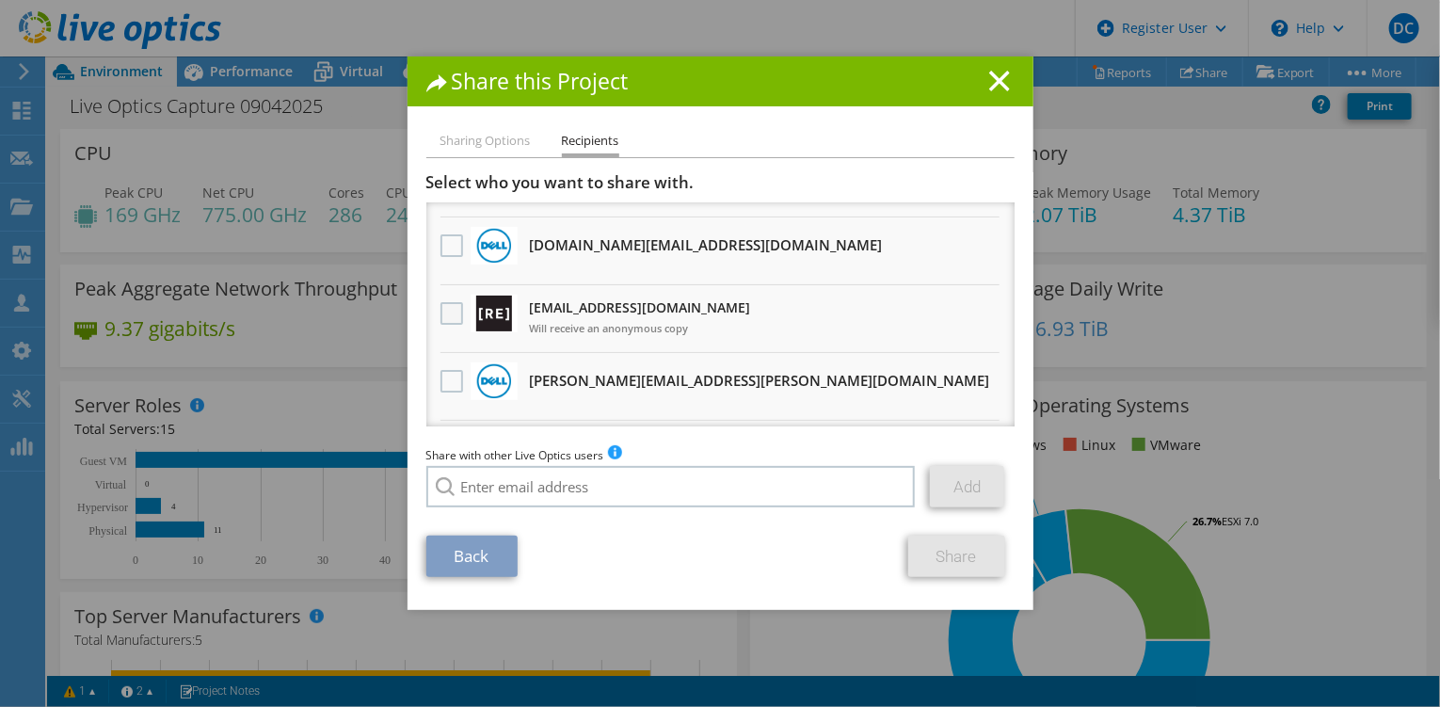
click at [446, 310] on label at bounding box center [453, 313] width 27 height 23
click at [0, 0] on input "checkbox" at bounding box center [0, 0] width 0 height 0
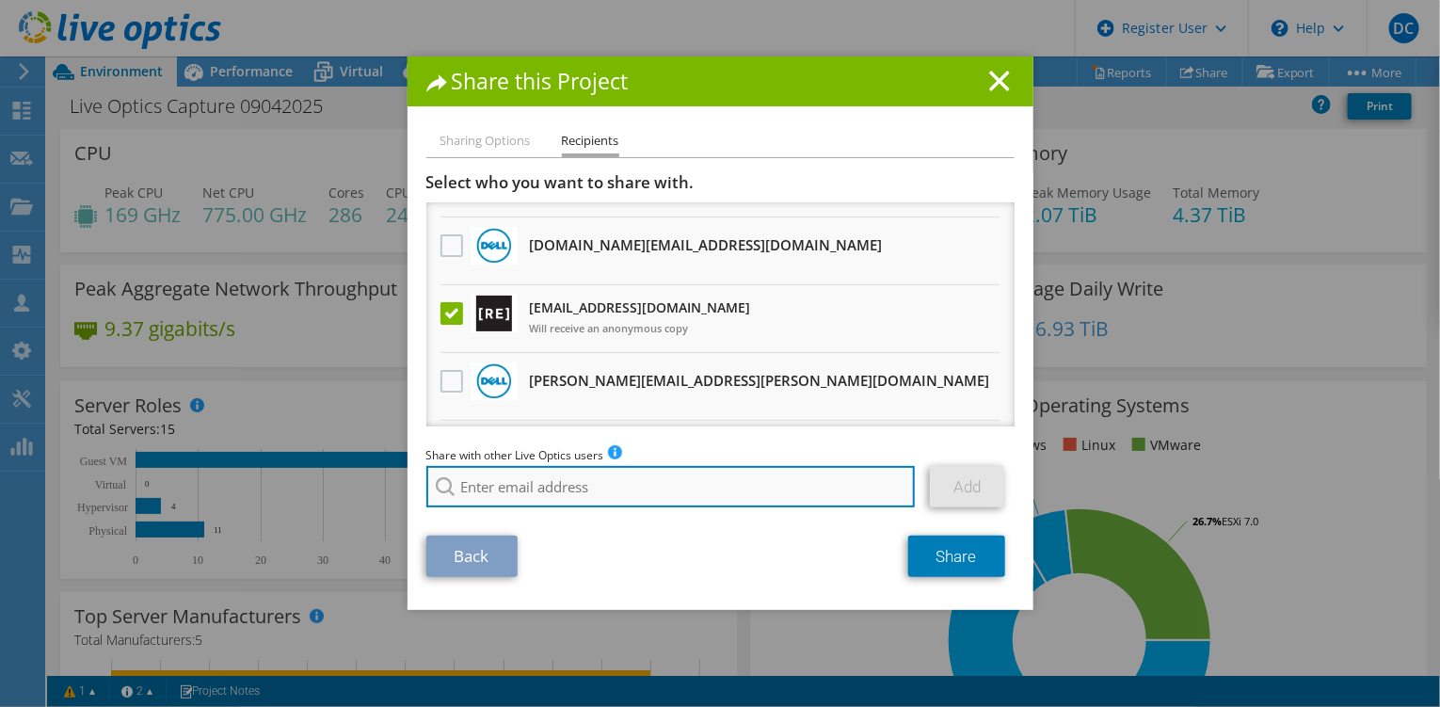
click at [613, 489] on input "search" at bounding box center [670, 486] width 489 height 41
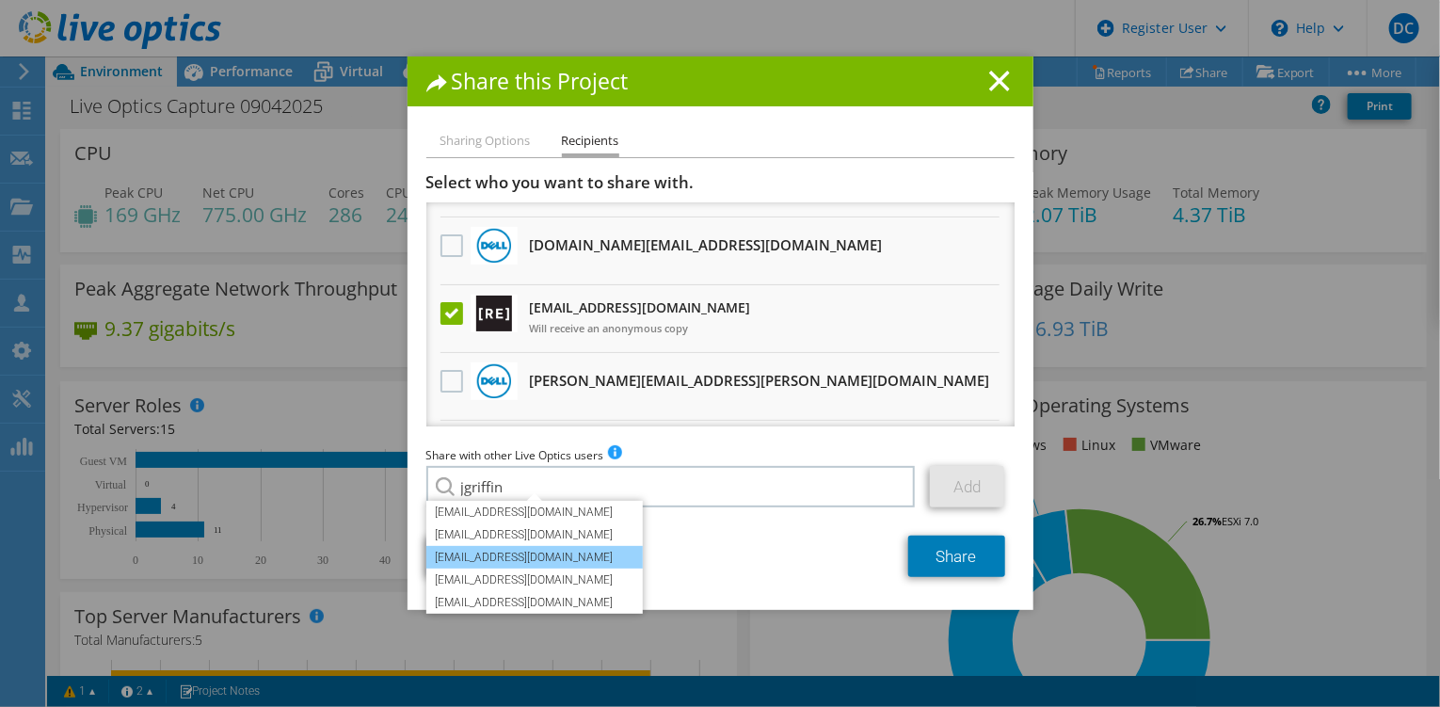
click at [584, 555] on li "[EMAIL_ADDRESS][DOMAIN_NAME]" at bounding box center [534, 557] width 216 height 23
type input "[EMAIL_ADDRESS][DOMAIN_NAME]"
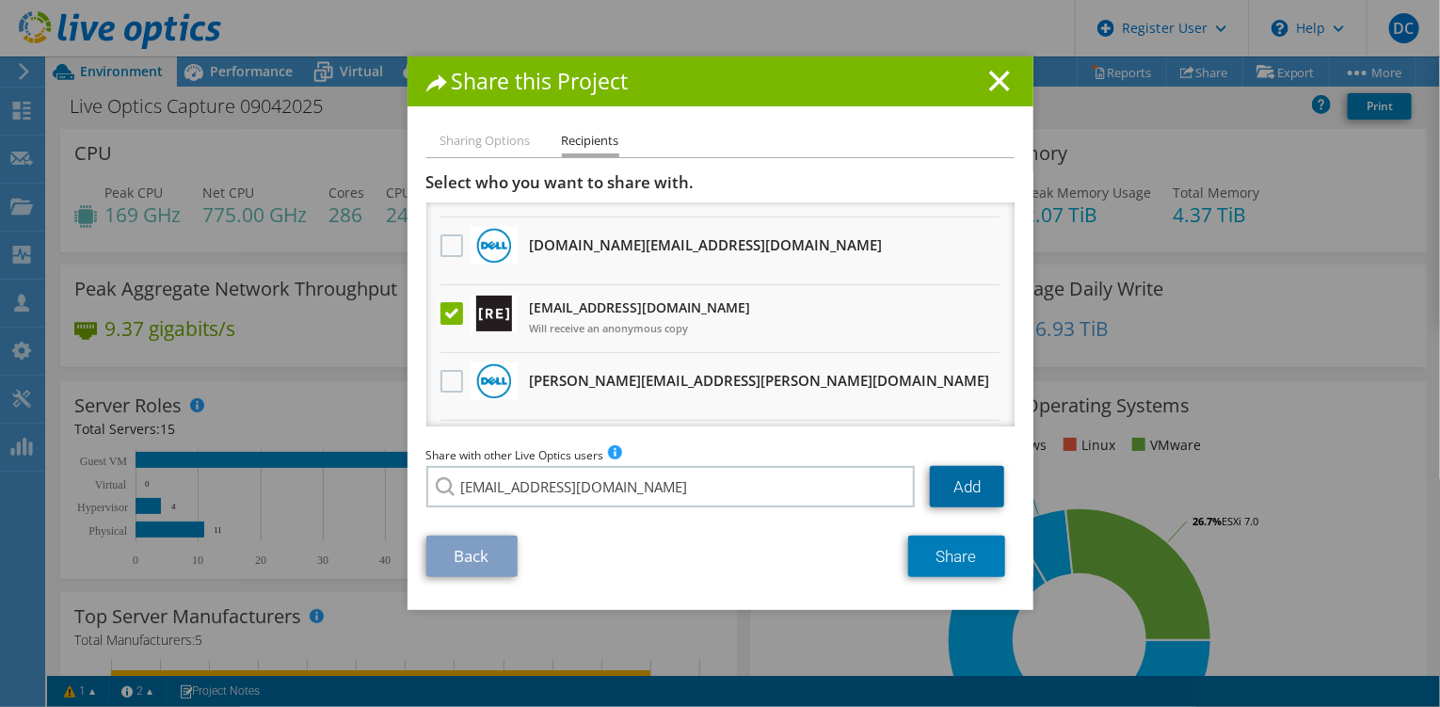
click at [943, 485] on link "Add" at bounding box center [967, 486] width 74 height 41
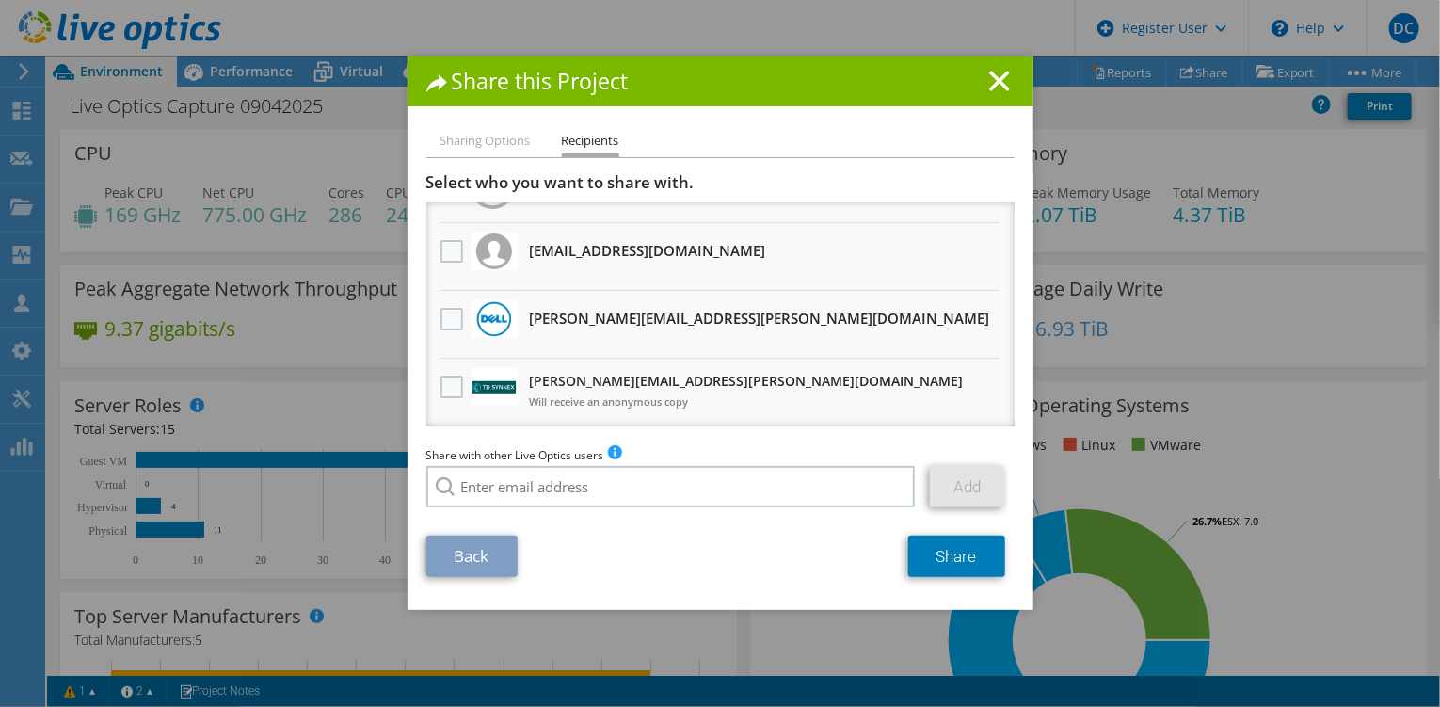
scroll to position [0, 0]
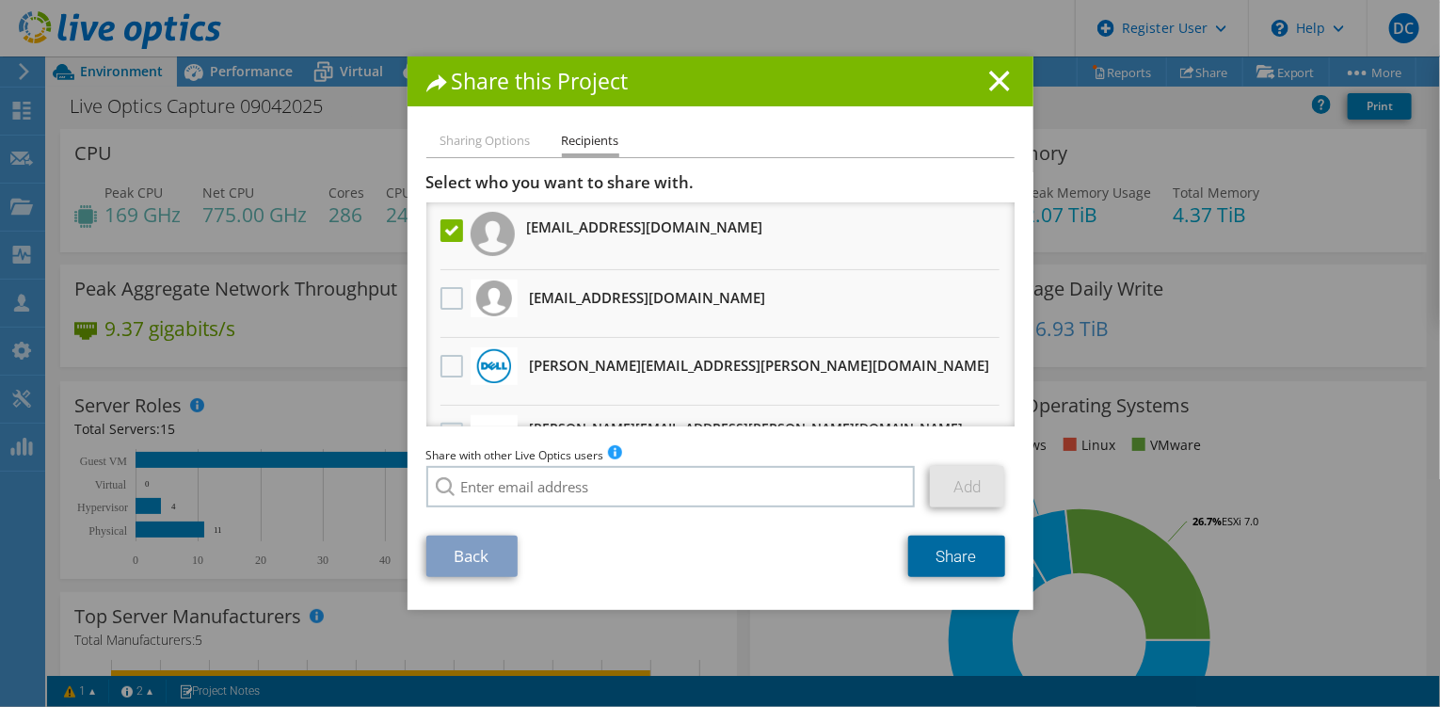
click at [955, 553] on link "Share" at bounding box center [956, 555] width 97 height 41
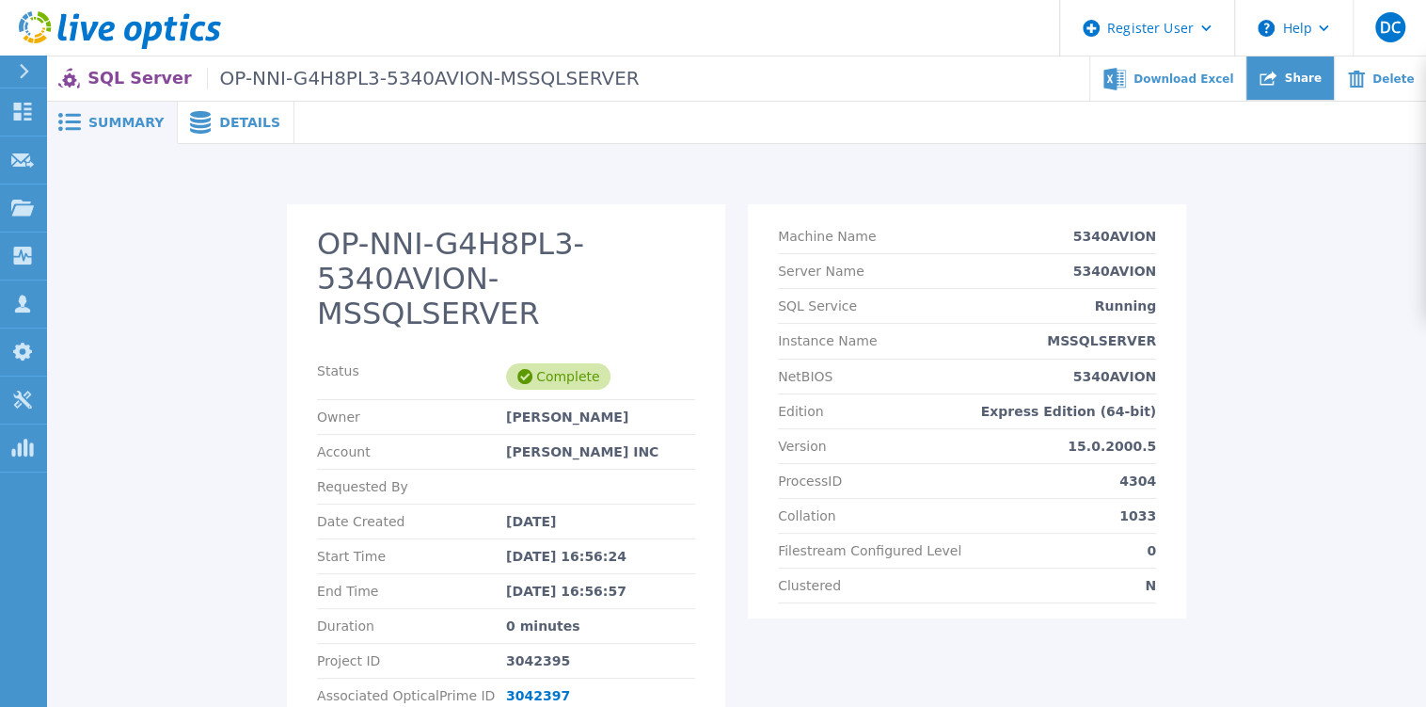
click at [1307, 94] on div "Share" at bounding box center [1290, 78] width 87 height 44
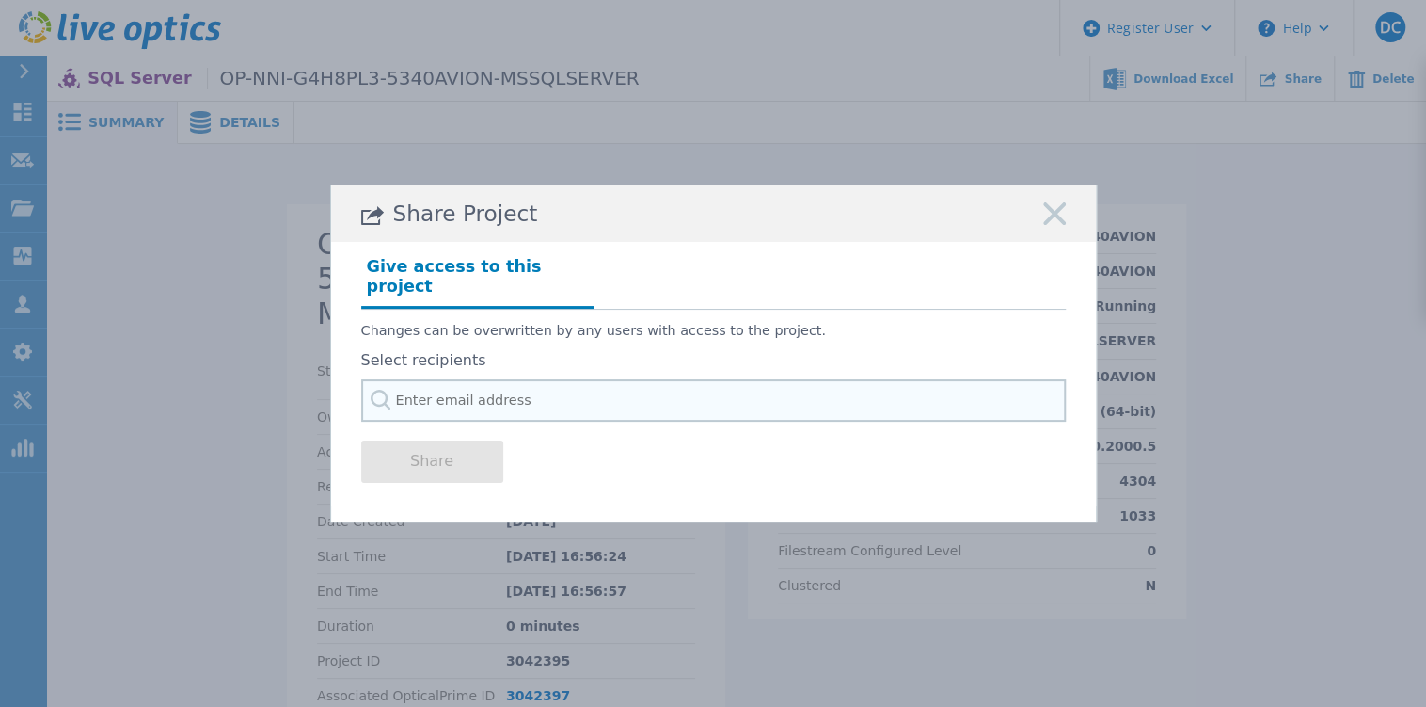
click at [535, 396] on input "text" at bounding box center [713, 400] width 705 height 42
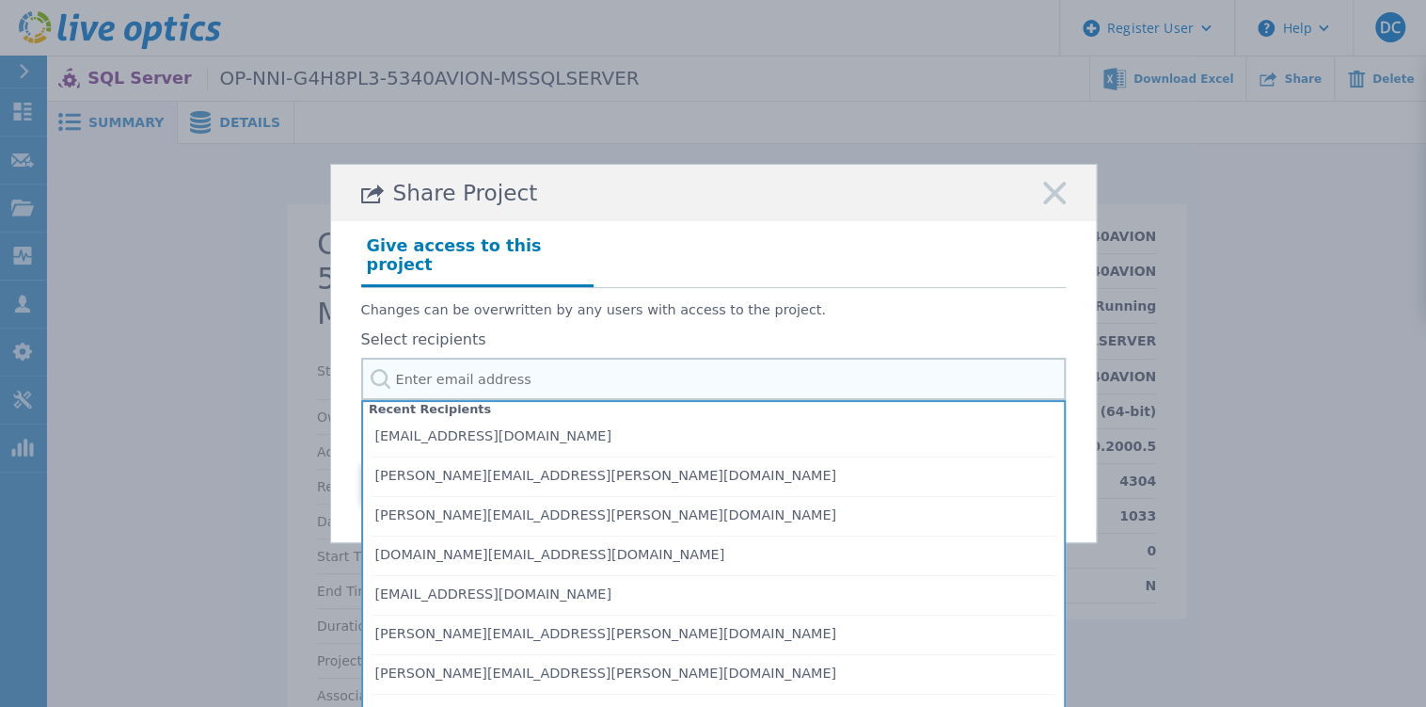
click at [554, 376] on input "text" at bounding box center [713, 379] width 705 height 42
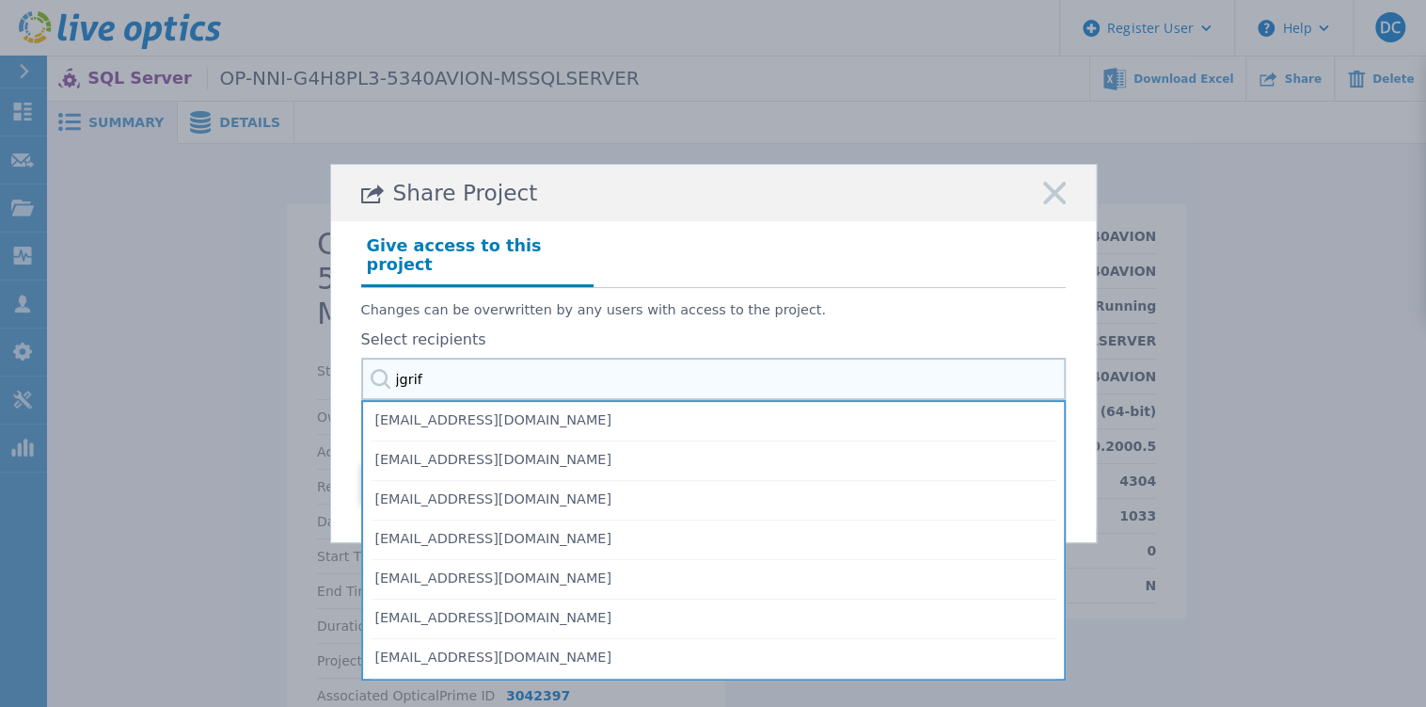
type input "jgriff"
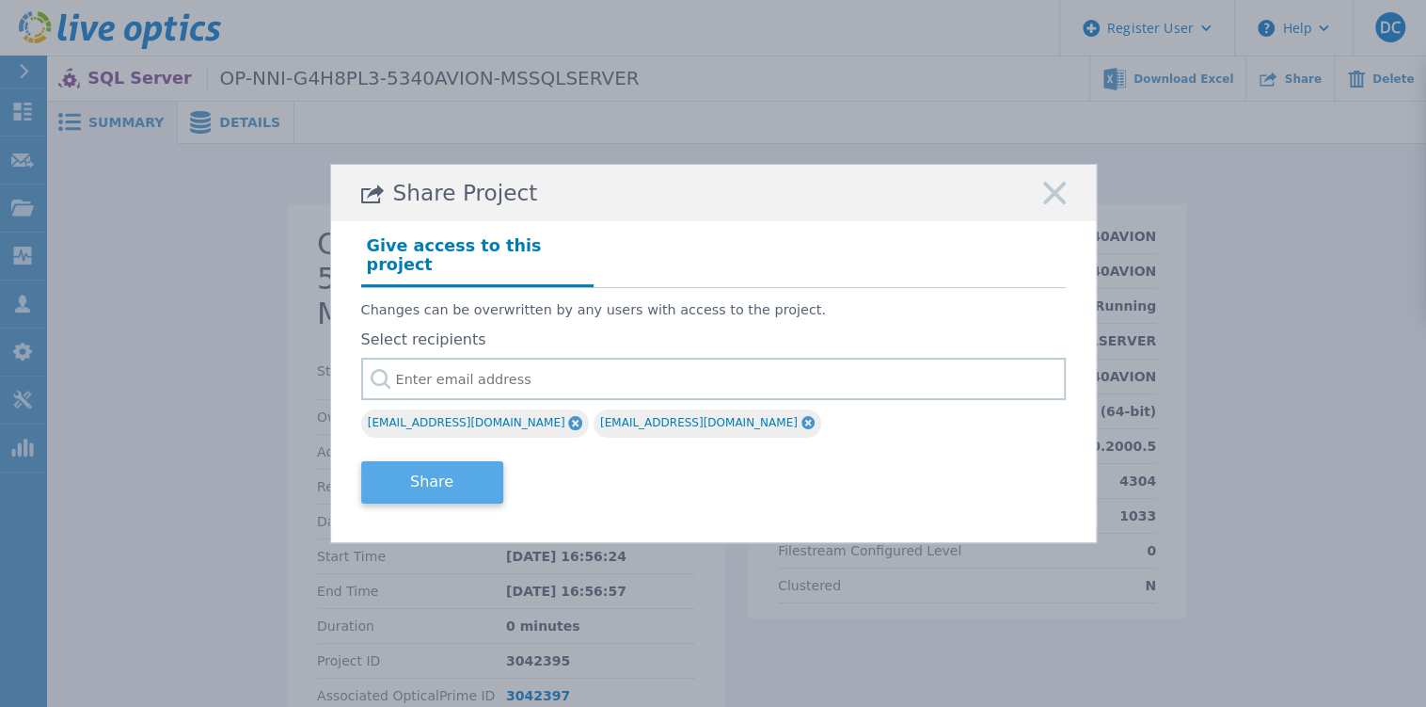
click at [451, 479] on button "Share" at bounding box center [432, 482] width 142 height 42
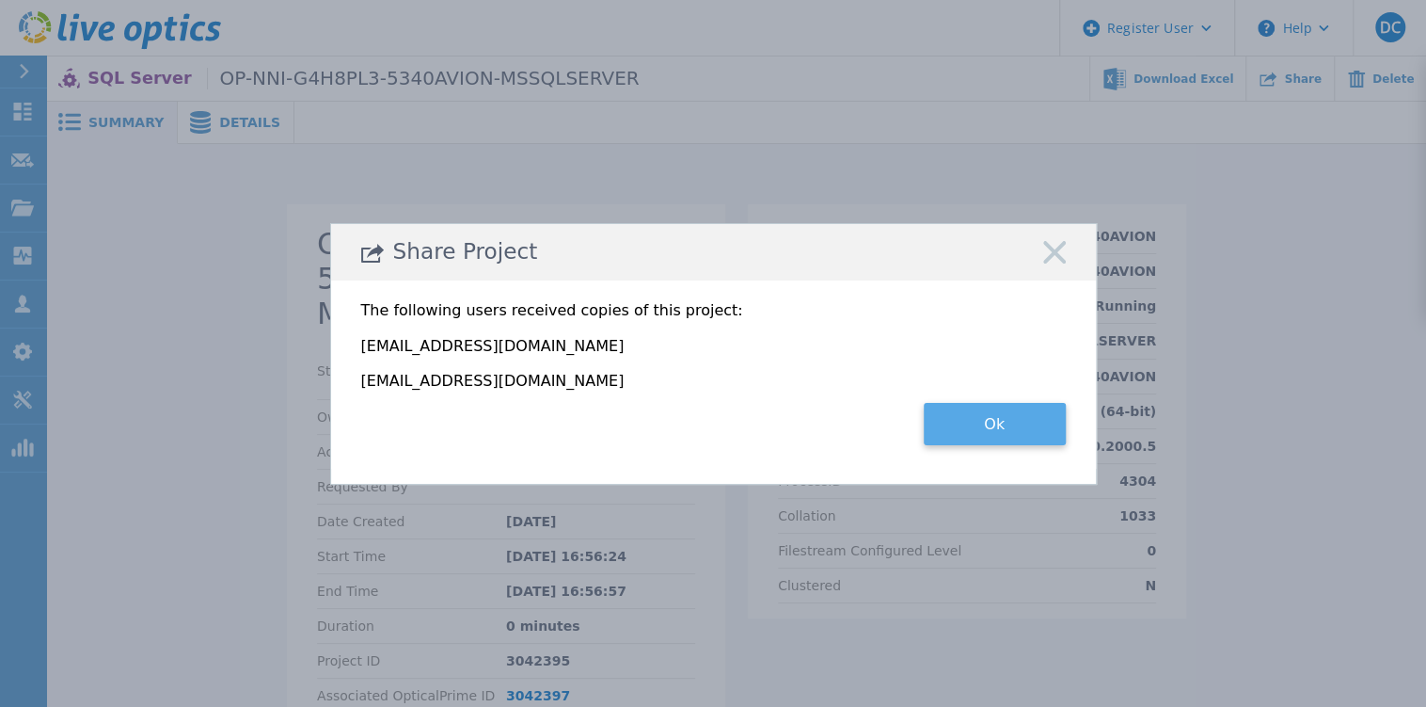
click at [962, 425] on button "Ok" at bounding box center [995, 424] width 142 height 42
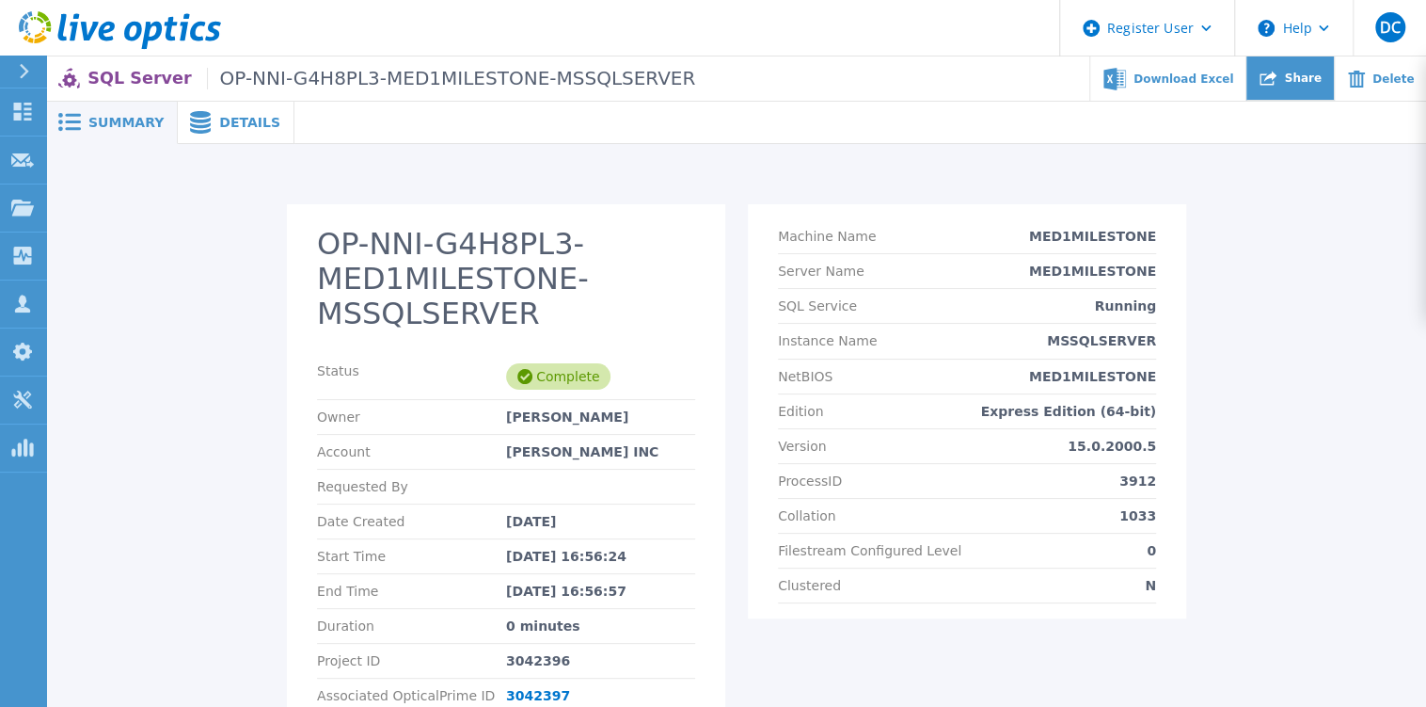
click at [1277, 77] on icon at bounding box center [1268, 78] width 17 height 17
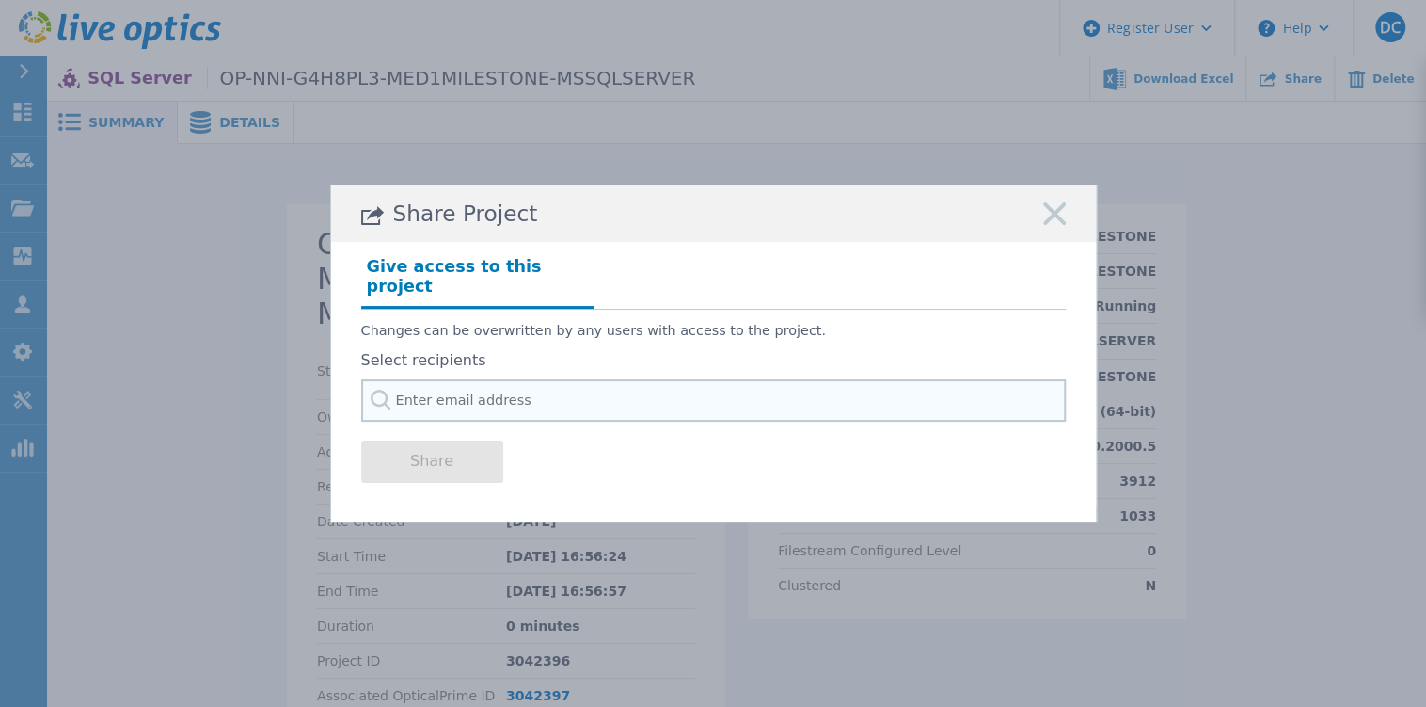
click at [688, 379] on input "text" at bounding box center [713, 400] width 705 height 42
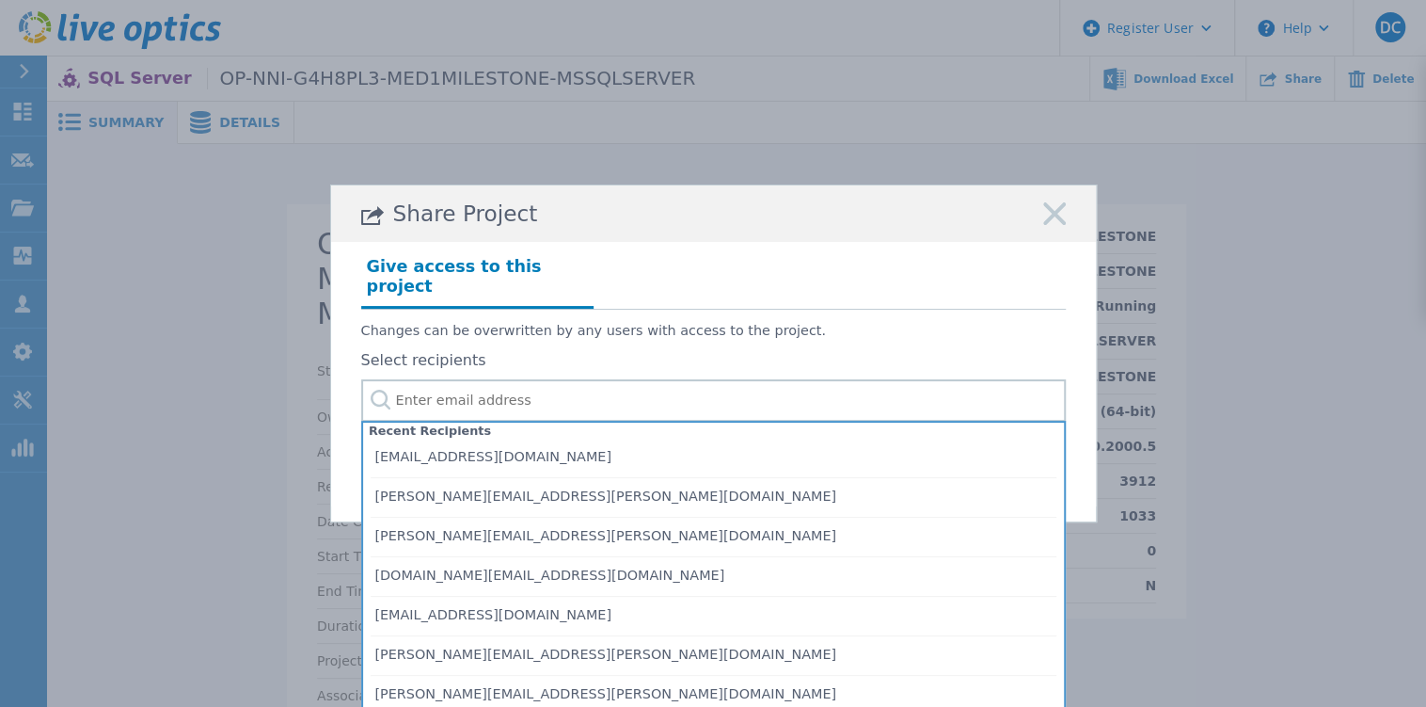
drag, startPoint x: 631, startPoint y: 603, endPoint x: 635, endPoint y: 581, distance: 22.0
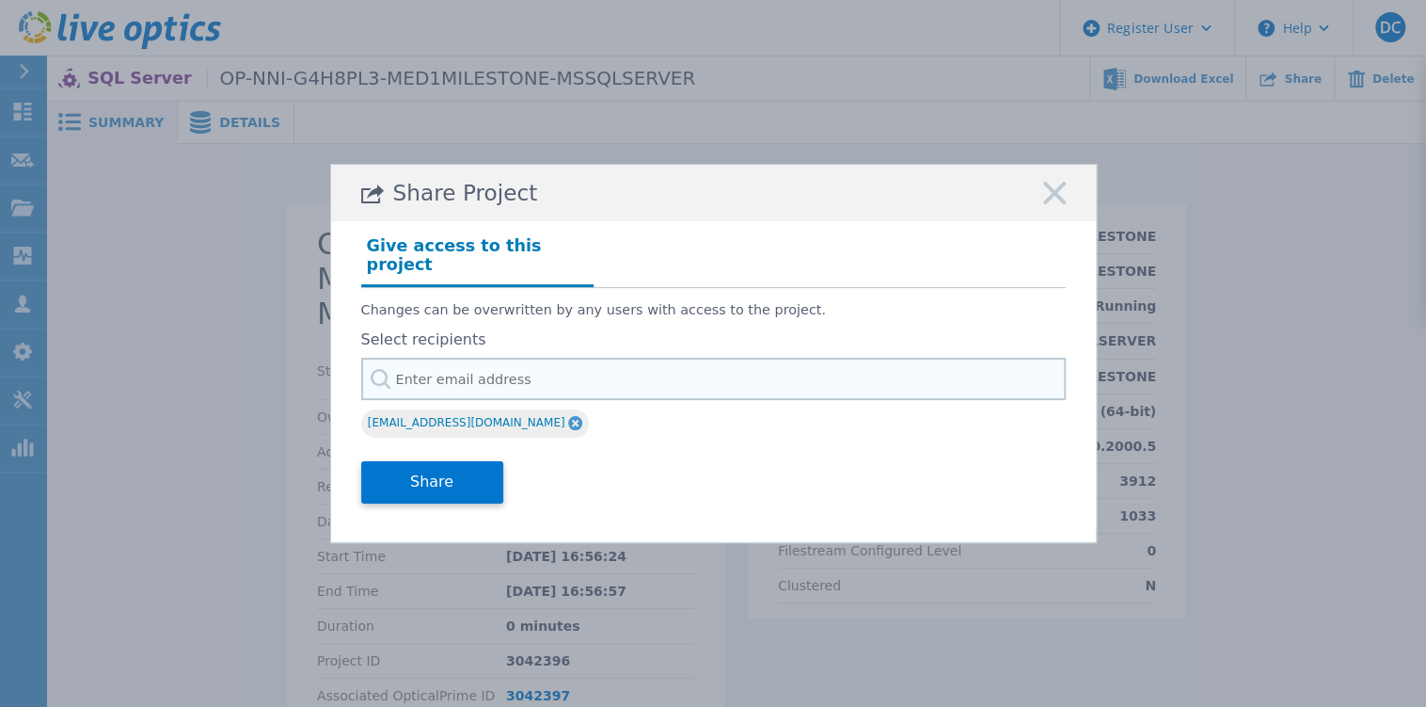
click at [603, 361] on input "text" at bounding box center [713, 379] width 705 height 42
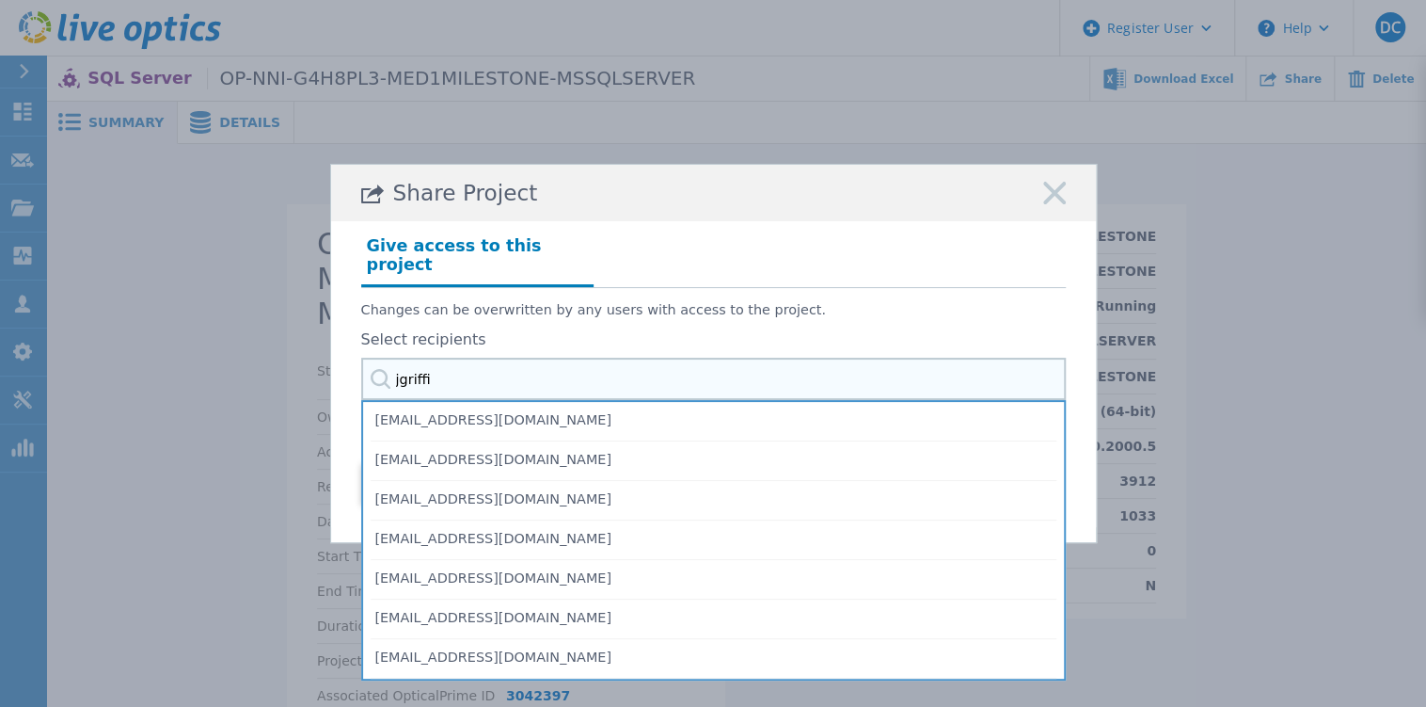
type input "jgriffin"
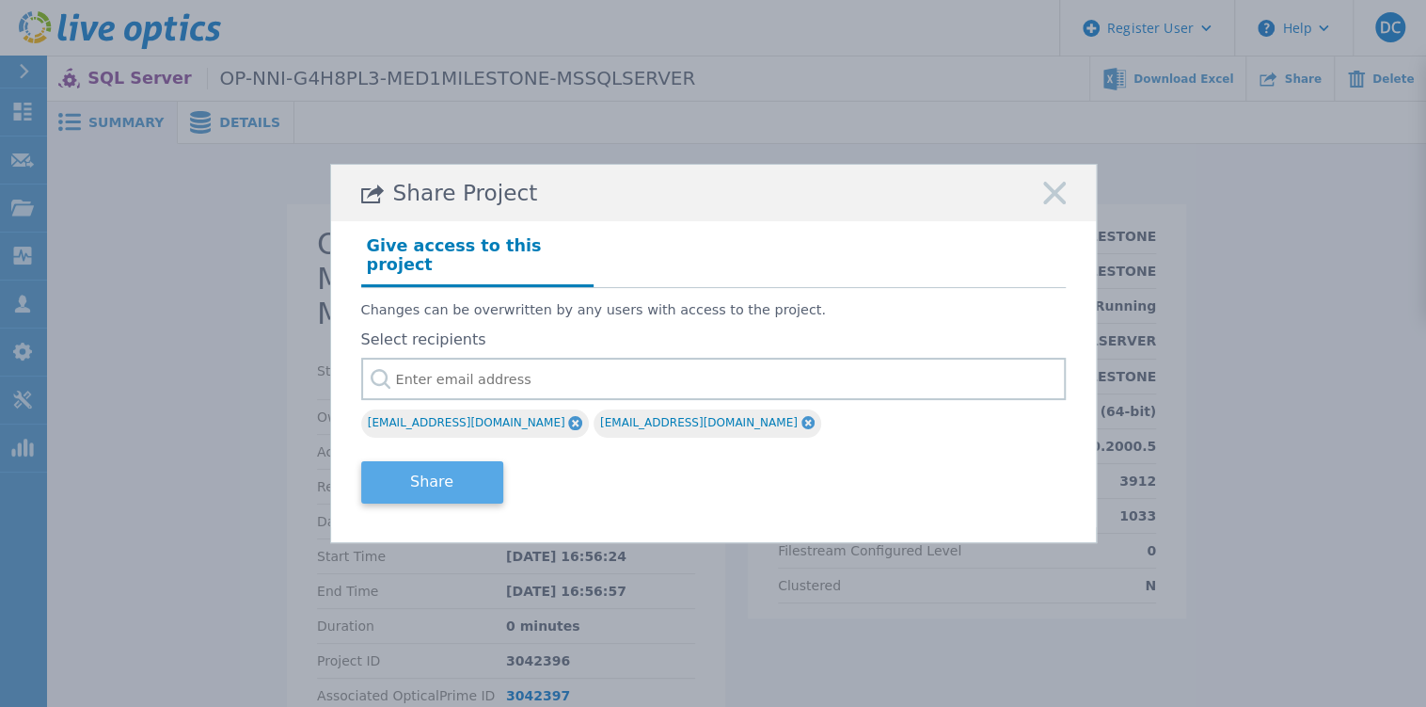
click at [479, 478] on button "Share" at bounding box center [432, 482] width 142 height 42
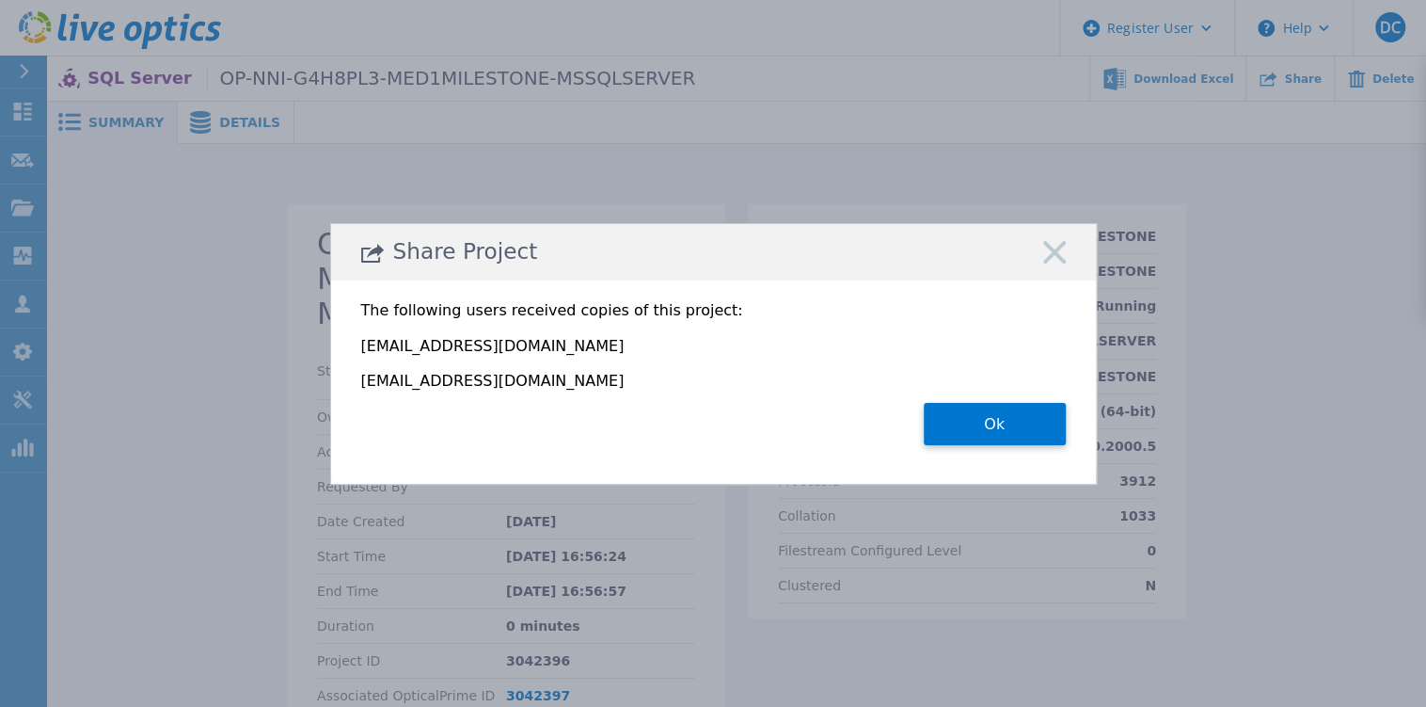
drag, startPoint x: 1074, startPoint y: 262, endPoint x: 993, endPoint y: 8, distance: 266.6
click at [1071, 261] on div "Share Project" at bounding box center [713, 252] width 765 height 56
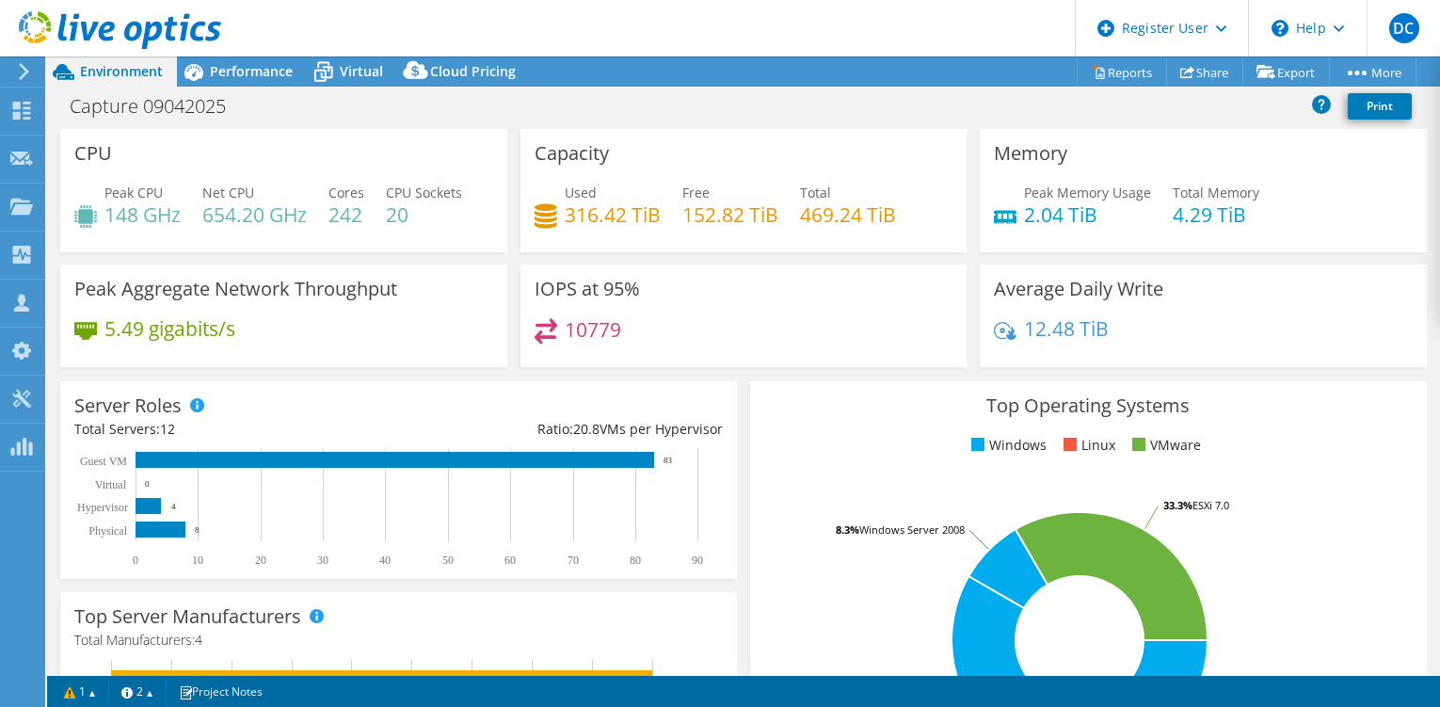
select select "USD"
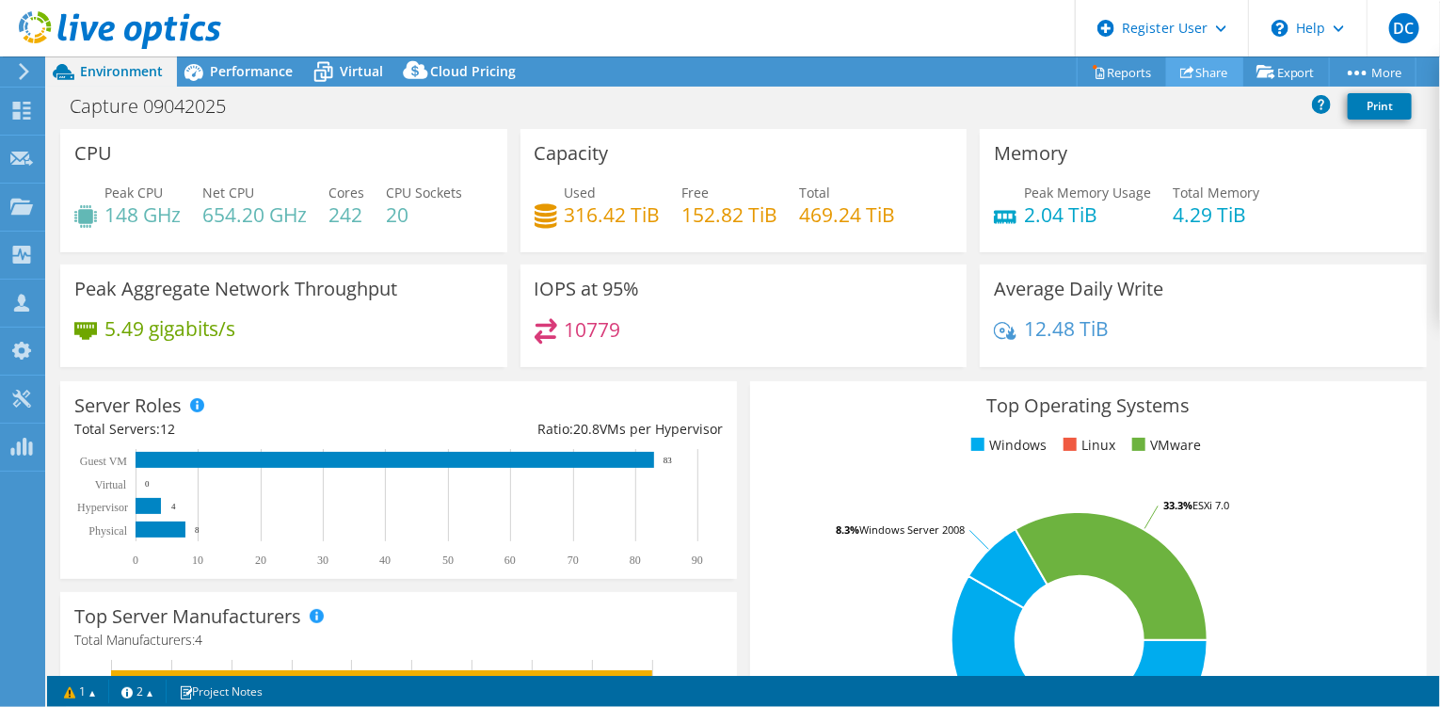
click at [1214, 73] on link "Share" at bounding box center [1204, 71] width 77 height 29
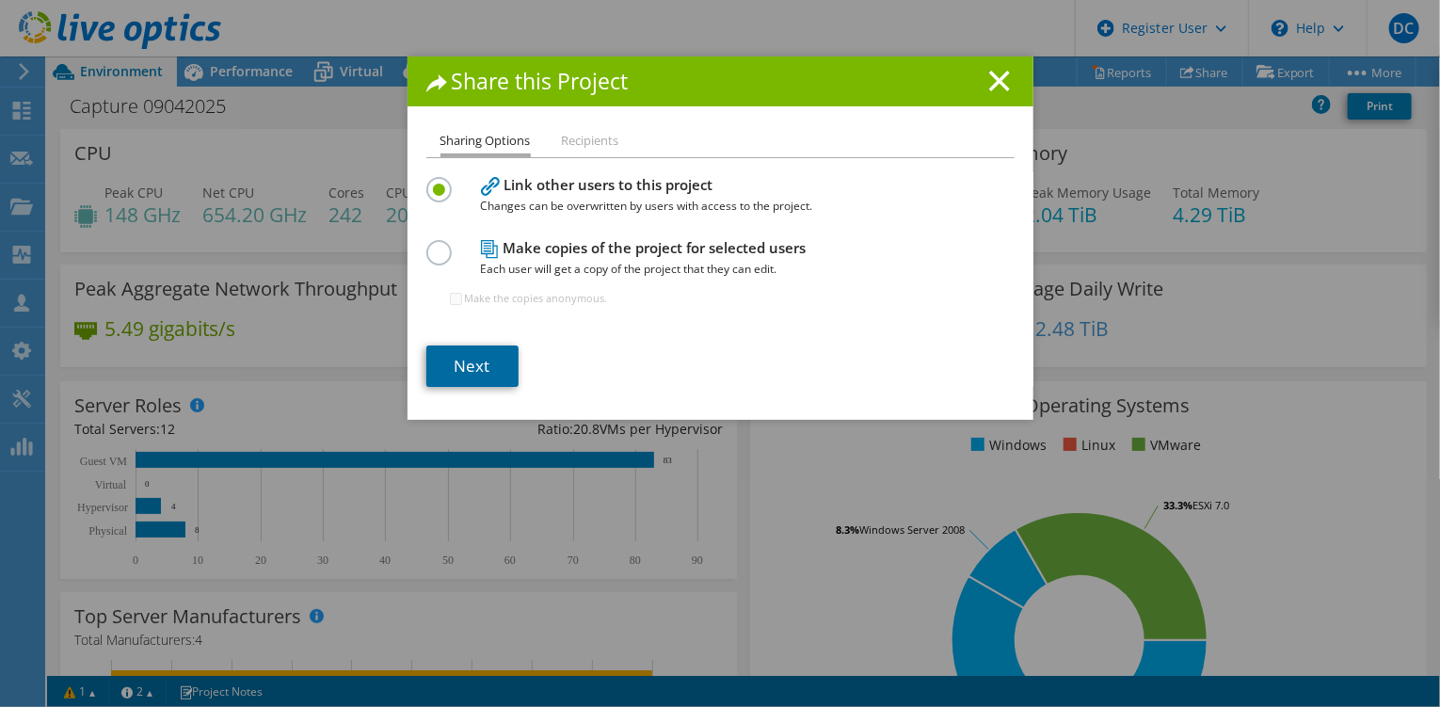
click at [481, 376] on link "Next" at bounding box center [472, 365] width 92 height 41
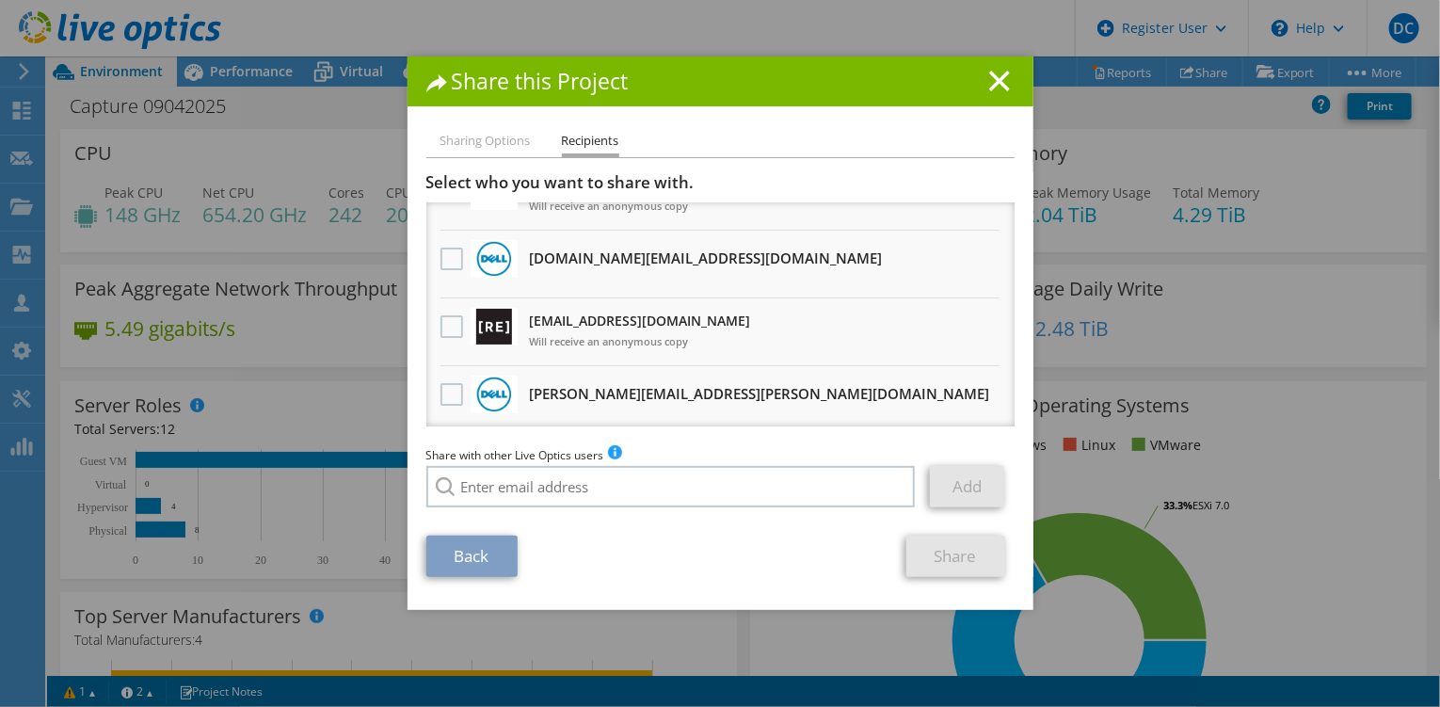
scroll to position [188, 0]
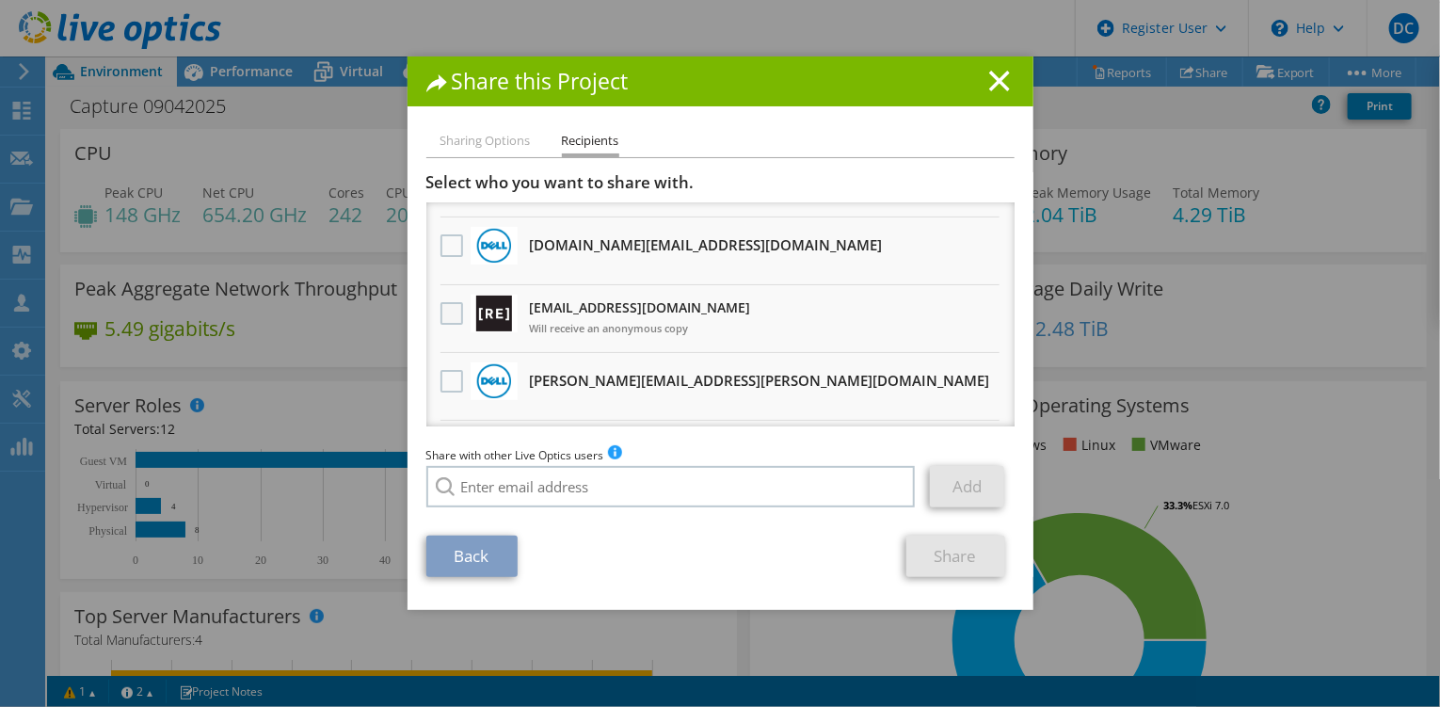
click at [441, 310] on label at bounding box center [453, 313] width 27 height 23
click at [0, 0] on input "checkbox" at bounding box center [0, 0] width 0 height 0
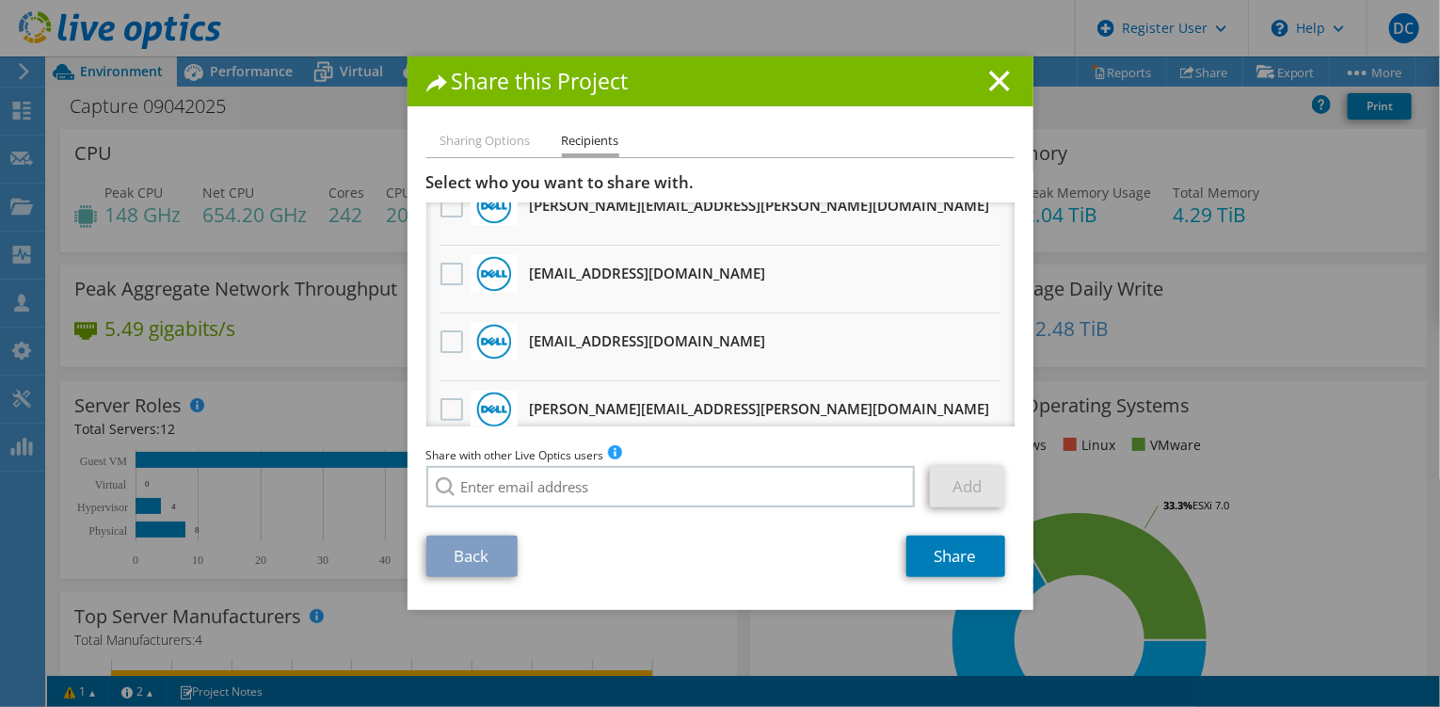
scroll to position [1255, 0]
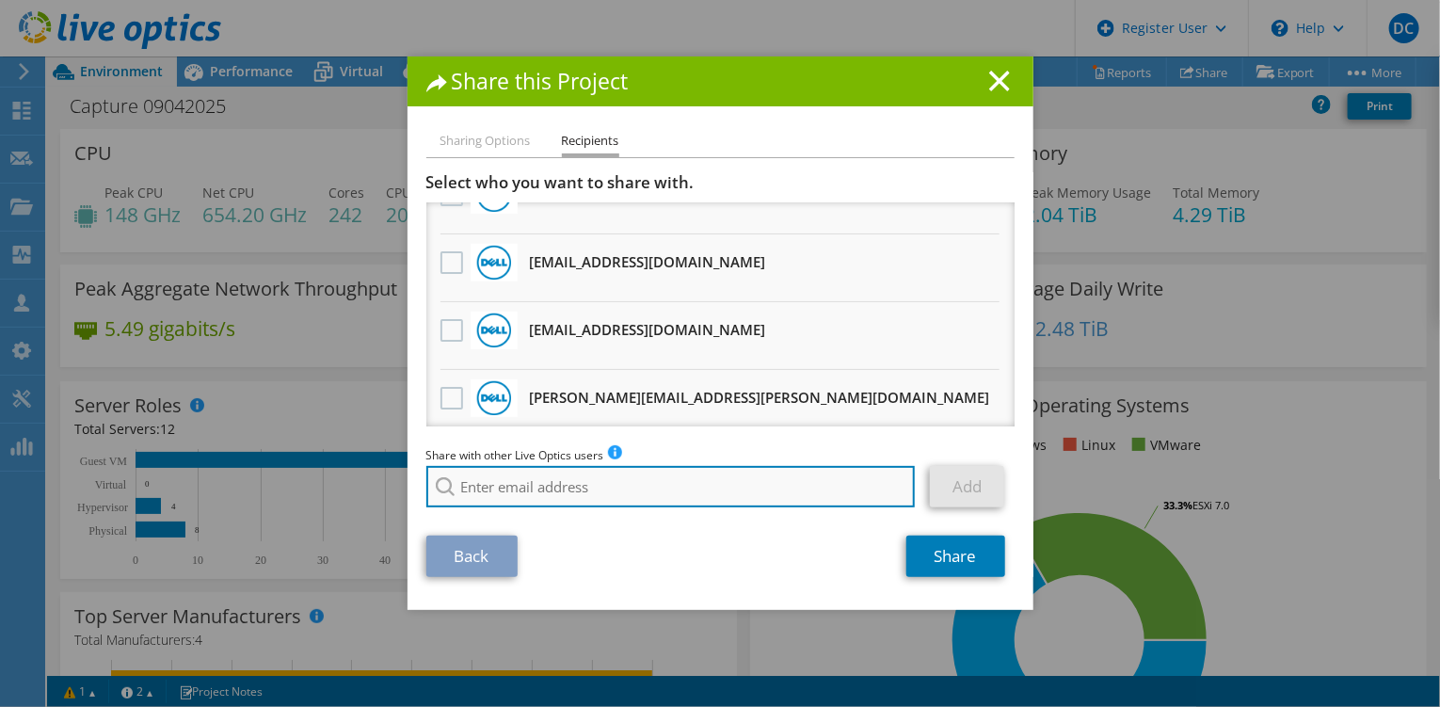
click at [573, 501] on input "search" at bounding box center [670, 486] width 489 height 41
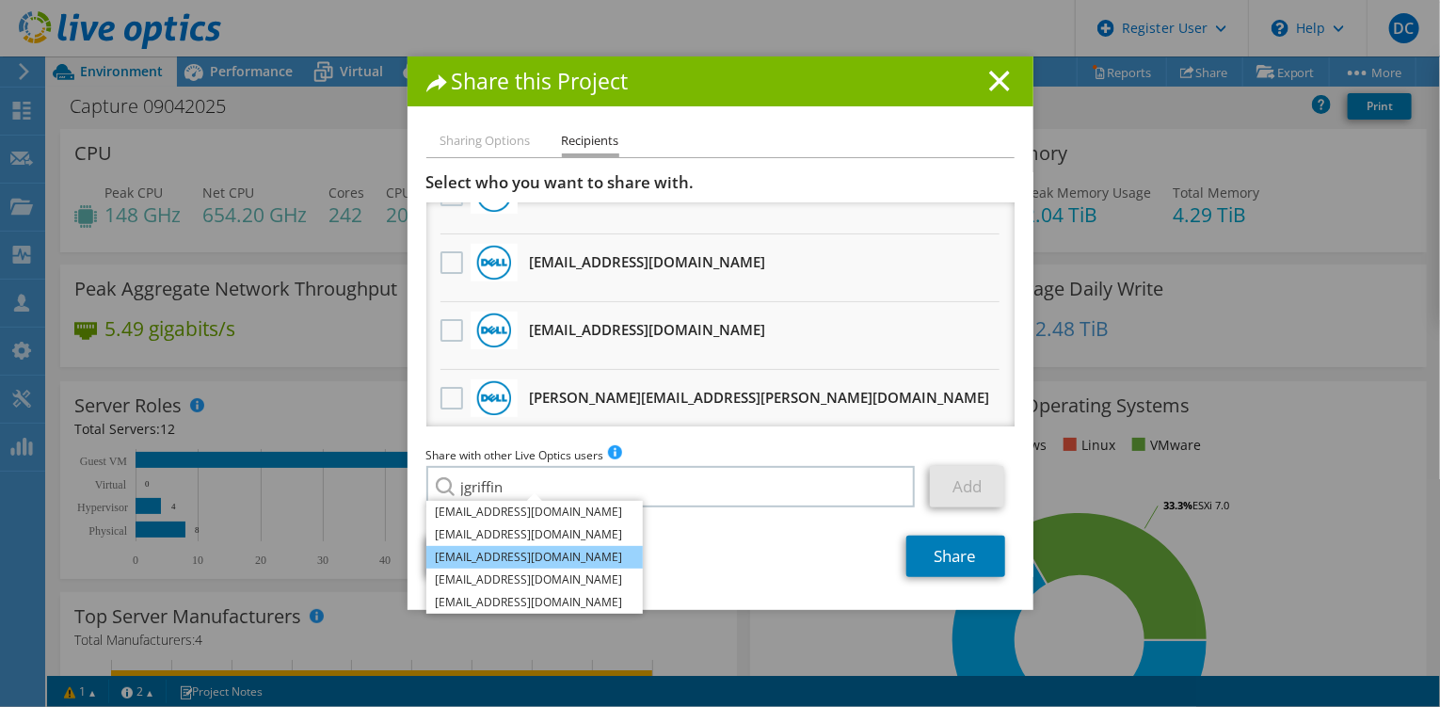
click at [539, 563] on li "[EMAIL_ADDRESS][DOMAIN_NAME]" at bounding box center [534, 557] width 216 height 23
type input "[EMAIL_ADDRESS][DOMAIN_NAME]"
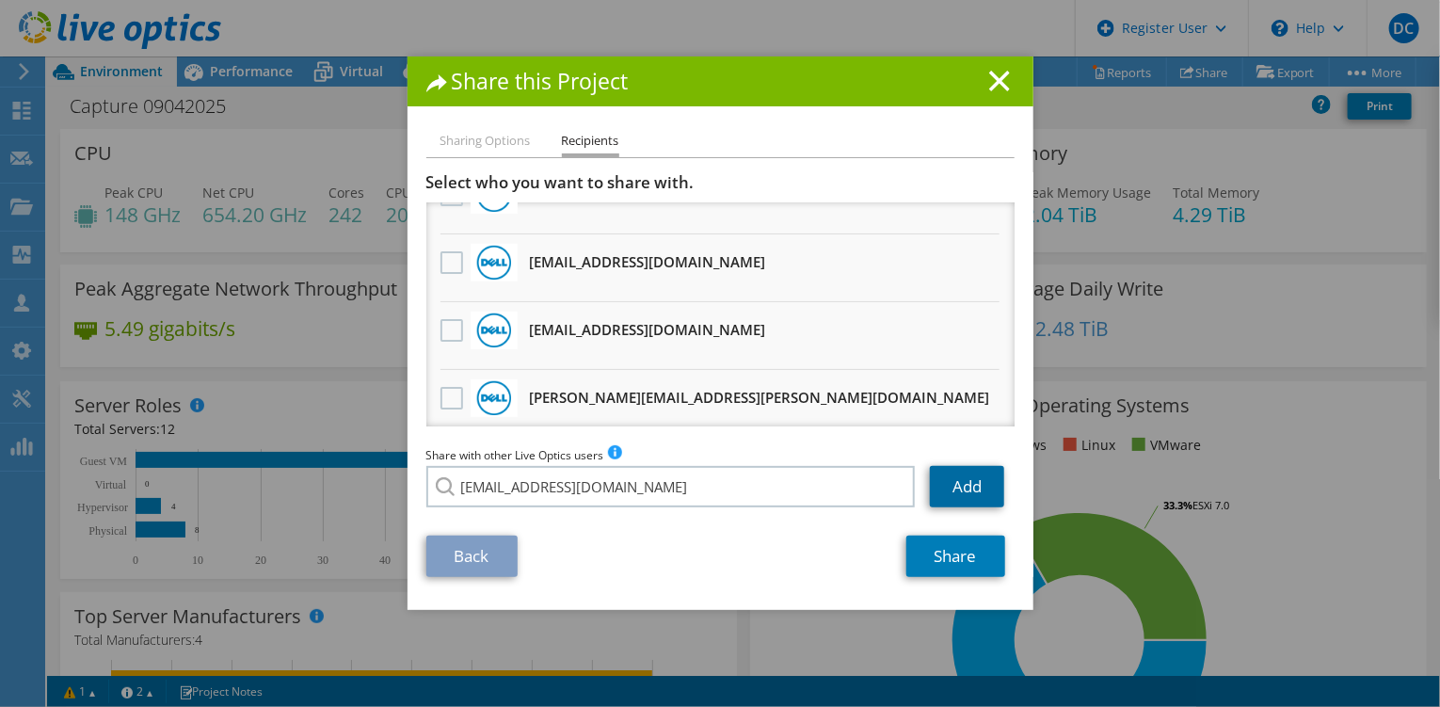
click at [952, 488] on link "Add" at bounding box center [967, 486] width 74 height 41
click at [943, 549] on link "Share" at bounding box center [955, 555] width 99 height 41
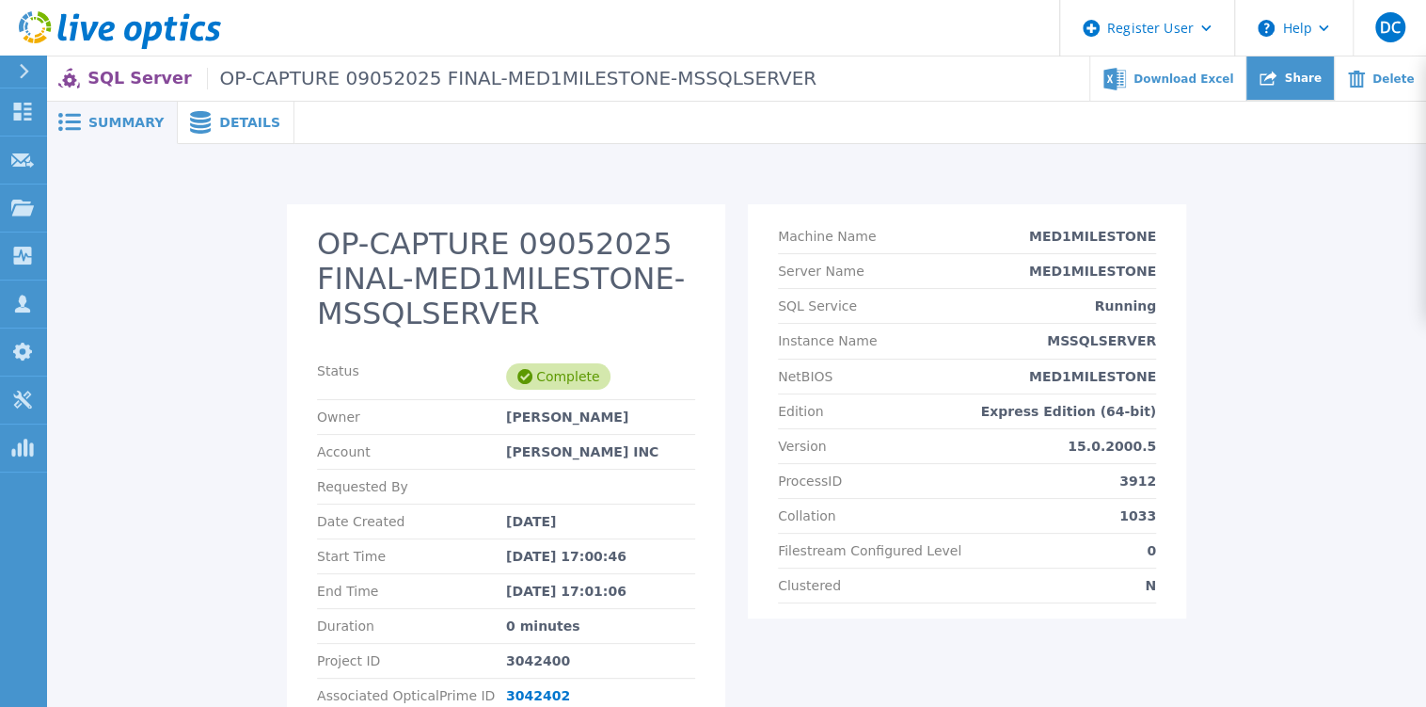
click at [1313, 90] on div "Share" at bounding box center [1290, 78] width 87 height 44
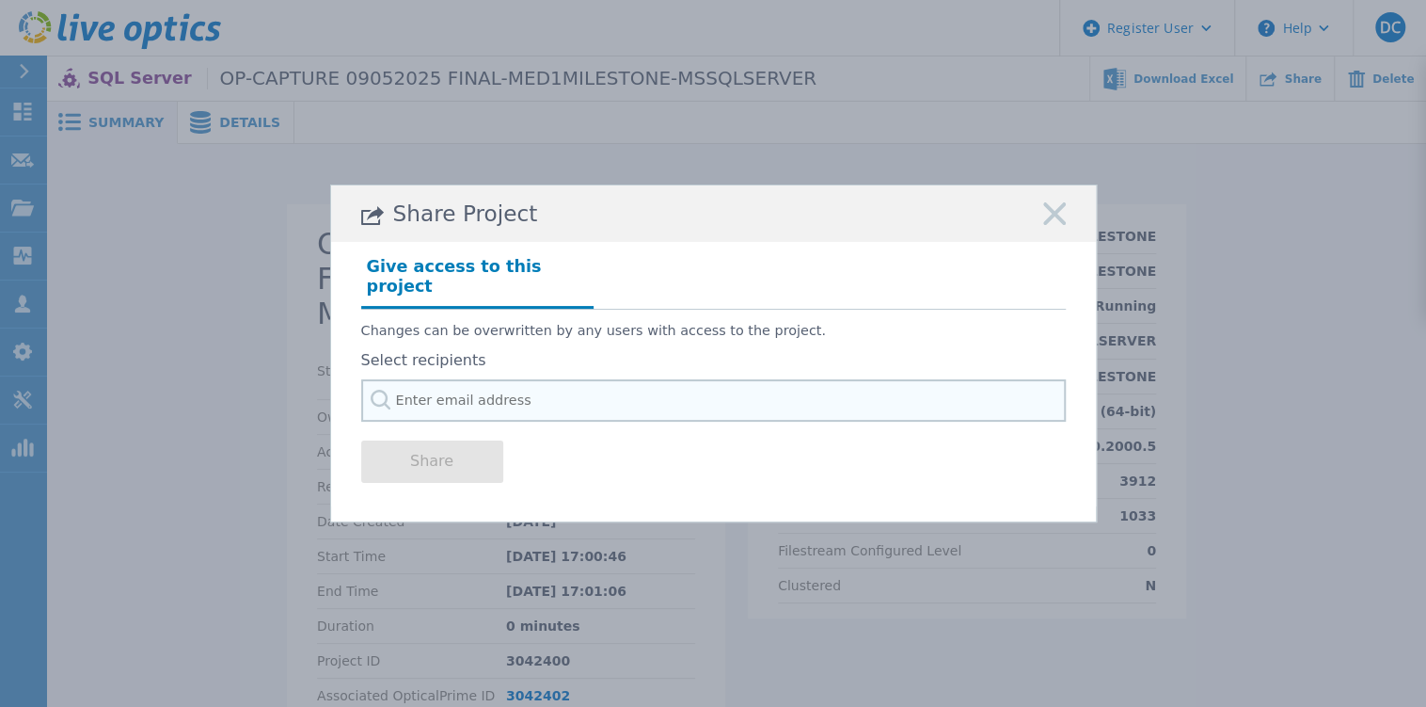
click at [742, 390] on input "text" at bounding box center [713, 400] width 705 height 42
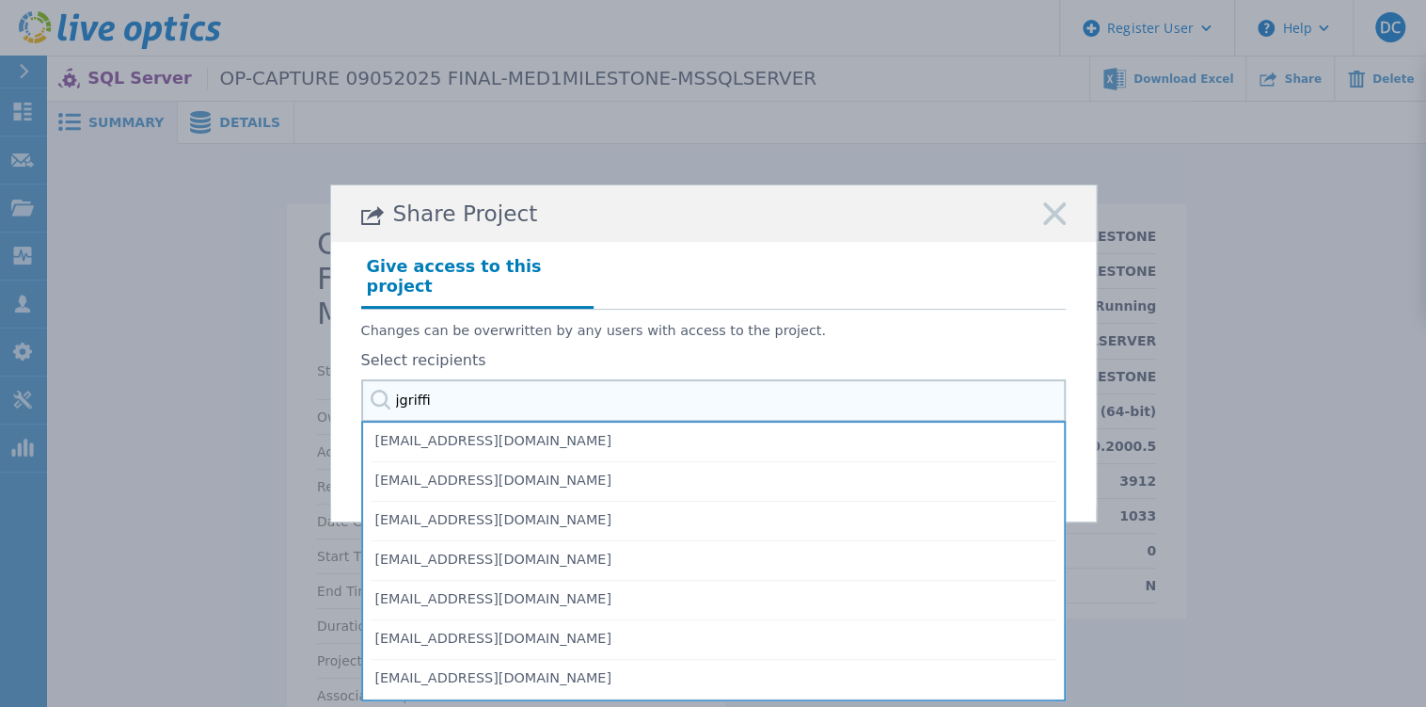
type input "jgriffin"
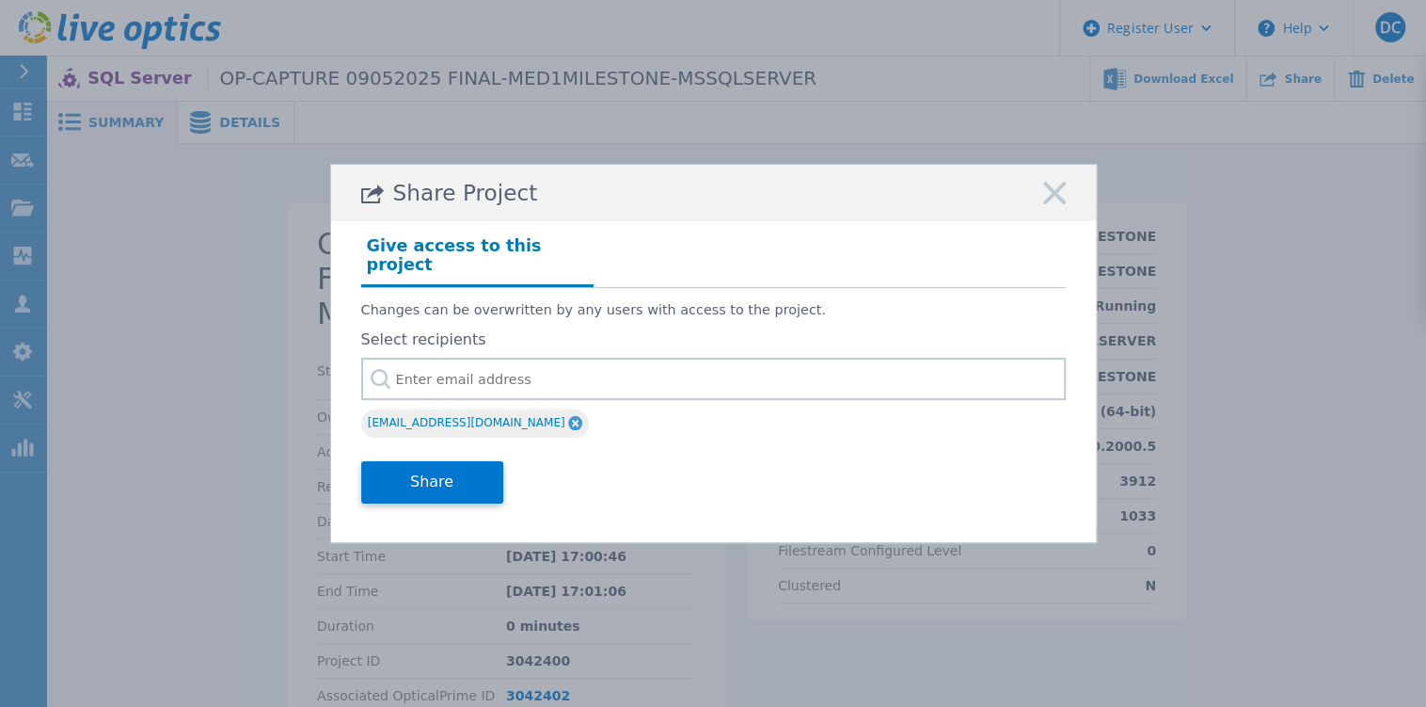
drag, startPoint x: 629, startPoint y: 315, endPoint x: 601, endPoint y: 358, distance: 50.9
click at [625, 326] on div "Changes can be overwritten by any users with access to the project. Select reci…" at bounding box center [713, 365] width 705 height 154
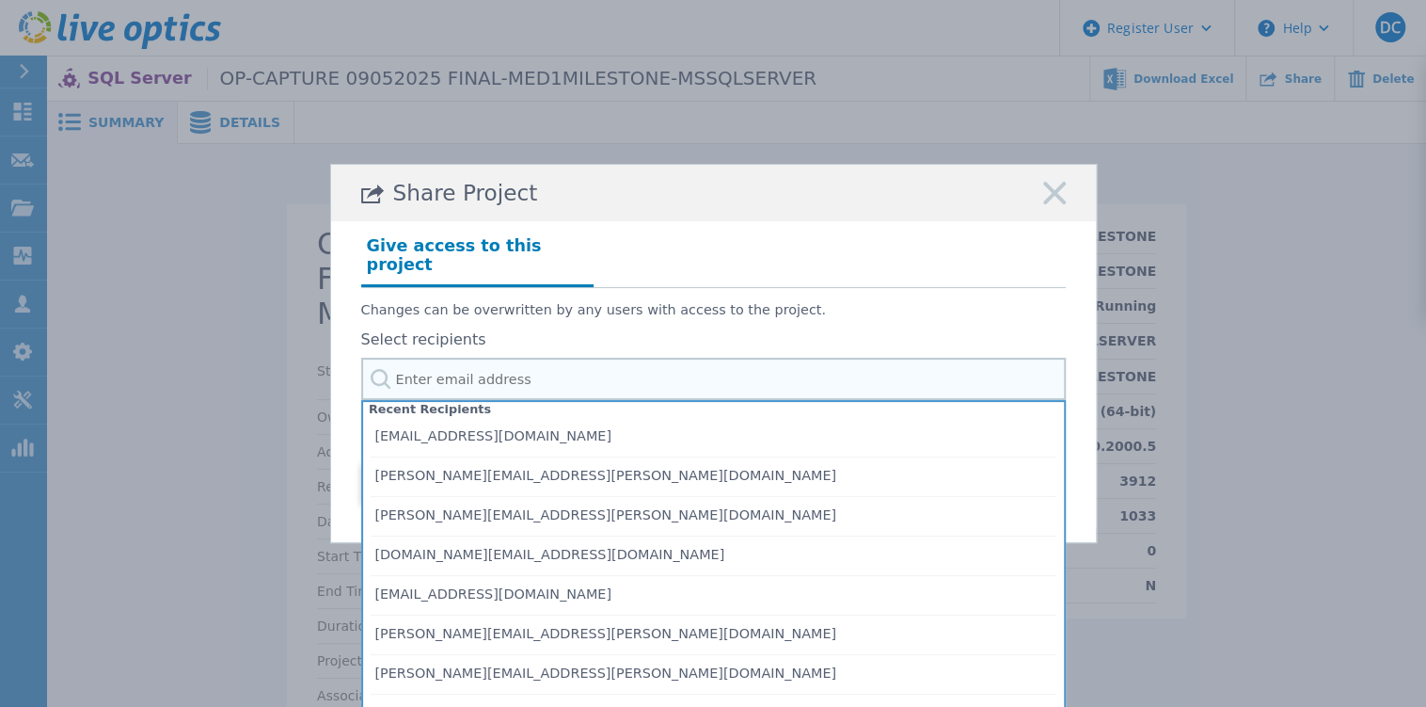
click at [587, 375] on input "text" at bounding box center [713, 379] width 705 height 42
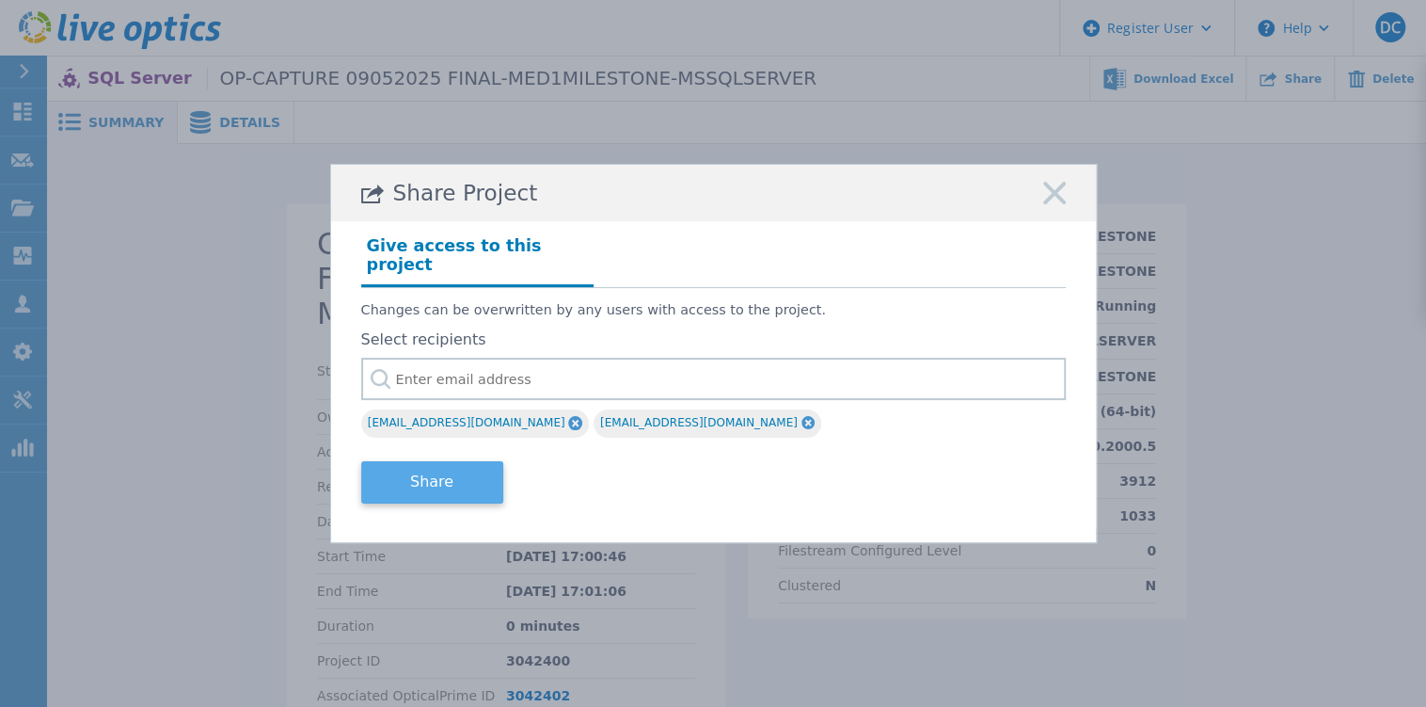
click at [462, 474] on button "Share" at bounding box center [432, 482] width 142 height 42
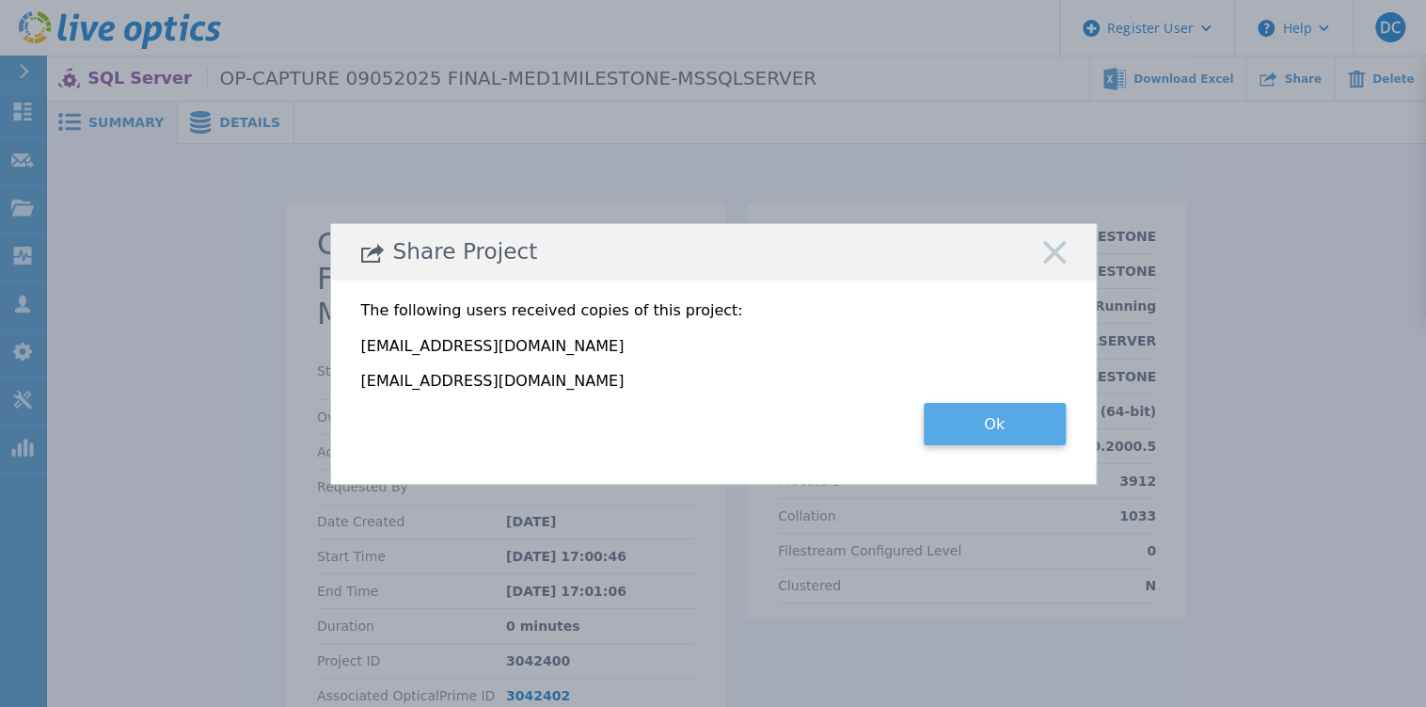
click at [974, 424] on button "Ok" at bounding box center [995, 424] width 142 height 42
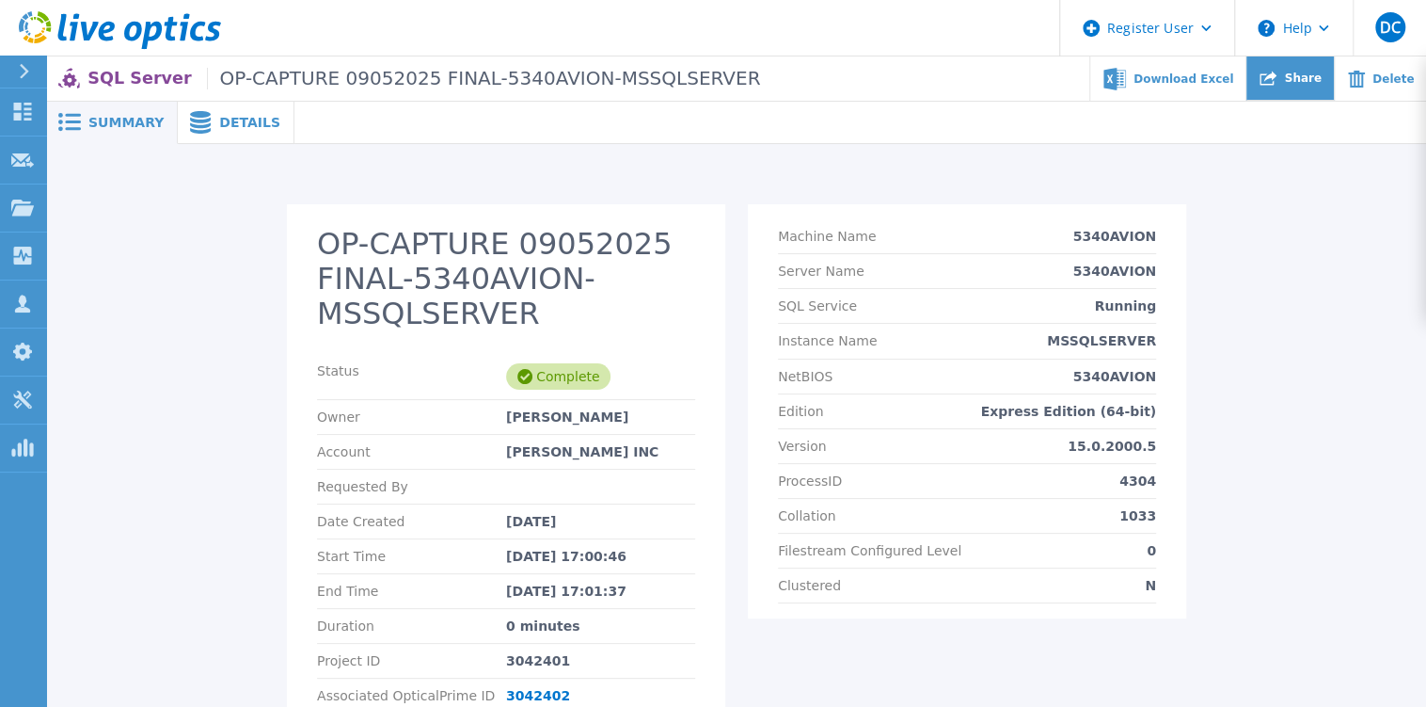
click at [1277, 77] on icon at bounding box center [1268, 79] width 17 height 14
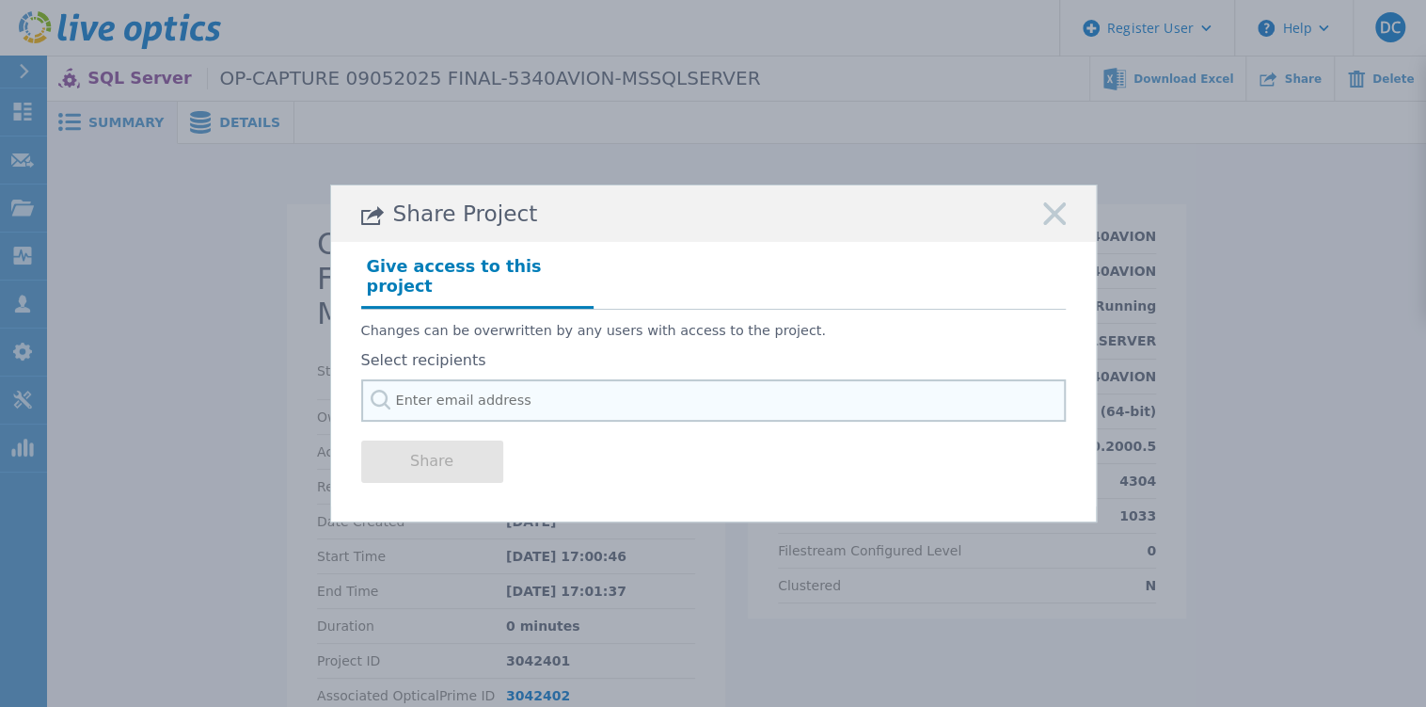
click at [620, 379] on input "text" at bounding box center [713, 400] width 705 height 42
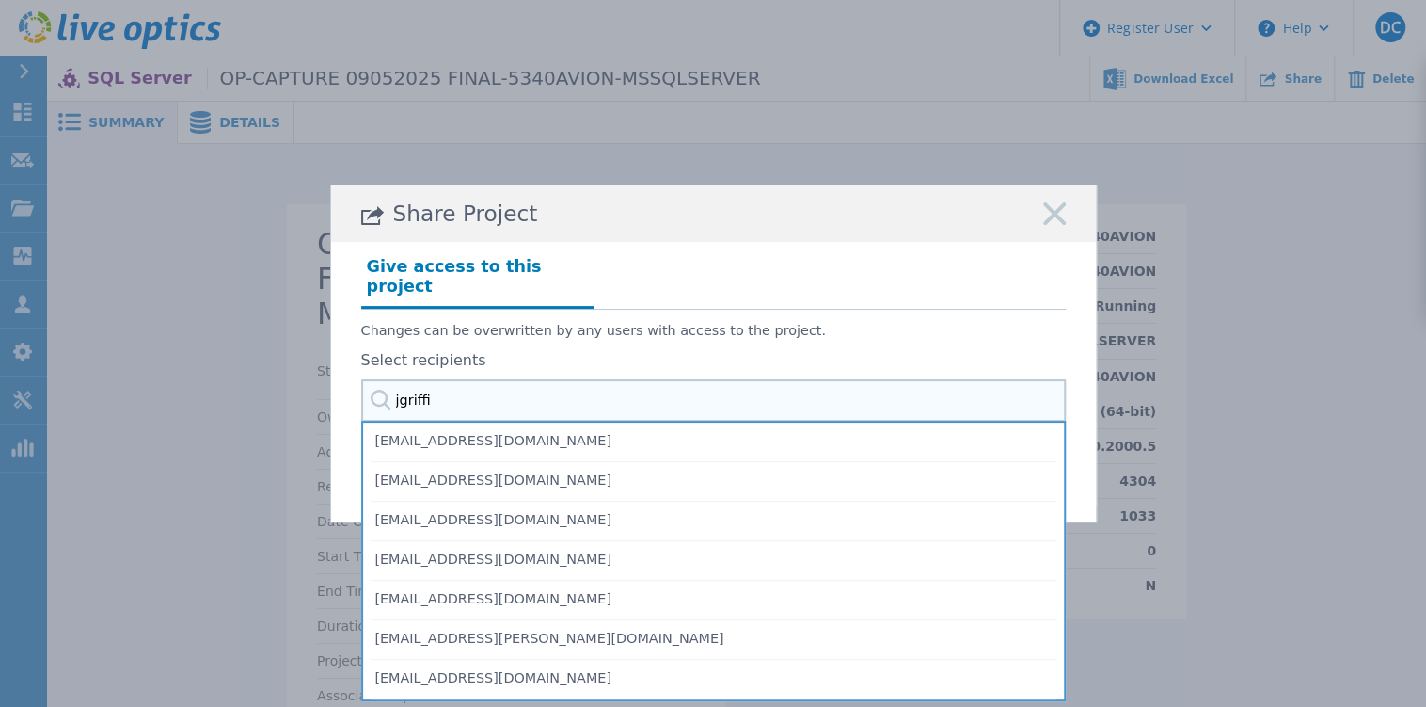
type input "jgriffin"
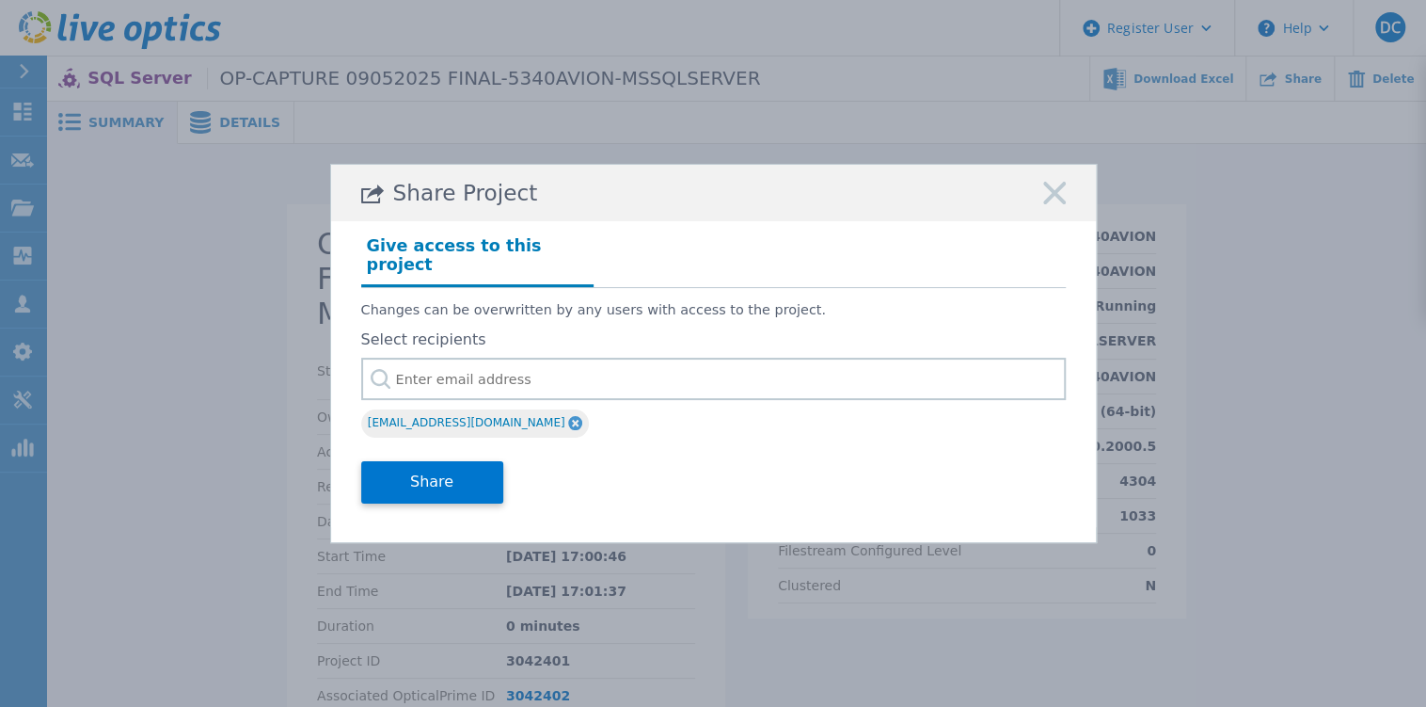
drag, startPoint x: 427, startPoint y: 475, endPoint x: 752, endPoint y: 453, distance: 325.3
click at [777, 486] on div "Share" at bounding box center [713, 479] width 705 height 75
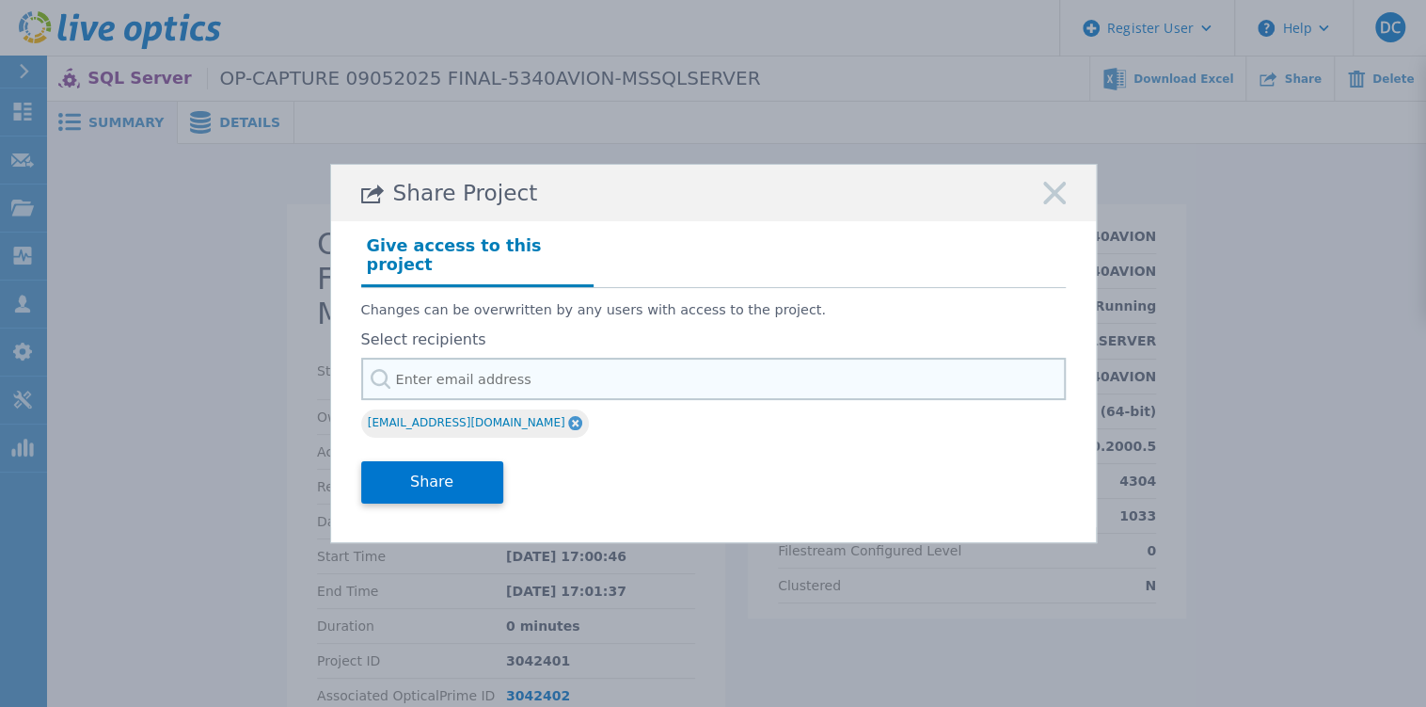
click at [686, 387] on input "text" at bounding box center [713, 379] width 705 height 42
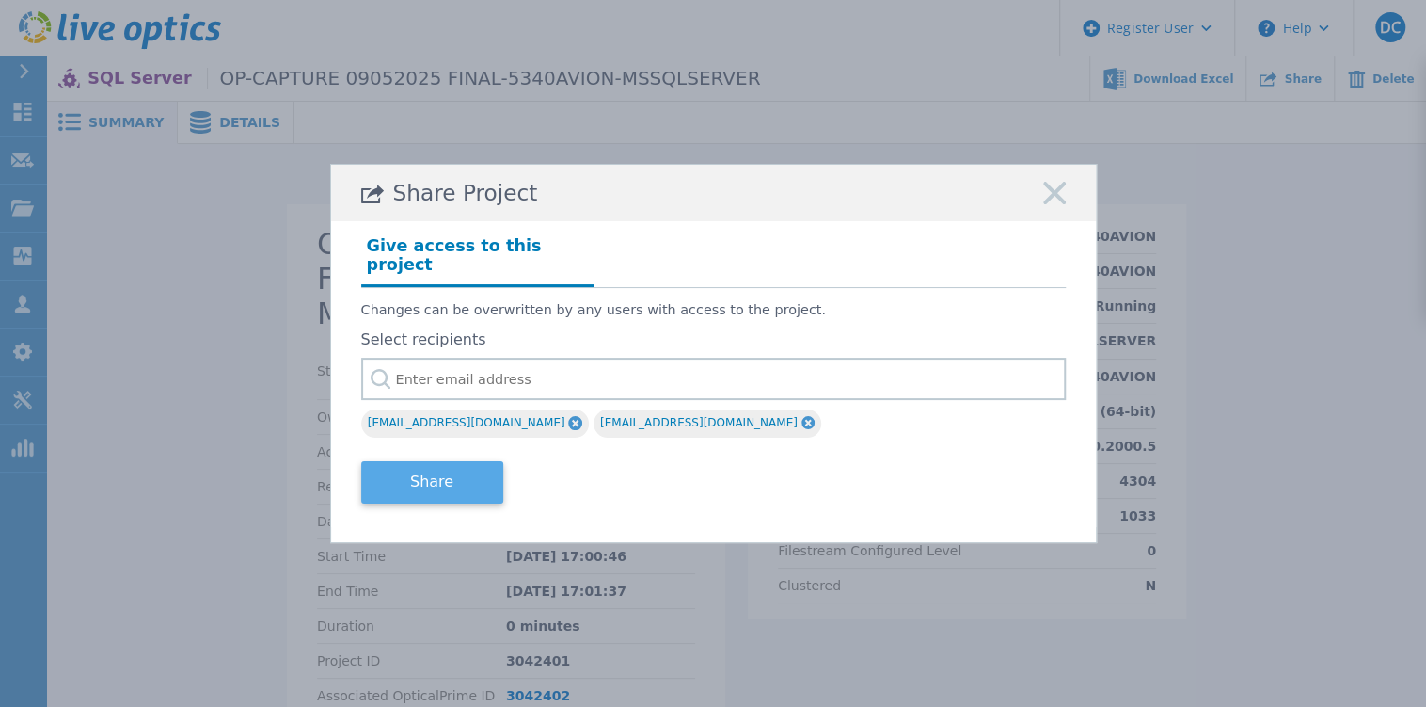
click at [443, 469] on button "Share" at bounding box center [432, 482] width 142 height 42
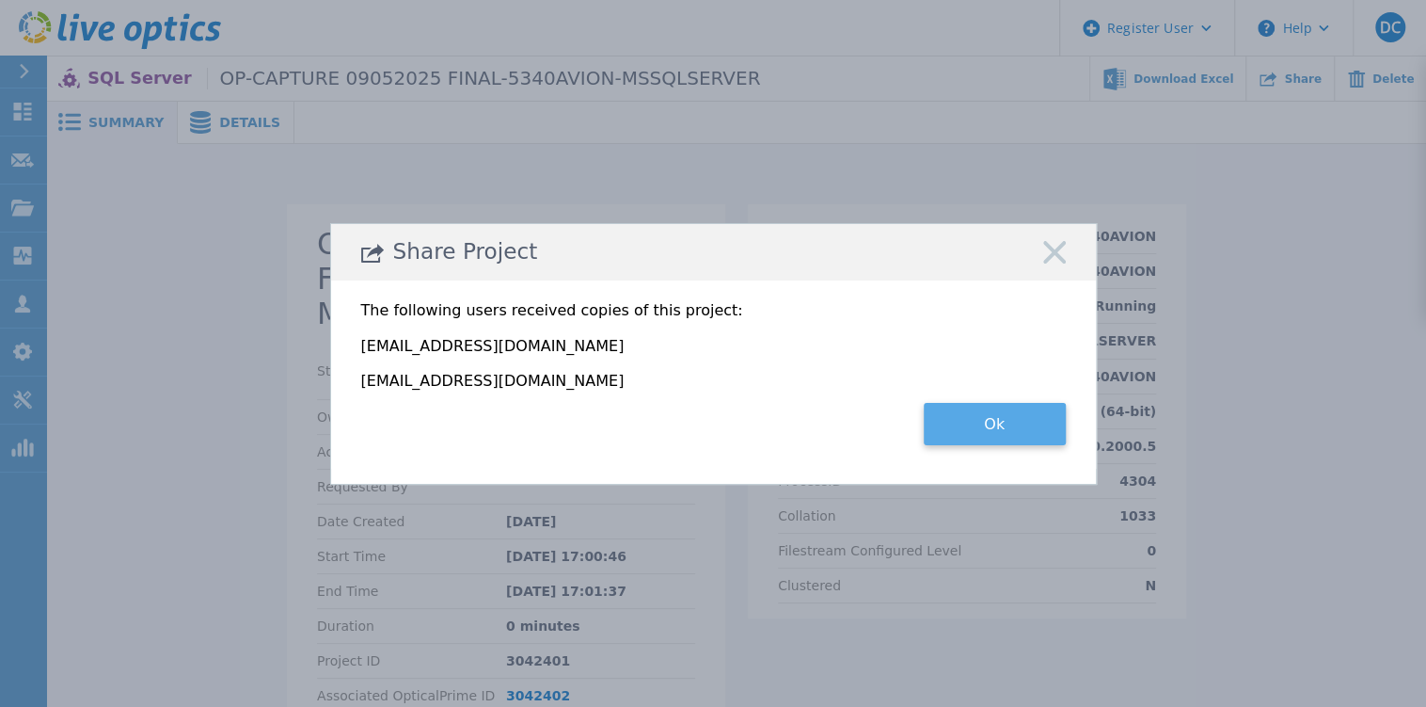
click at [1027, 416] on button "Ok" at bounding box center [995, 424] width 142 height 42
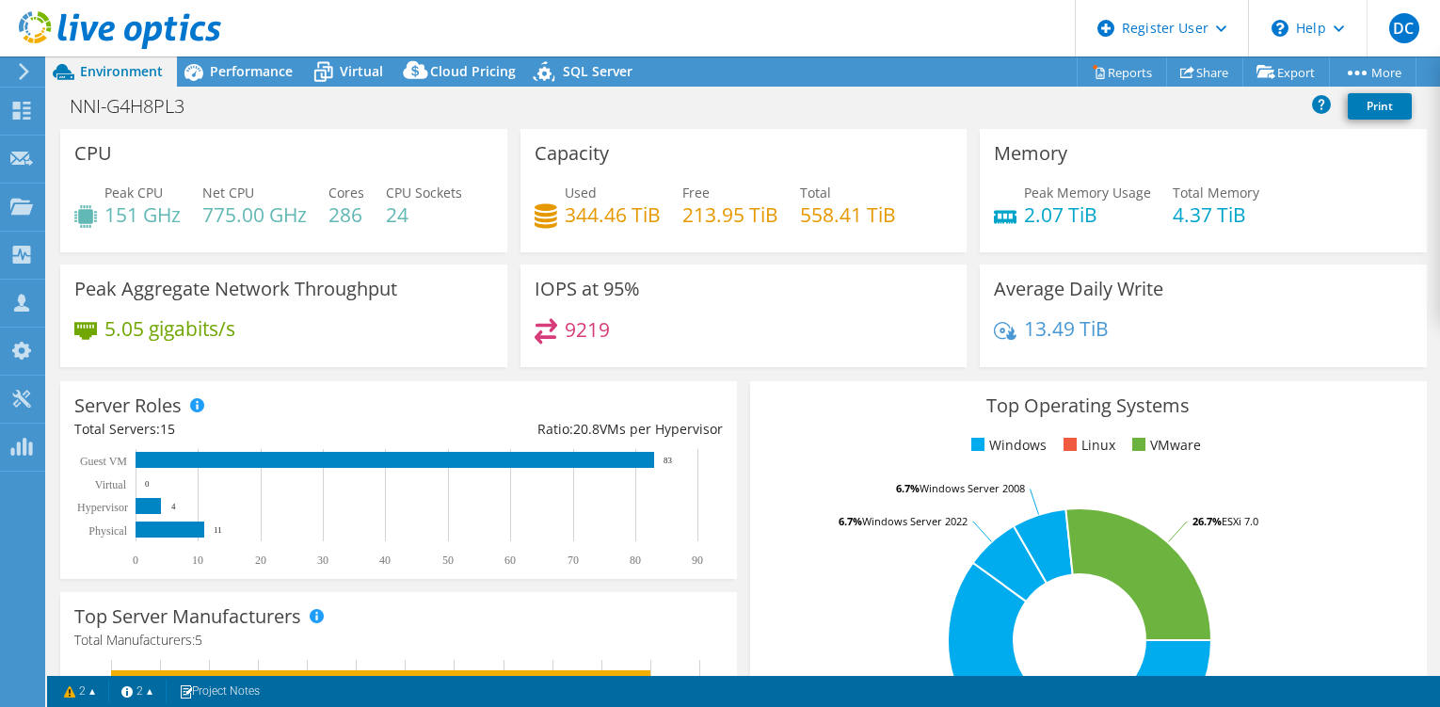
select select "USD"
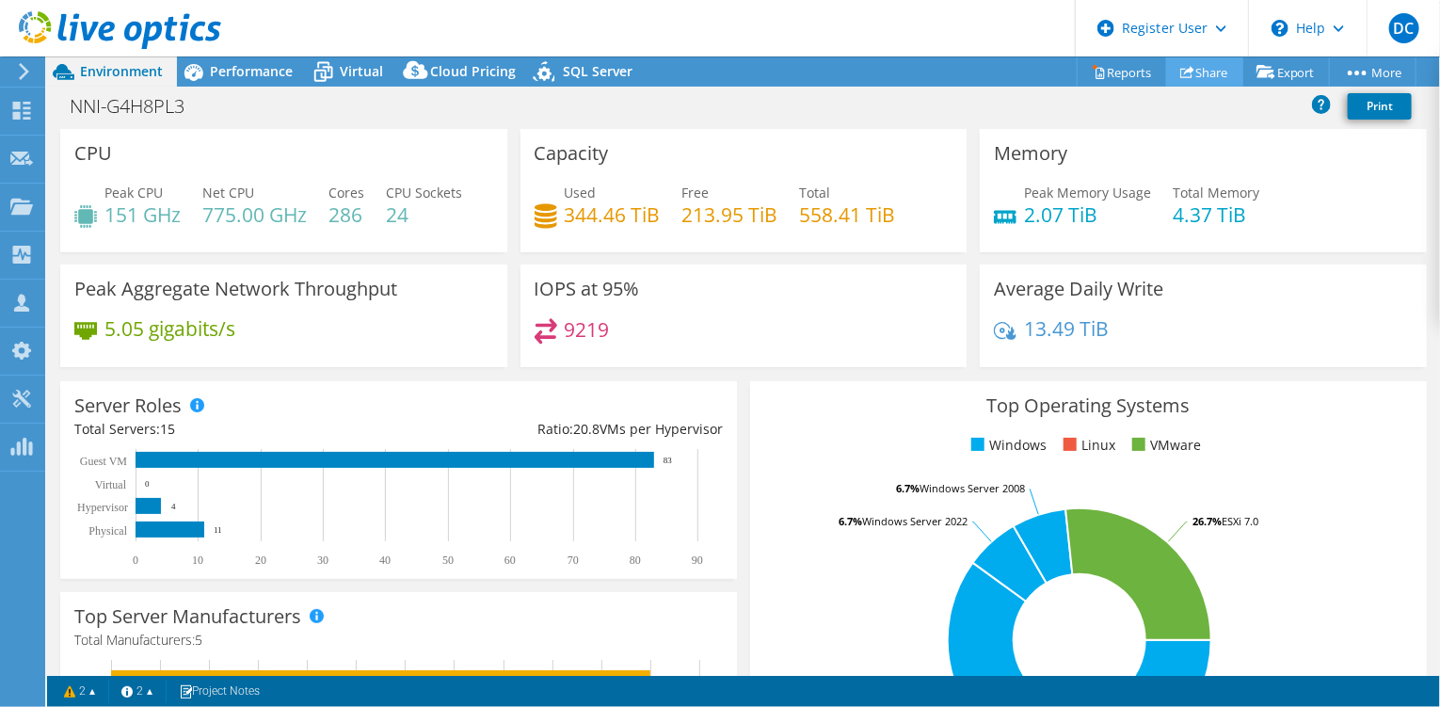
click at [1180, 72] on icon at bounding box center [1187, 72] width 14 height 14
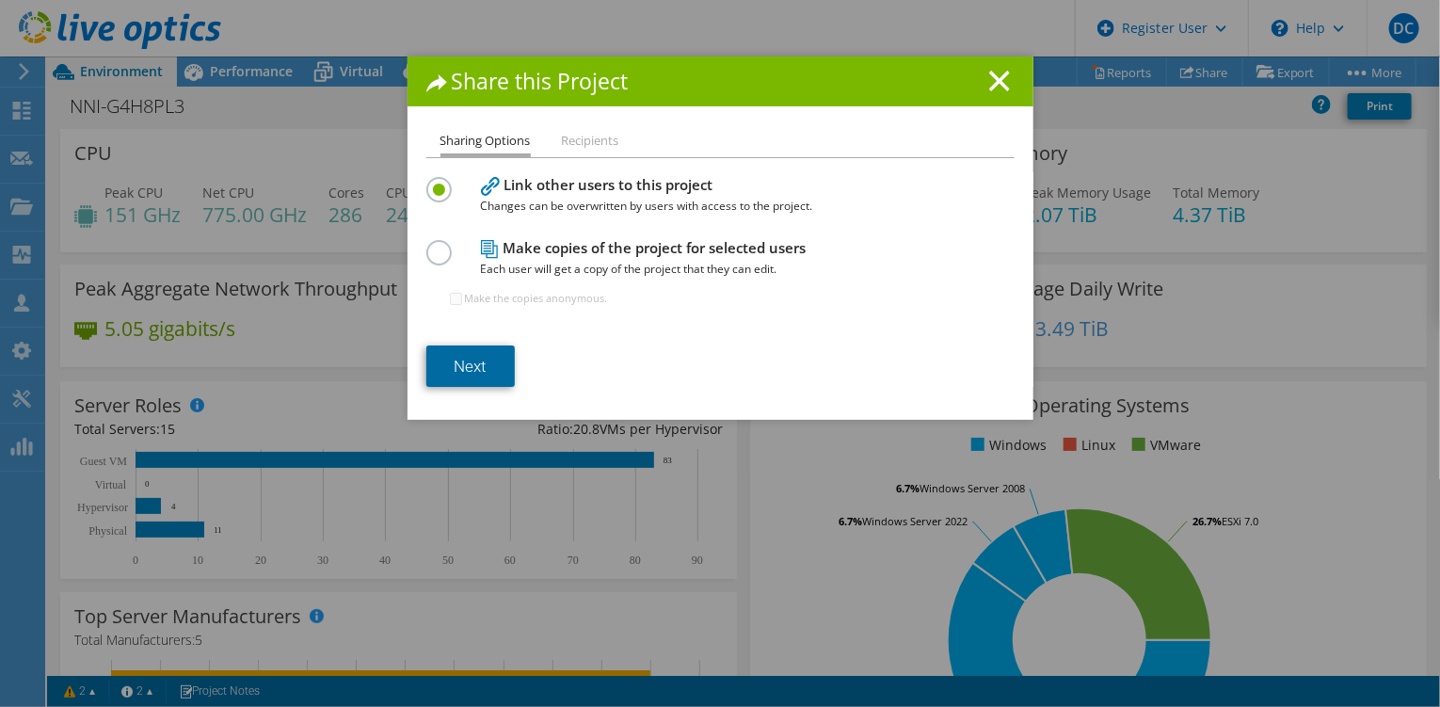
click at [464, 347] on link "Next" at bounding box center [470, 365] width 88 height 41
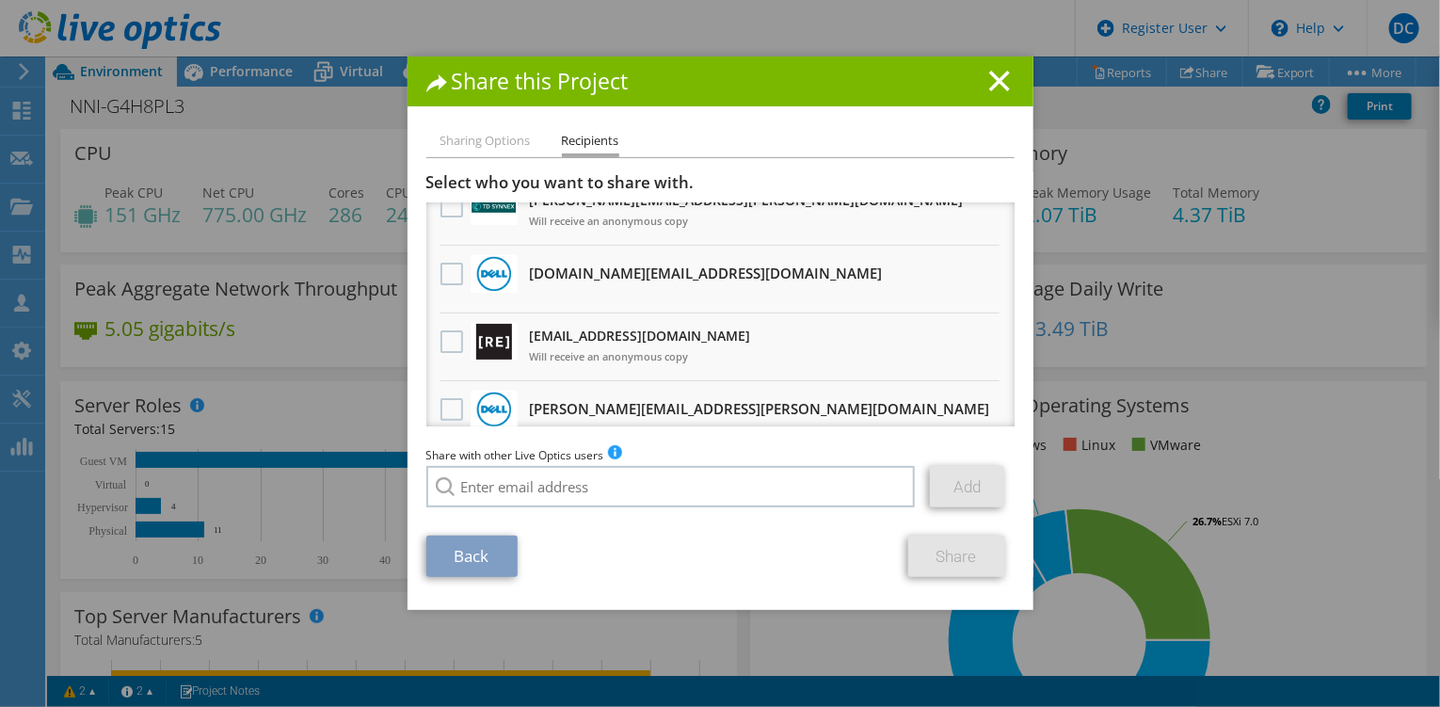
scroll to position [188, 0]
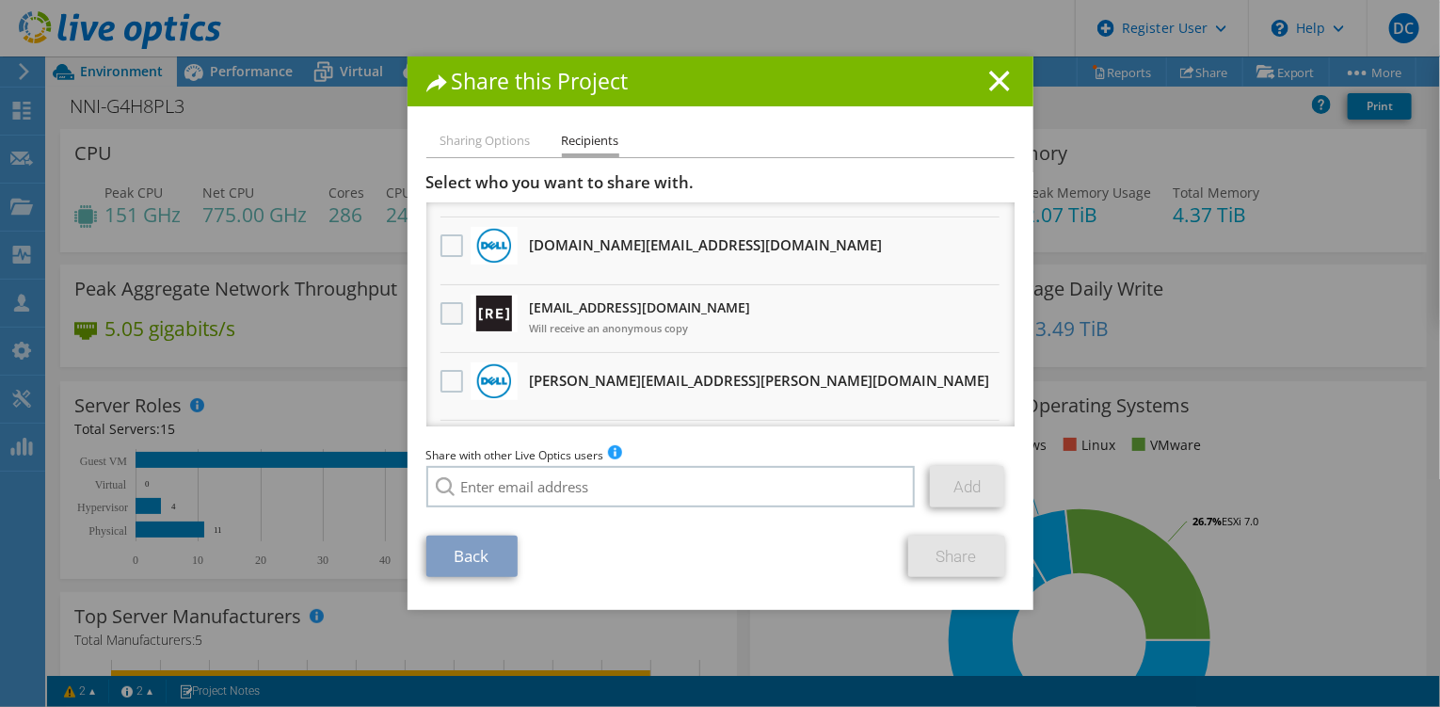
click at [443, 309] on label at bounding box center [453, 313] width 27 height 23
click at [0, 0] on input "checkbox" at bounding box center [0, 0] width 0 height 0
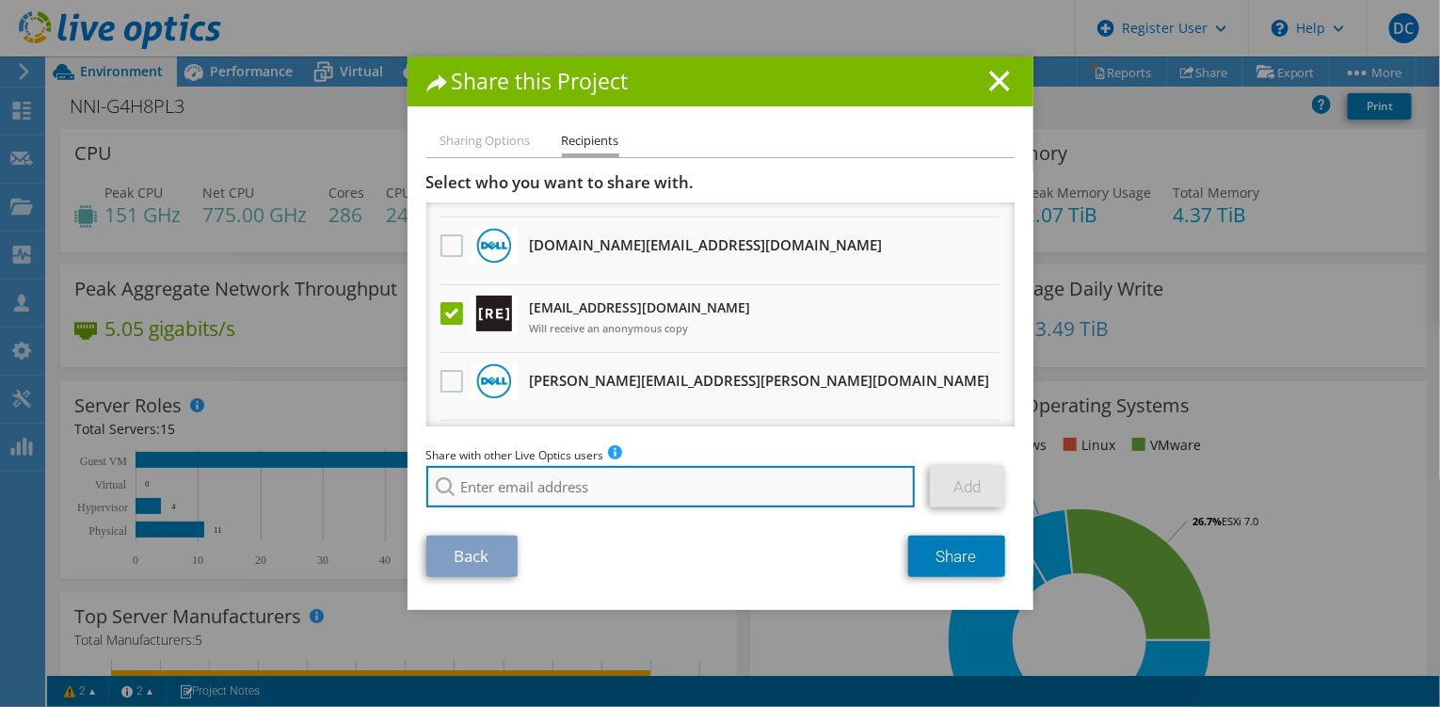
click at [593, 472] on input "search" at bounding box center [670, 486] width 489 height 41
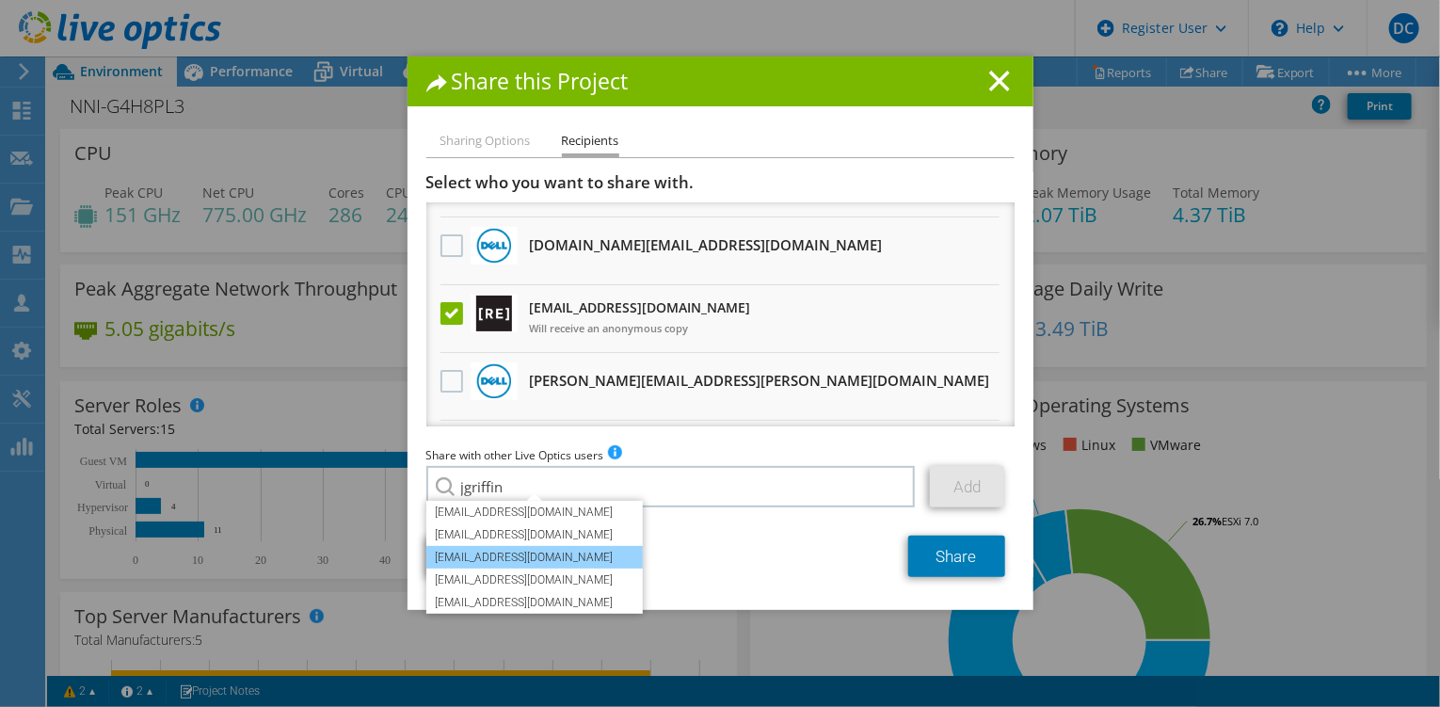
click at [578, 546] on li "[EMAIL_ADDRESS][DOMAIN_NAME]" at bounding box center [534, 557] width 216 height 23
type input "[EMAIL_ADDRESS][DOMAIN_NAME]"
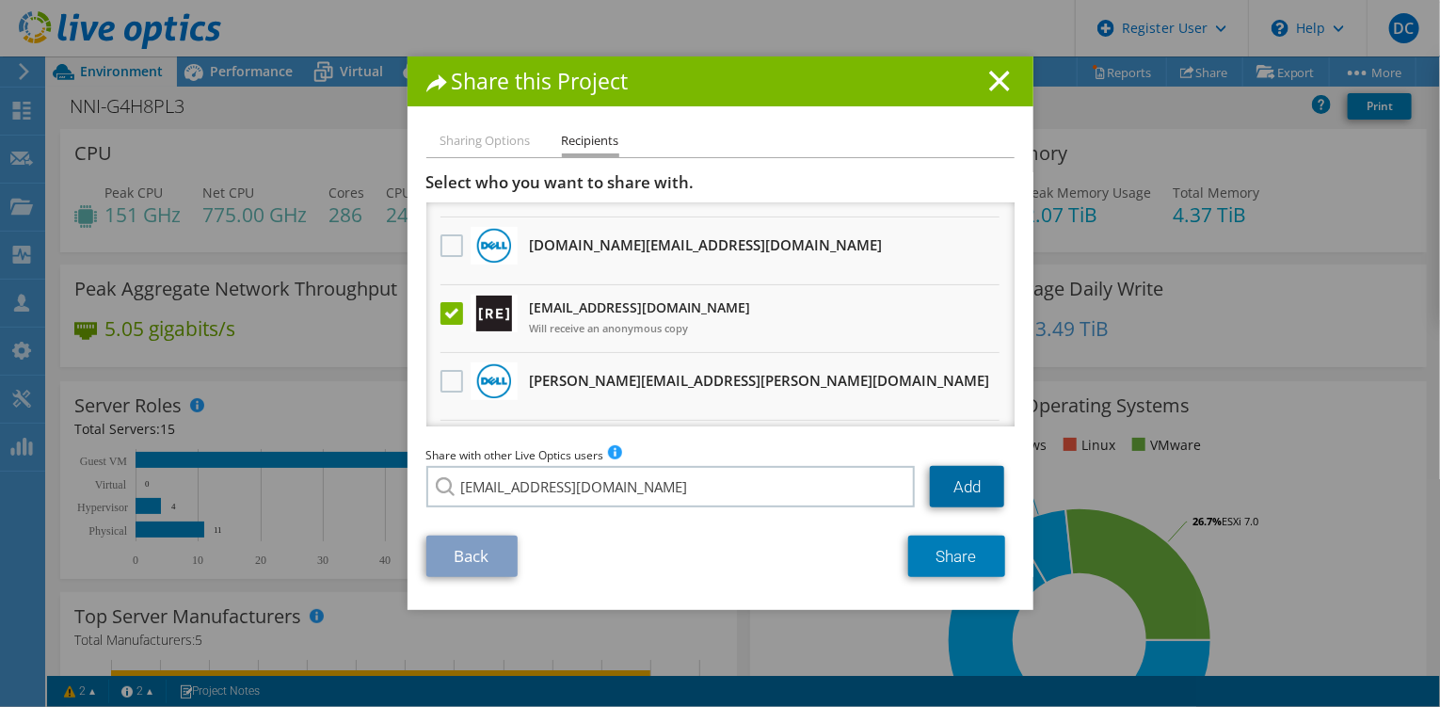
click at [950, 488] on link "Add" at bounding box center [967, 486] width 74 height 41
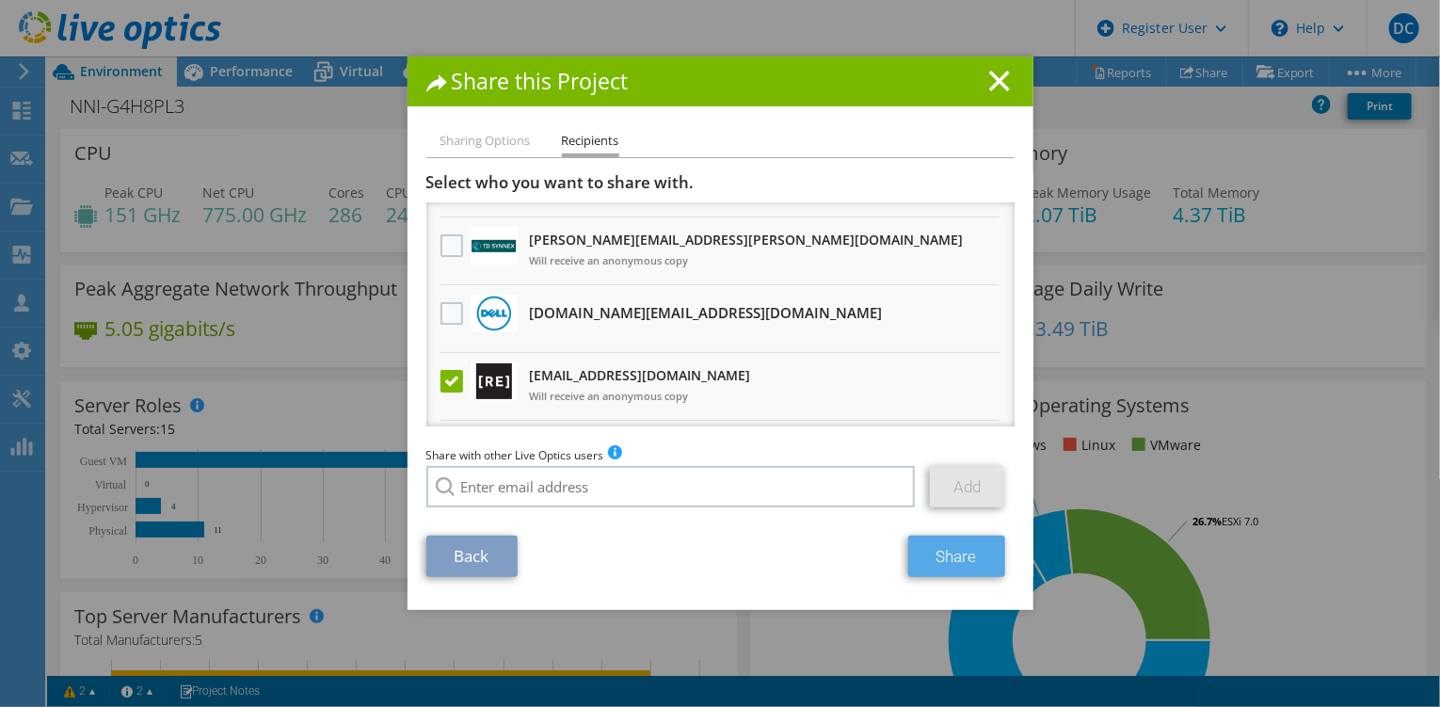
scroll to position [255, 0]
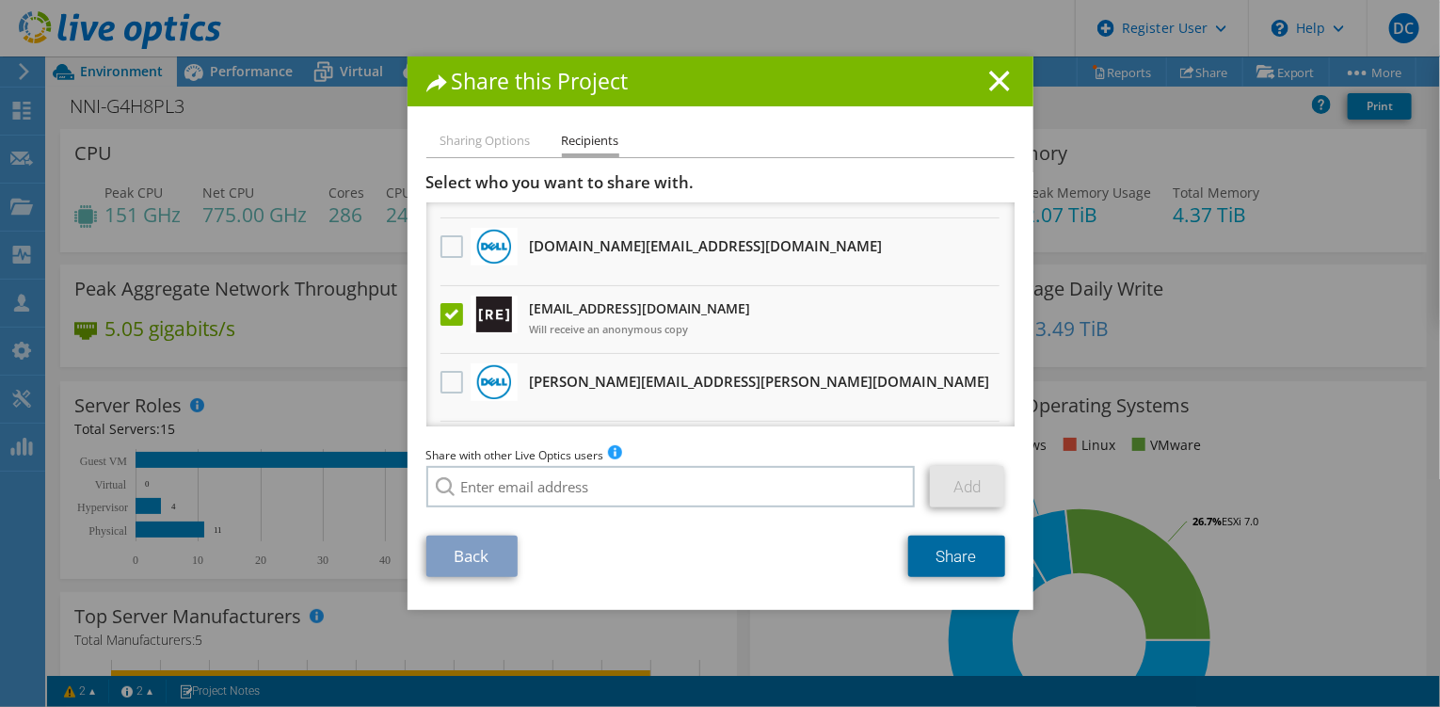
click at [943, 562] on link "Share" at bounding box center [956, 555] width 97 height 41
